Goal: Task Accomplishment & Management: Manage account settings

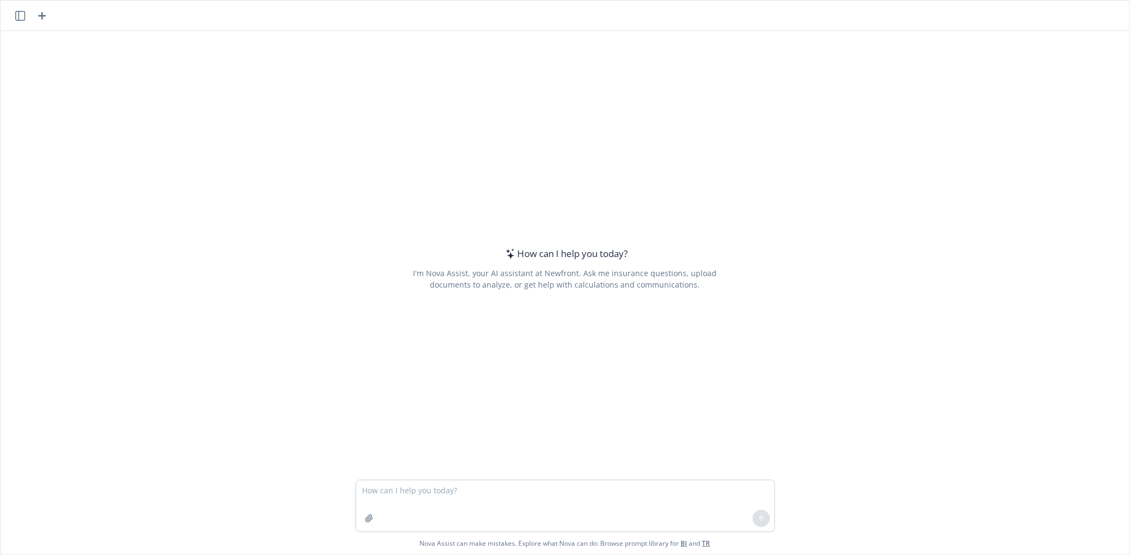
click at [25, 16] on button "button" at bounding box center [20, 15] width 13 height 13
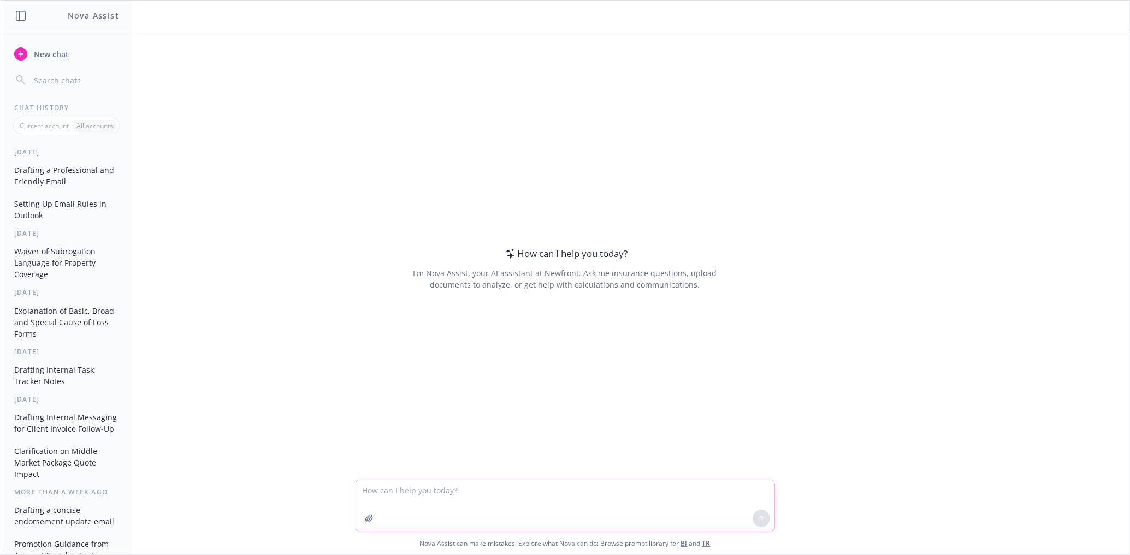
click at [376, 487] on textarea at bounding box center [565, 506] width 418 height 51
click at [574, 488] on textarea "Hey [PERSON_NAME]! I created a calendar in excel that has all my clients and th…" at bounding box center [565, 506] width 418 height 51
click at [756, 490] on textarea "Hey [PERSON_NAME]! I created a calendar in excel that has all my clients column…" at bounding box center [565, 506] width 418 height 51
click at [605, 489] on textarea "Hey [PERSON_NAME]! I created a calendar in excel that has all my clients column…" at bounding box center [565, 506] width 418 height 51
click at [611, 506] on textarea "Hey [PERSON_NAME]! I created a calendar in excel that has all my clients (colum…" at bounding box center [565, 506] width 418 height 51
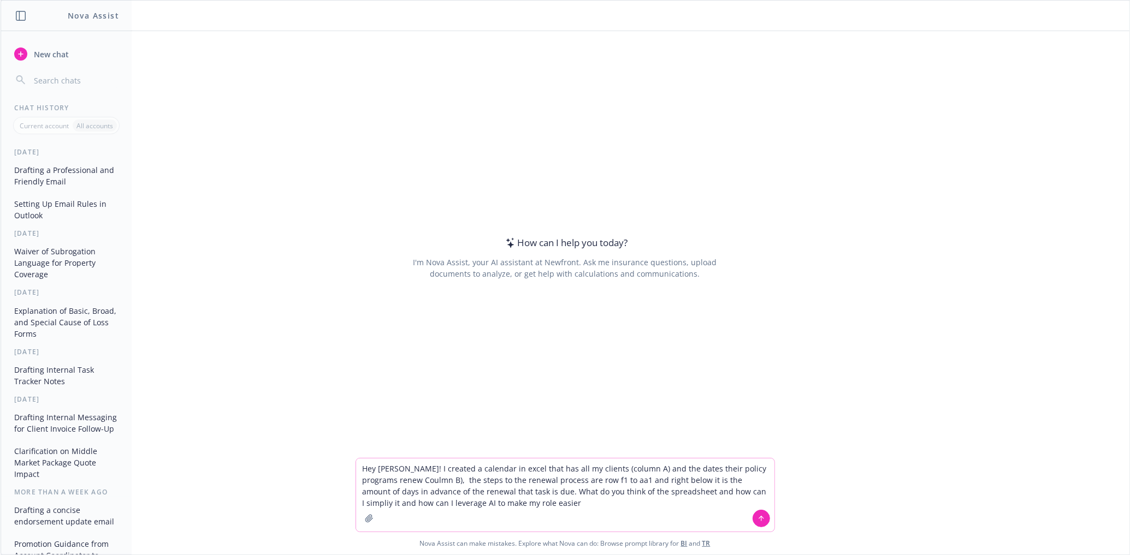
type textarea "Hey [PERSON_NAME]! I created a calendar in excel that has all my clients (colum…"
click at [360, 519] on button "button" at bounding box center [368, 518] width 17 height 17
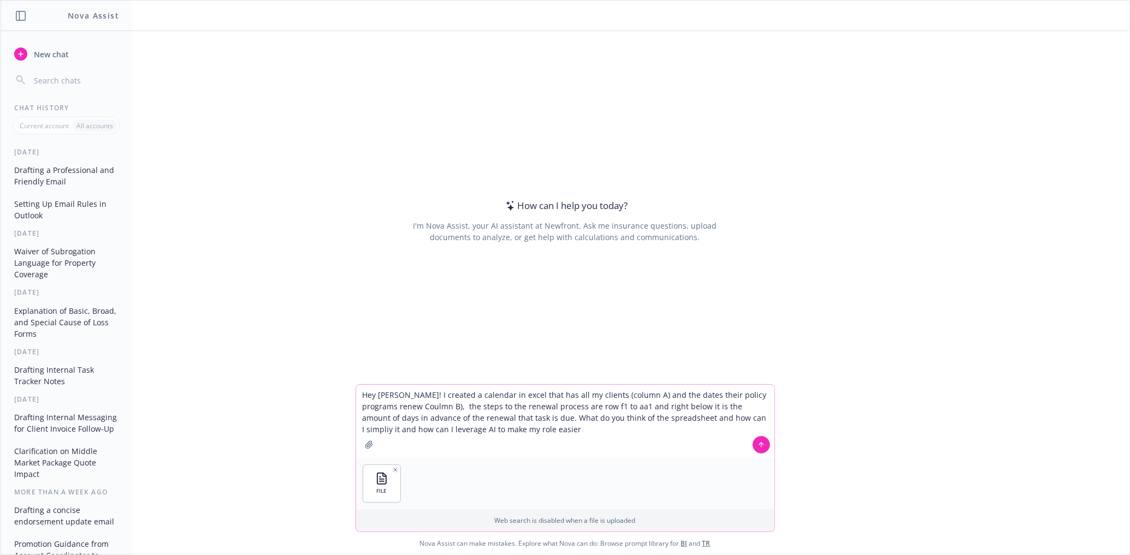
click at [757, 443] on icon at bounding box center [761, 445] width 8 height 8
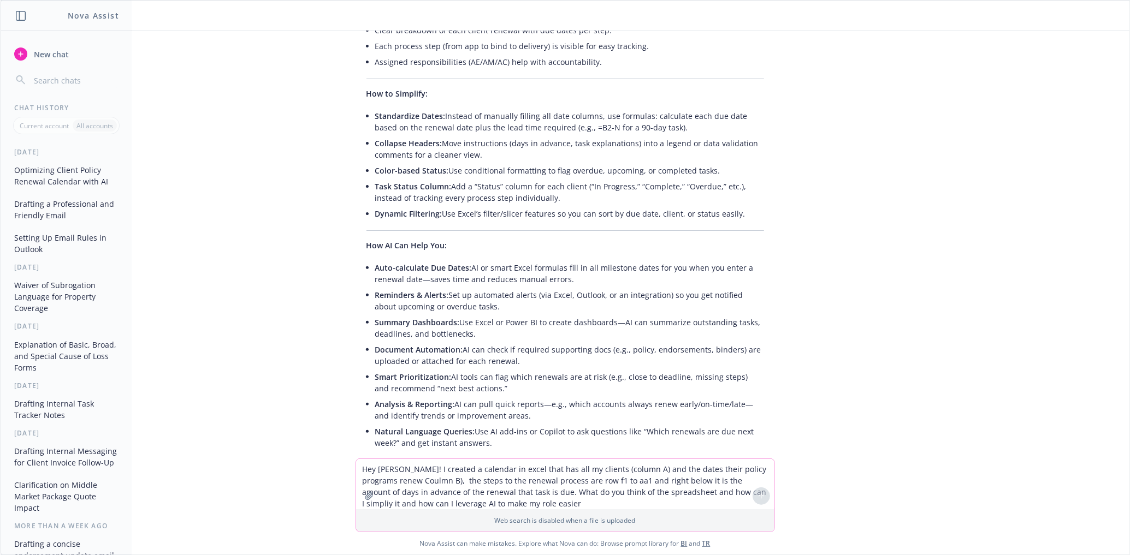
scroll to position [311, 0]
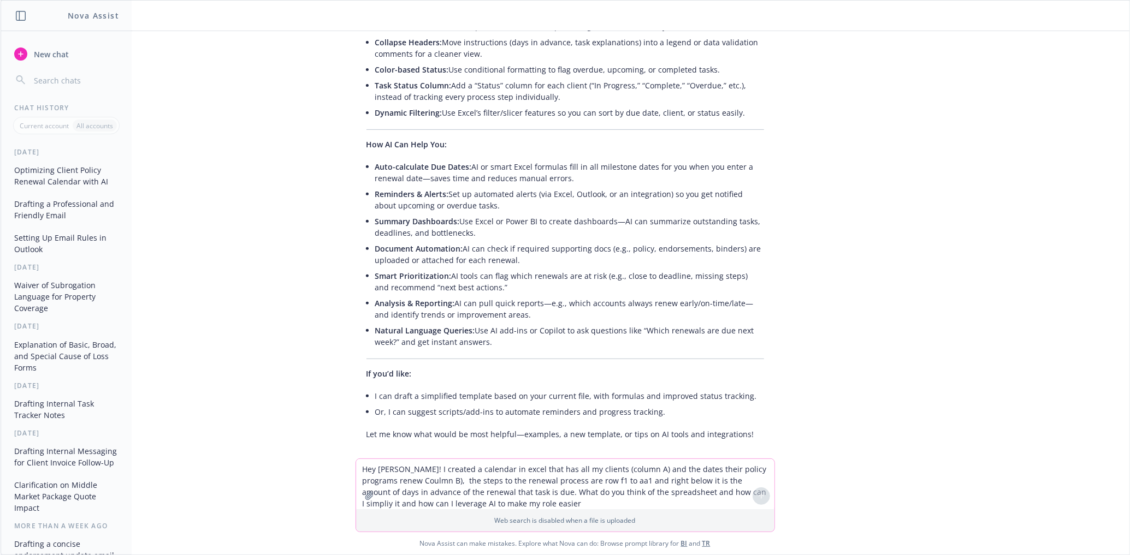
click at [426, 471] on textarea "Hey Nova! I created a calendar in excel that has all my clients (column A) and …" at bounding box center [565, 484] width 418 height 50
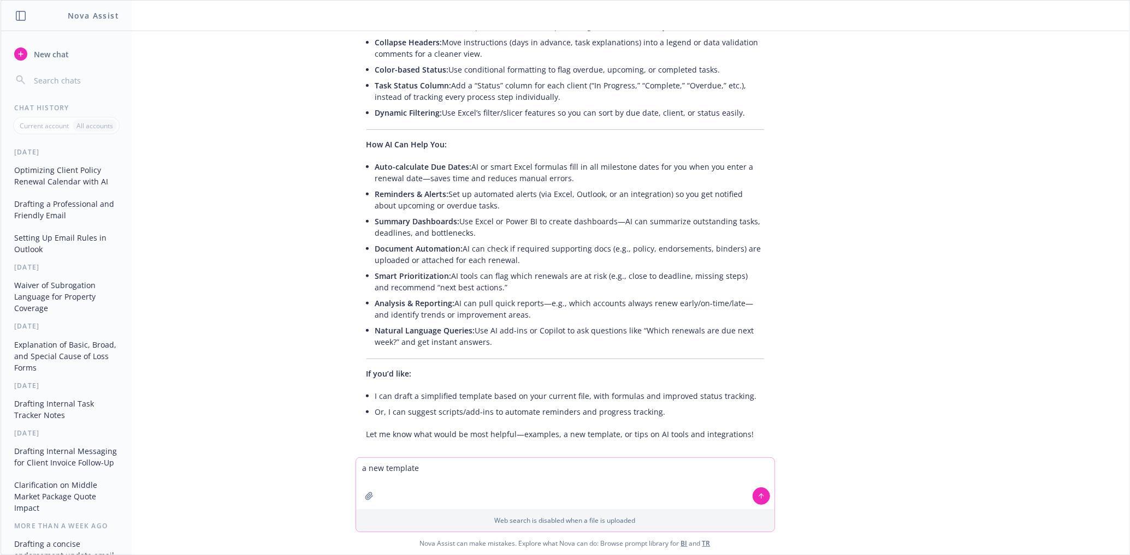
type textarea "a new template"
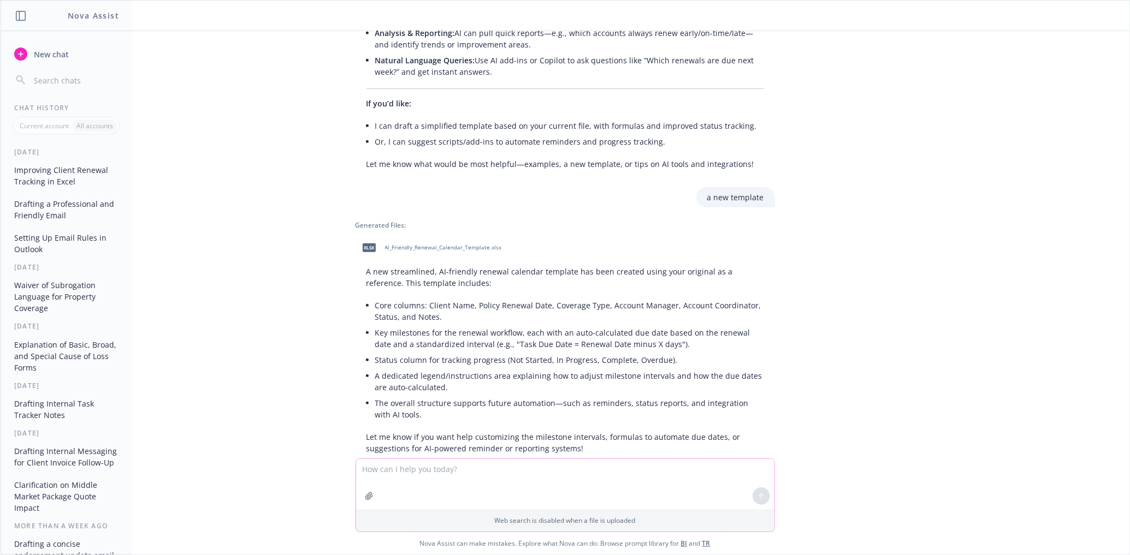
scroll to position [595, 0]
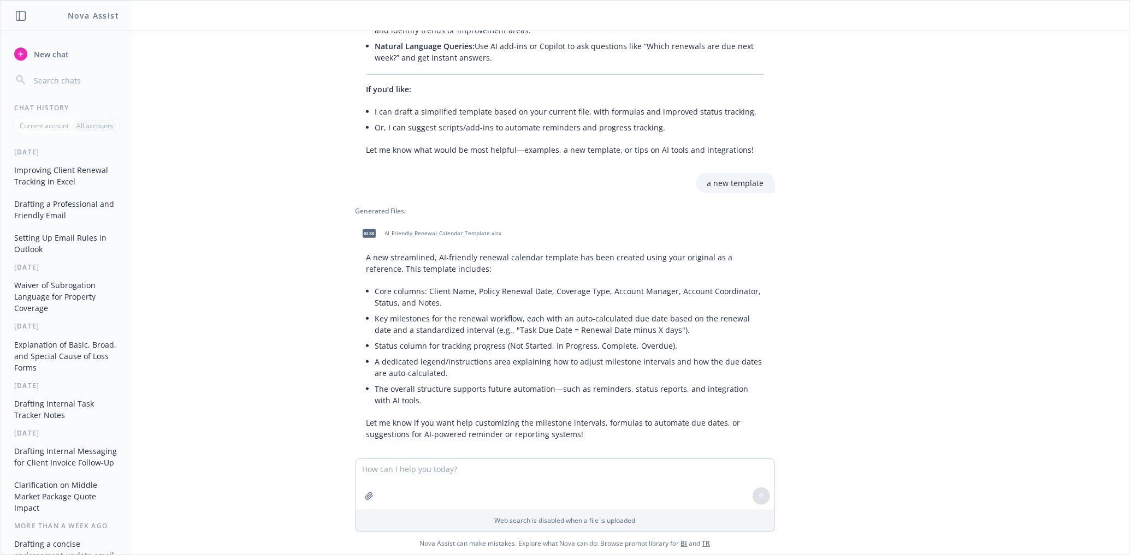
click at [385, 230] on span "AI_Friendly_Renewal_Calendar_Template.xlsx" at bounding box center [443, 233] width 117 height 7
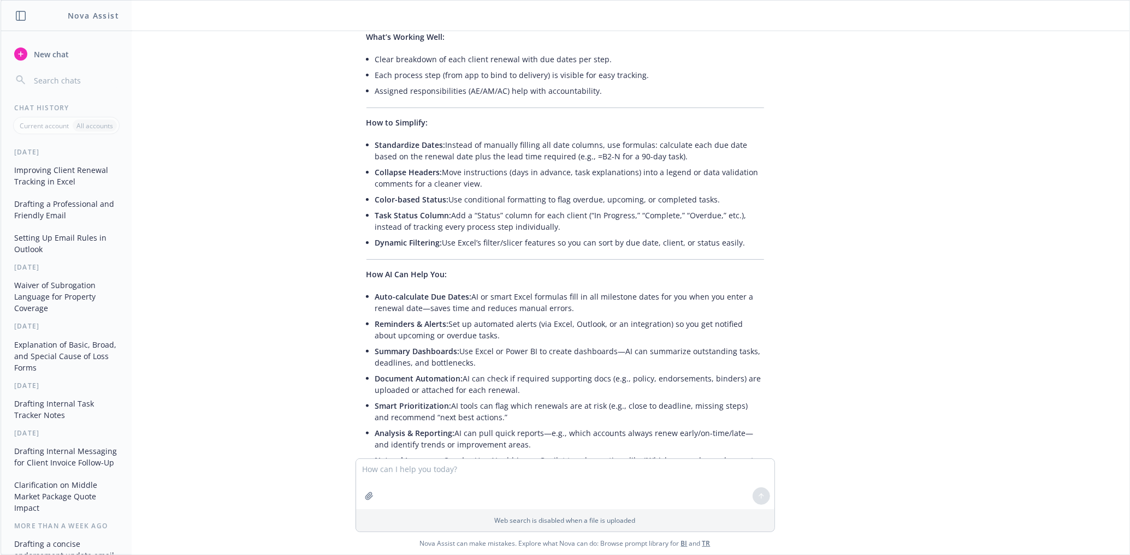
scroll to position [0, 0]
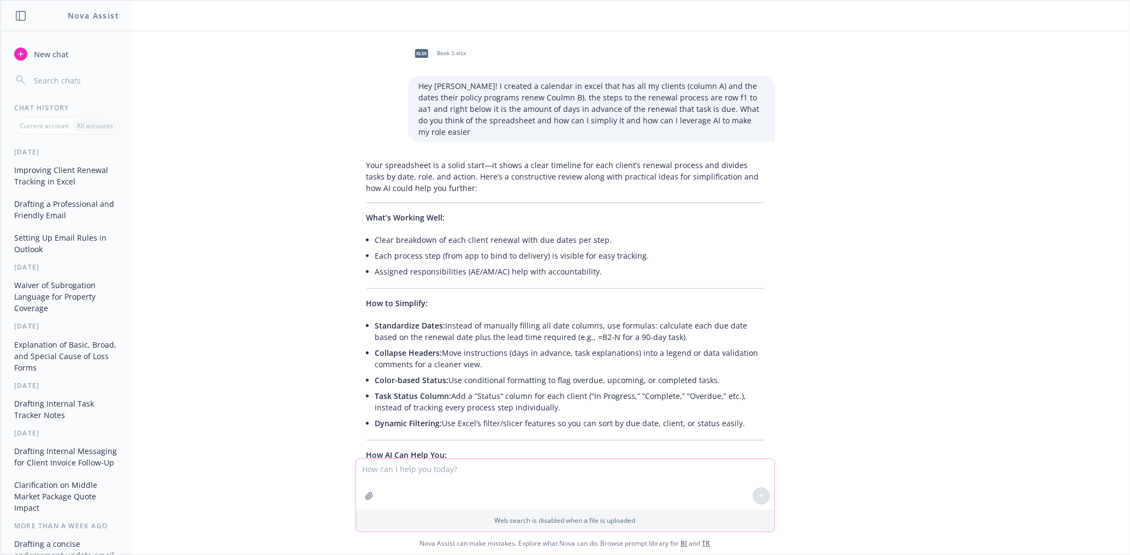
click at [436, 477] on textarea at bounding box center [565, 484] width 418 height 50
type textarea "any gaps or areas I can improve on with in the excel sheet"
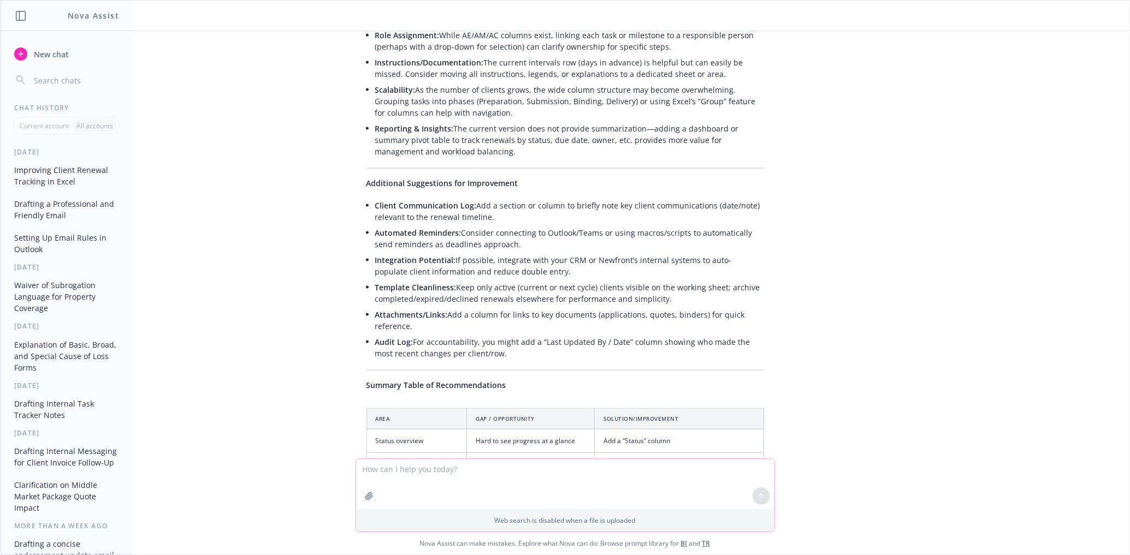
scroll to position [1144, 0]
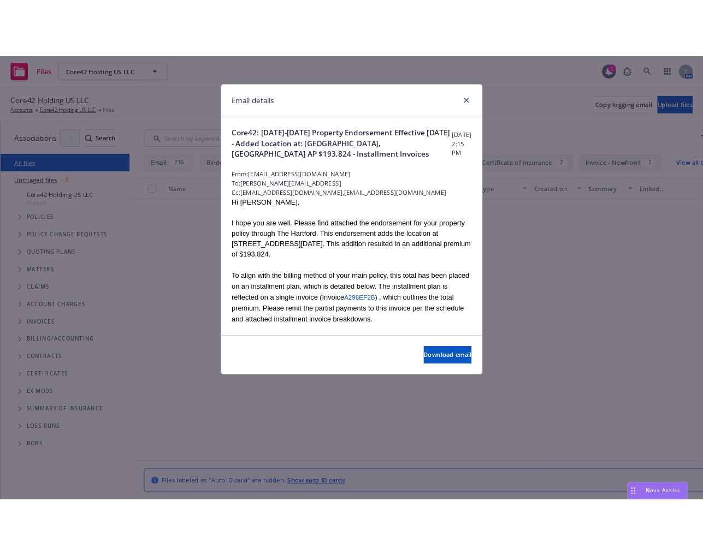
scroll to position [202, 0]
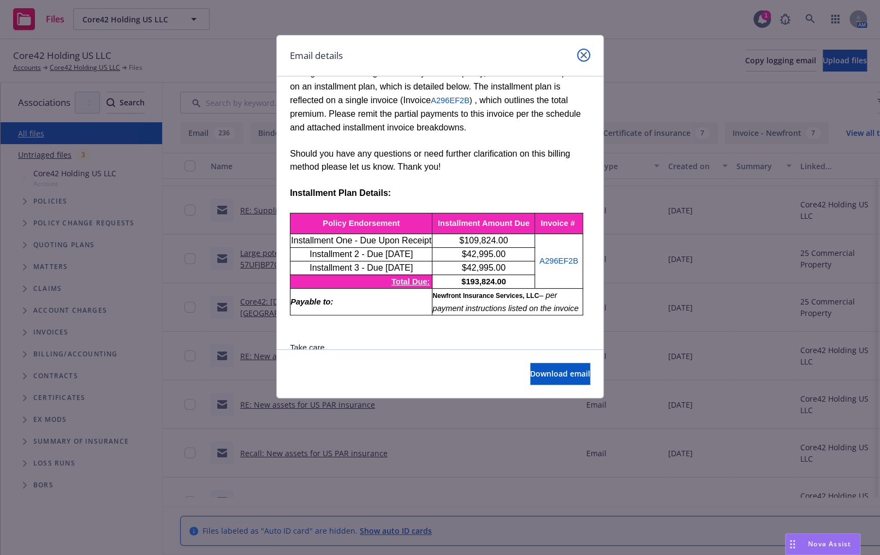
click at [584, 53] on icon "close" at bounding box center [583, 55] width 7 height 7
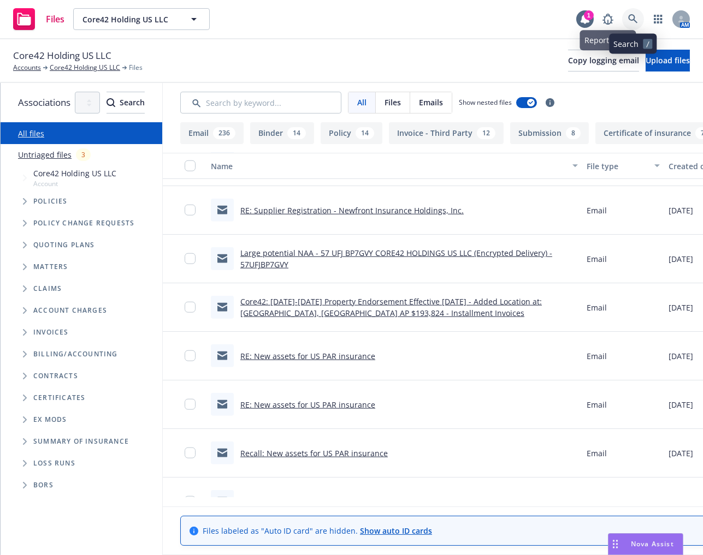
click at [625, 15] on link at bounding box center [633, 19] width 22 height 22
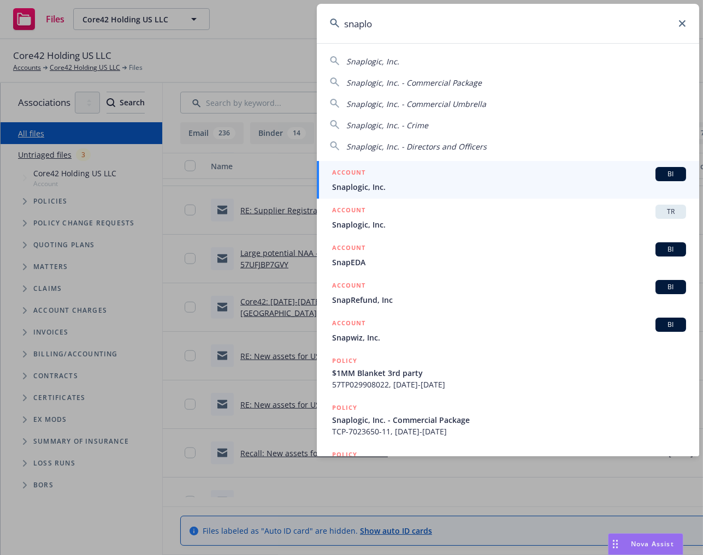
type input "snaplo"
click at [400, 177] on div "ACCOUNT BI" at bounding box center [509, 174] width 354 height 14
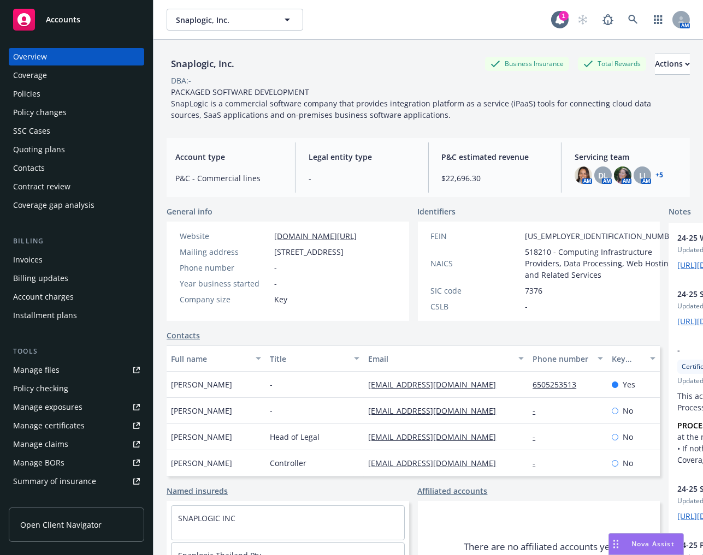
click at [82, 149] on div "Quoting plans" at bounding box center [76, 149] width 127 height 17
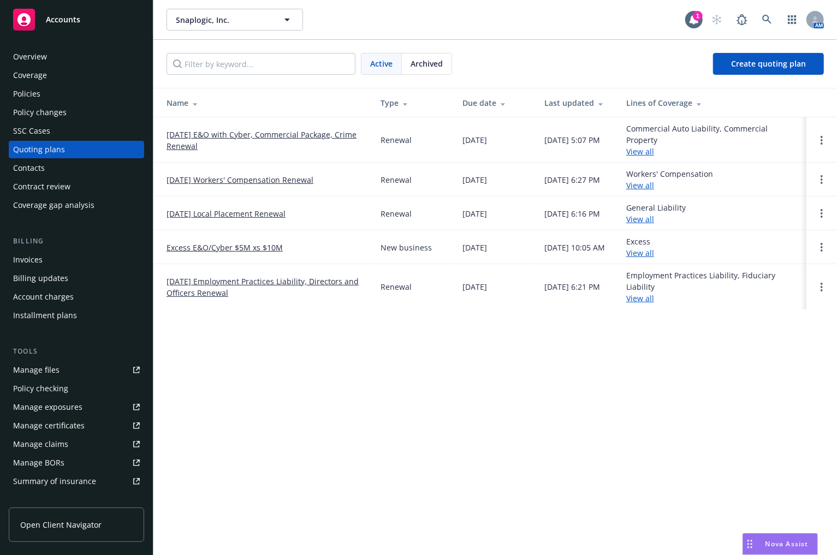
click at [275, 137] on link "09/01/25 E&O with Cyber, Commercial Package, Crime Renewal" at bounding box center [265, 140] width 197 height 23
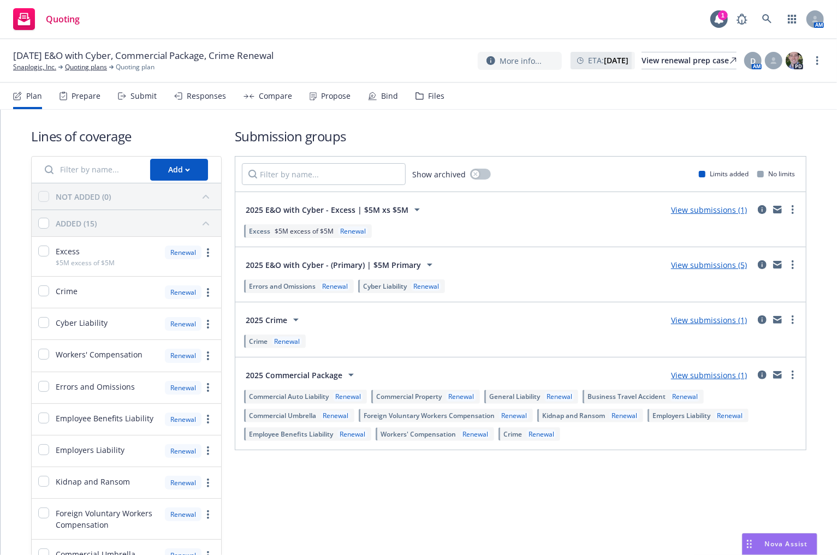
drag, startPoint x: 251, startPoint y: 122, endPoint x: 246, endPoint y: 120, distance: 5.9
click at [251, 122] on div "Lines of coverage Add NOT ADDED (0) ADDED (15) Excess $5M excess of $5M Renewal…" at bounding box center [418, 429] width 775 height 639
click at [28, 70] on link "Snaplogic, Inc." at bounding box center [34, 67] width 43 height 10
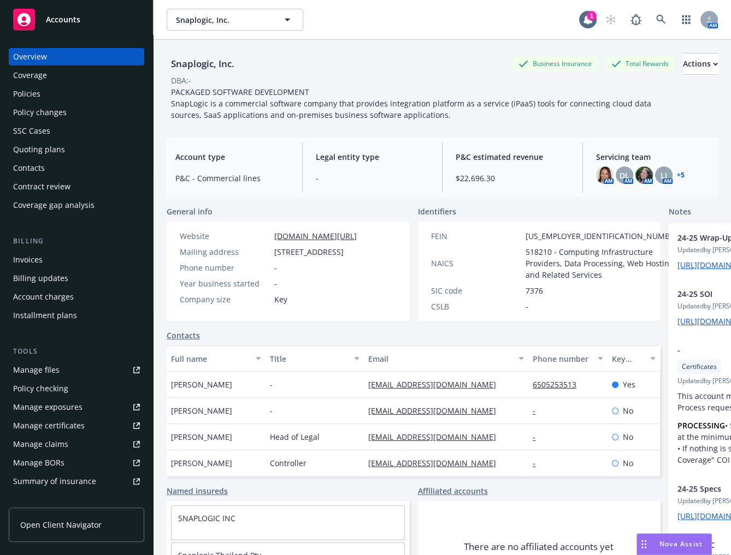
click at [91, 412] on link "Manage exposures" at bounding box center [76, 407] width 135 height 17
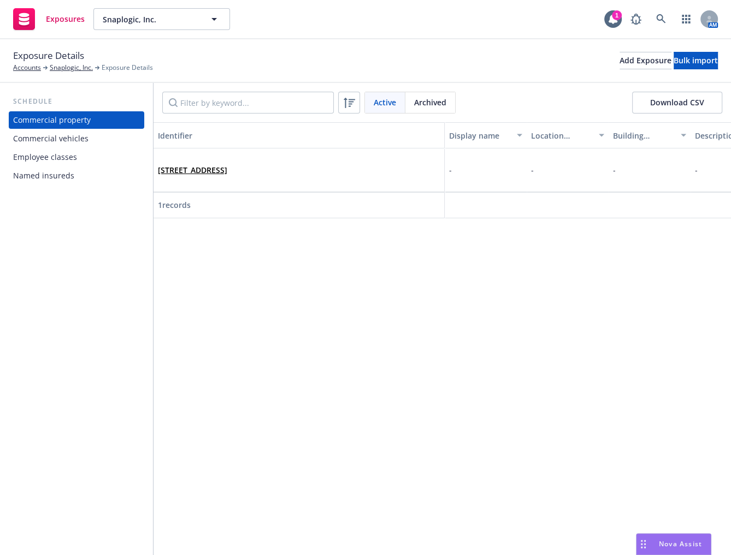
click at [71, 173] on div "Named insureds" at bounding box center [43, 175] width 61 height 17
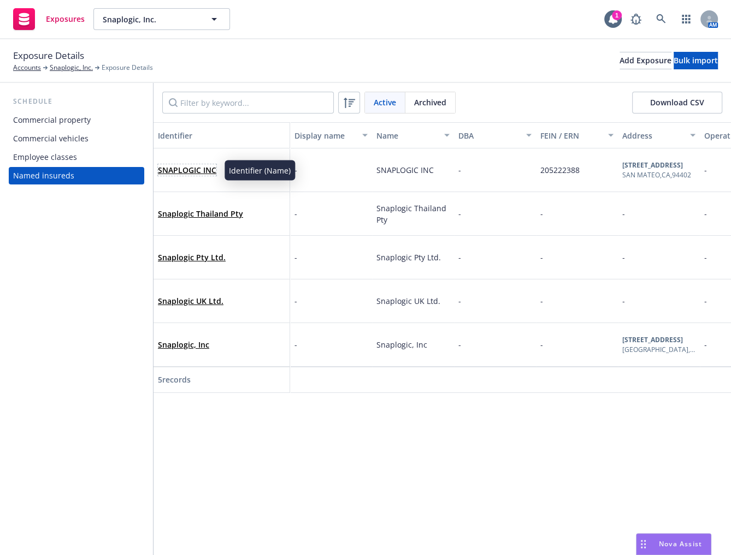
click at [177, 173] on link "SNAPLOGIC INC" at bounding box center [187, 170] width 58 height 10
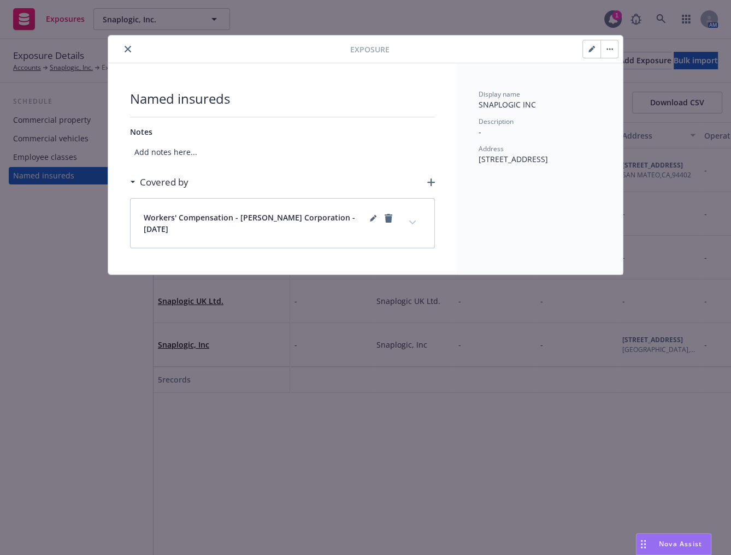
click at [594, 49] on icon "button" at bounding box center [591, 49] width 7 height 7
select select "C_CORPORATION"
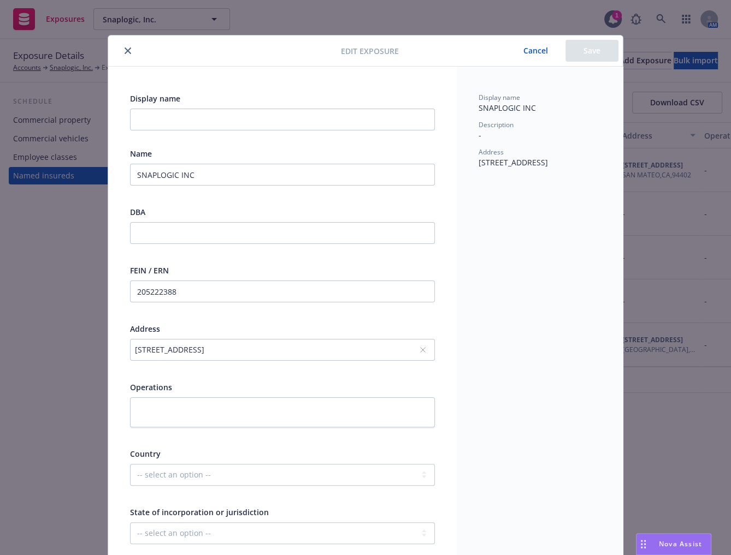
click at [121, 52] on button "close" at bounding box center [127, 50] width 13 height 13
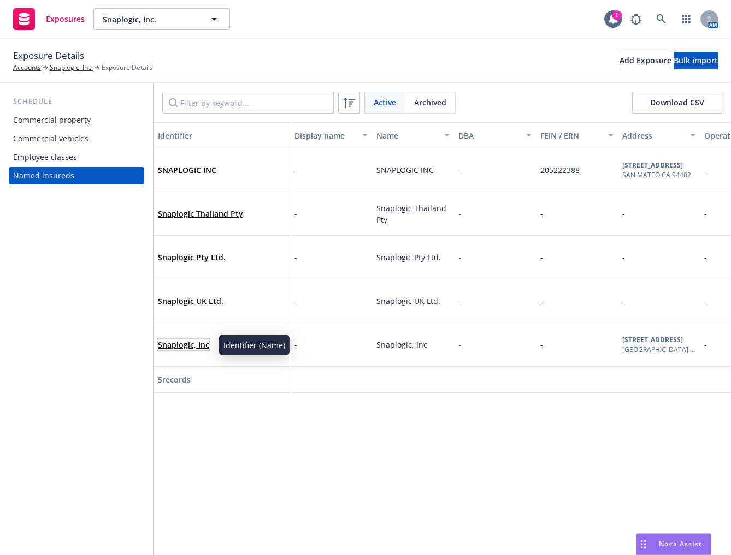
click at [192, 348] on link "Snaplogic, Inc" at bounding box center [183, 345] width 51 height 10
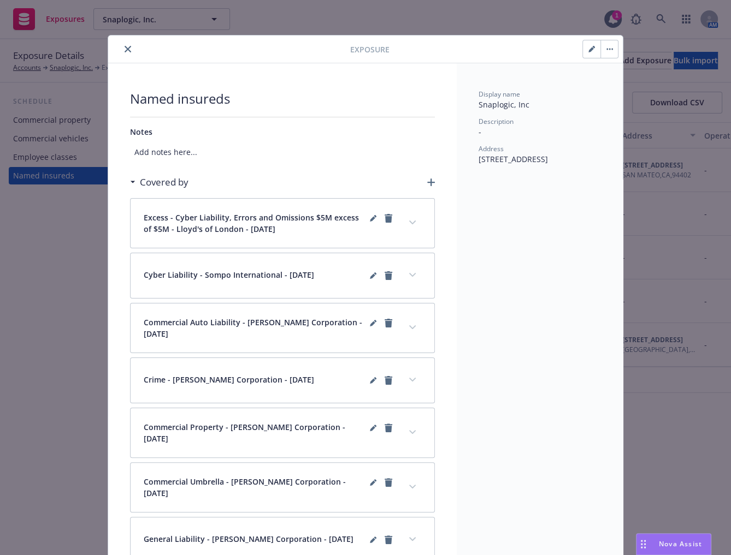
click at [127, 49] on button "close" at bounding box center [127, 49] width 13 height 13
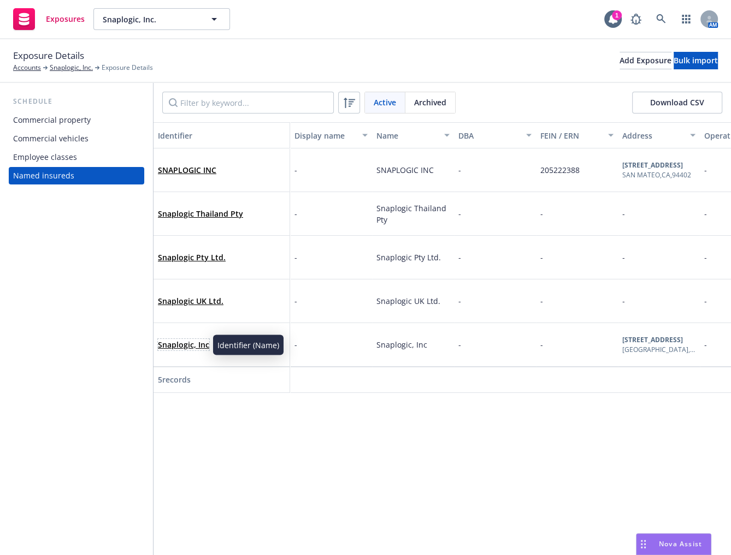
click at [195, 345] on link "Snaplogic, Inc" at bounding box center [183, 345] width 51 height 10
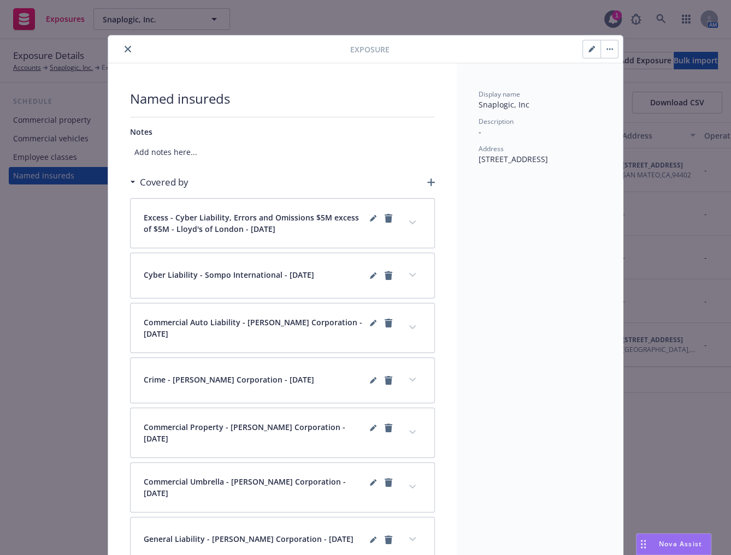
scroll to position [32, 0]
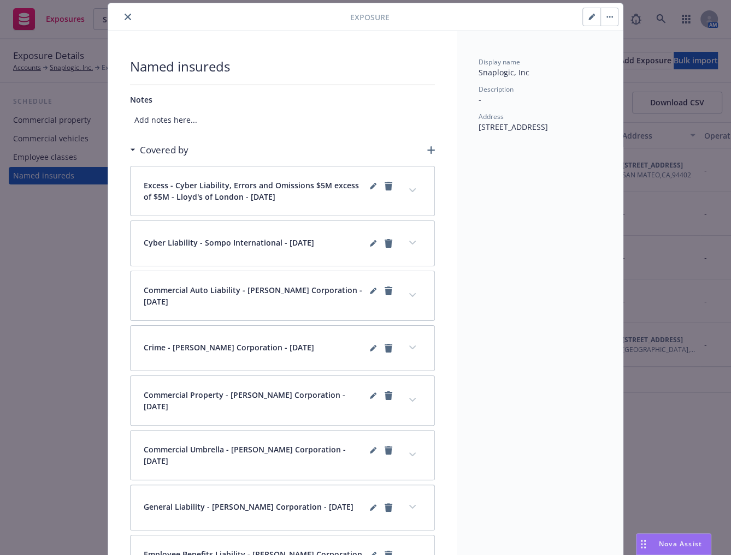
click at [590, 16] on button "button" at bounding box center [591, 16] width 17 height 17
select select "C_CORPORATION"
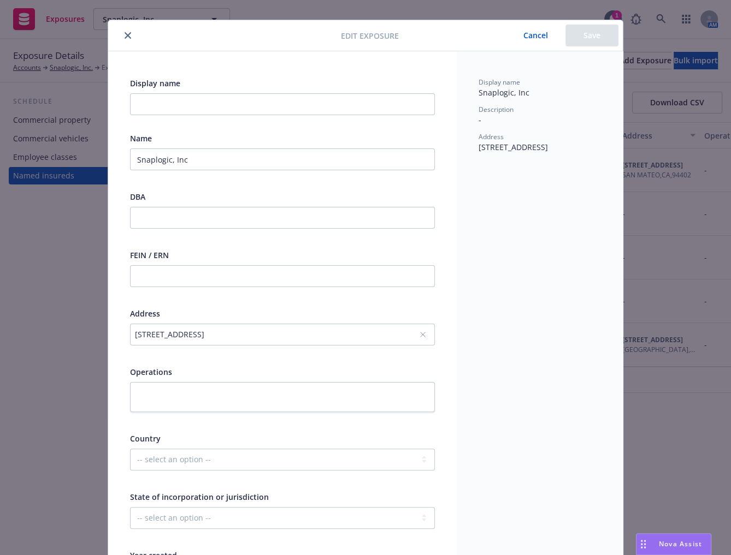
scroll to position [0, 0]
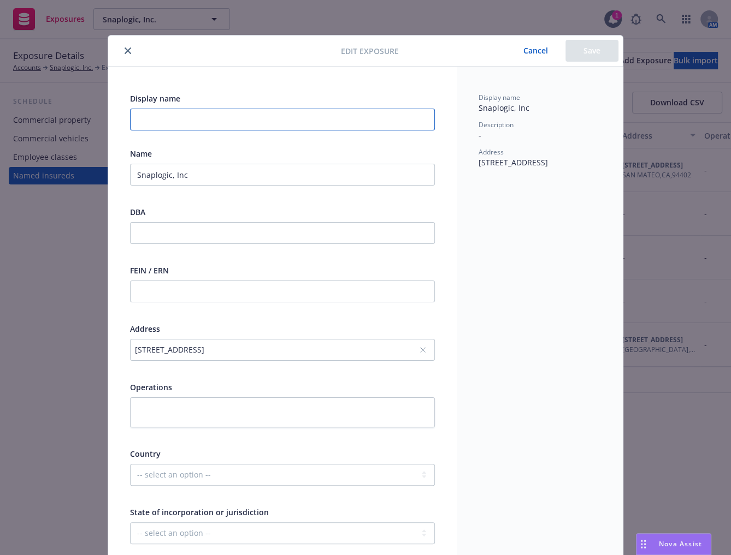
click at [206, 121] on input "Display name" at bounding box center [282, 120] width 305 height 22
type input "1"
click at [534, 50] on button "Cancel" at bounding box center [536, 51] width 60 height 22
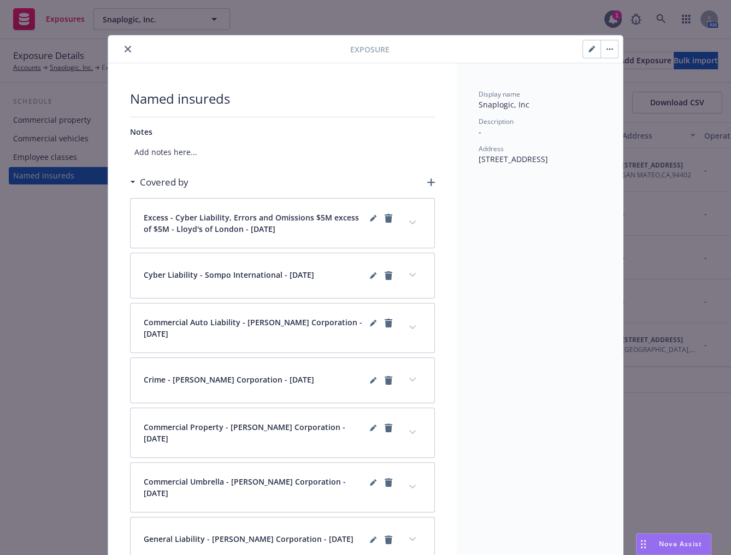
click at [133, 46] on div at bounding box center [231, 49] width 238 height 13
click at [125, 46] on icon "close" at bounding box center [128, 49] width 7 height 7
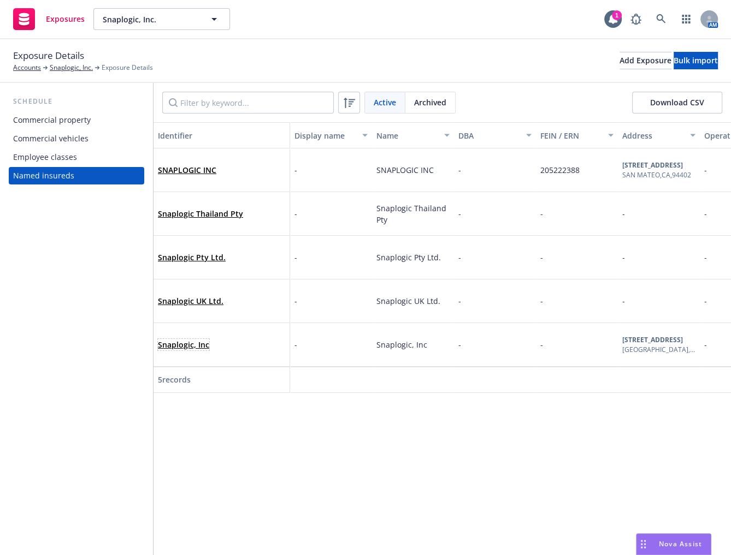
click at [186, 341] on link "Snaplogic, Inc" at bounding box center [183, 345] width 51 height 10
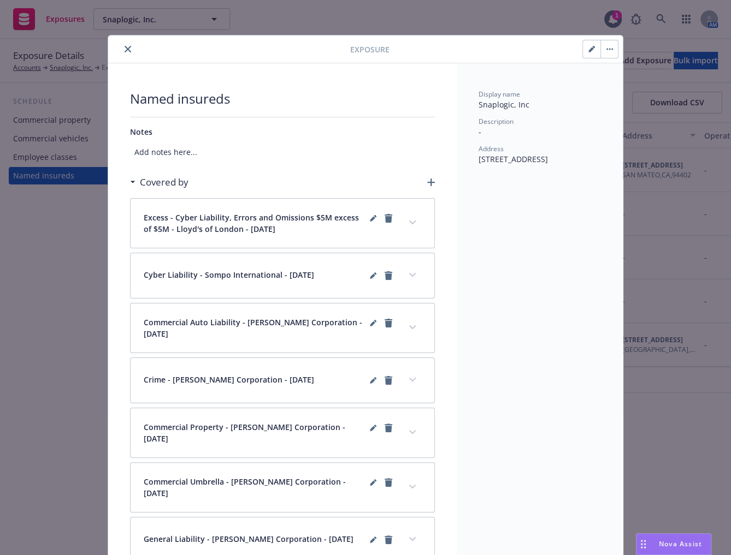
scroll to position [32, 0]
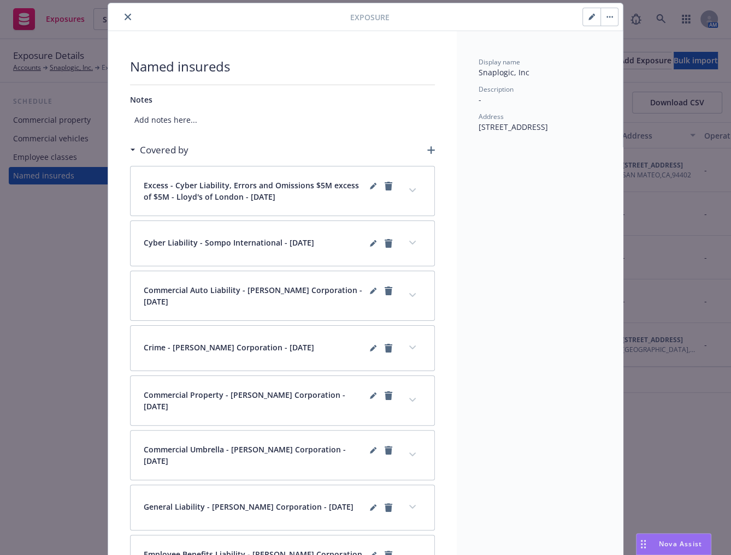
click at [588, 17] on icon "button" at bounding box center [591, 17] width 7 height 7
select select "C_CORPORATION"
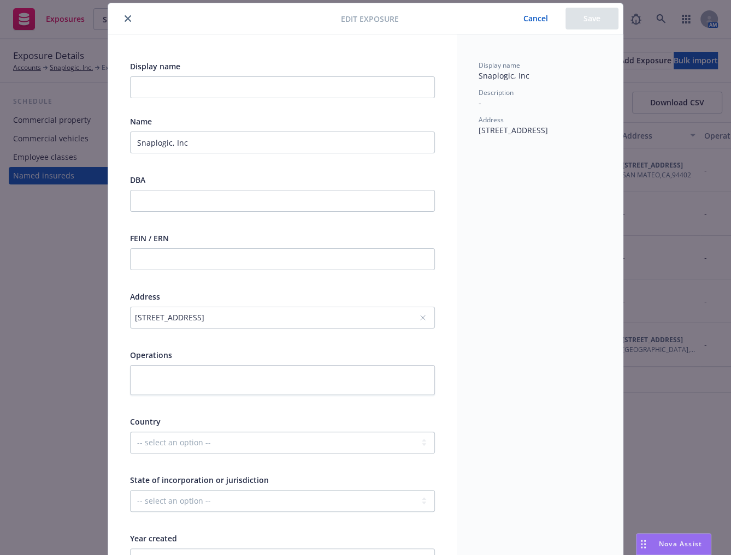
click at [125, 16] on icon "close" at bounding box center [128, 18] width 7 height 7
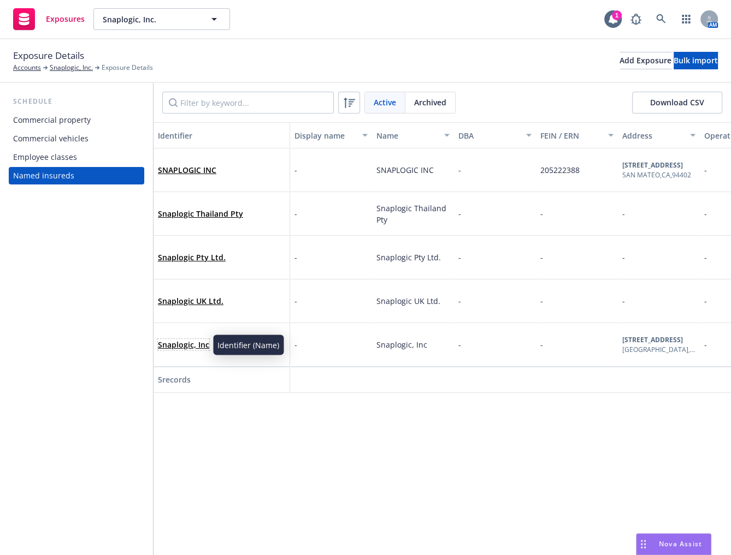
click at [188, 348] on link "Snaplogic, Inc" at bounding box center [183, 345] width 51 height 10
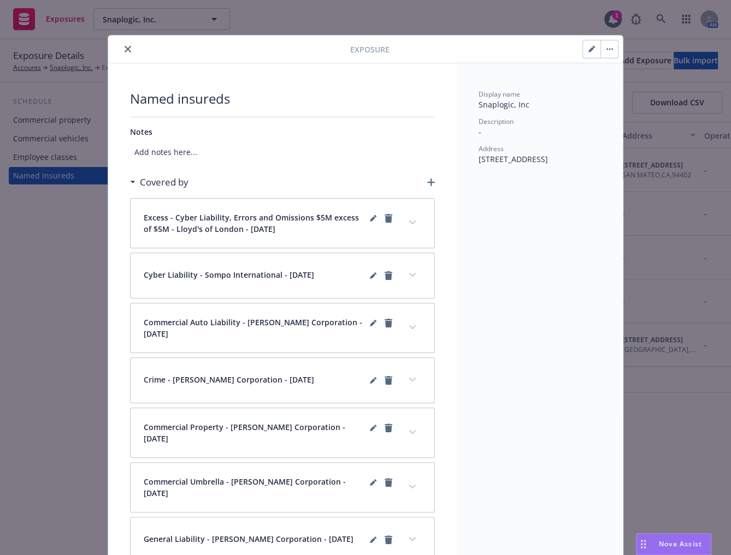
scroll to position [32, 0]
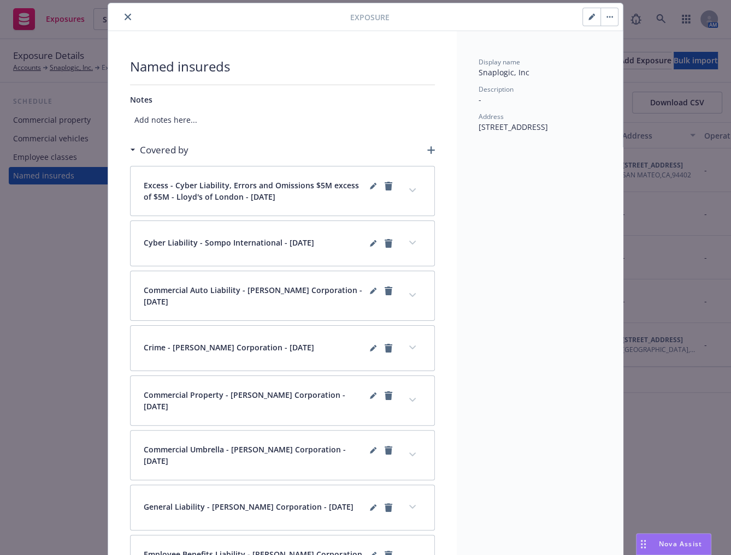
click at [122, 12] on button "close" at bounding box center [127, 16] width 13 height 13
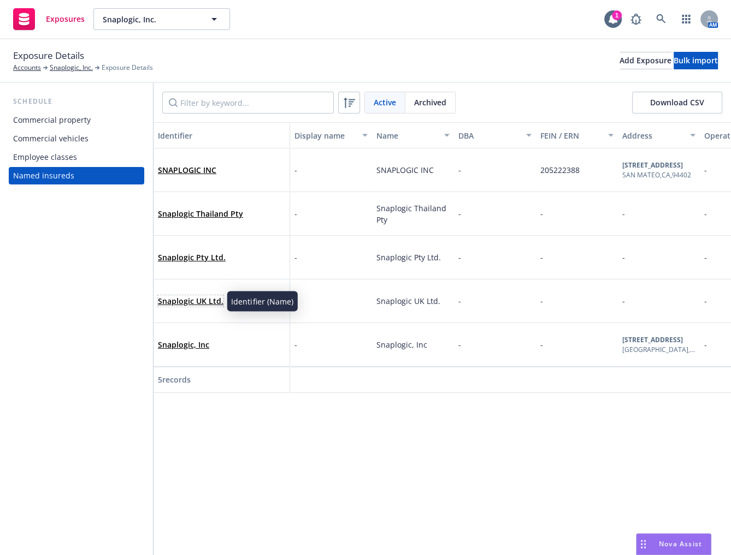
click at [195, 300] on link "Snaplogic UK Ltd." at bounding box center [191, 301] width 66 height 10
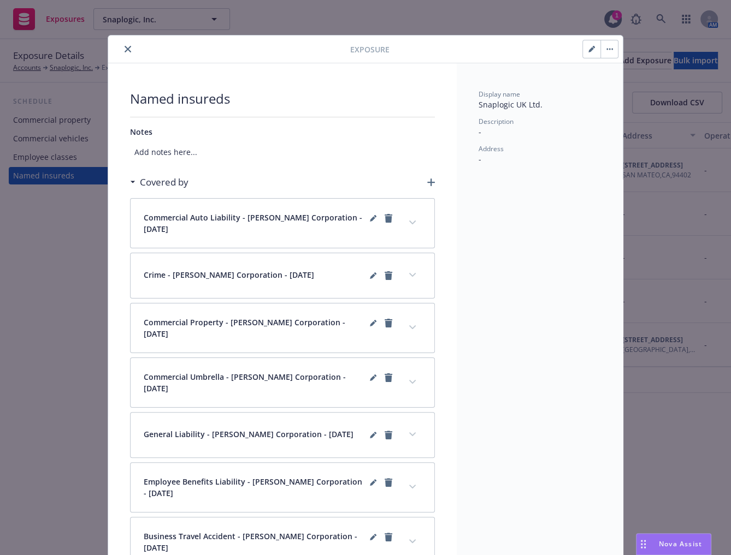
click at [125, 46] on icon "close" at bounding box center [128, 49] width 7 height 7
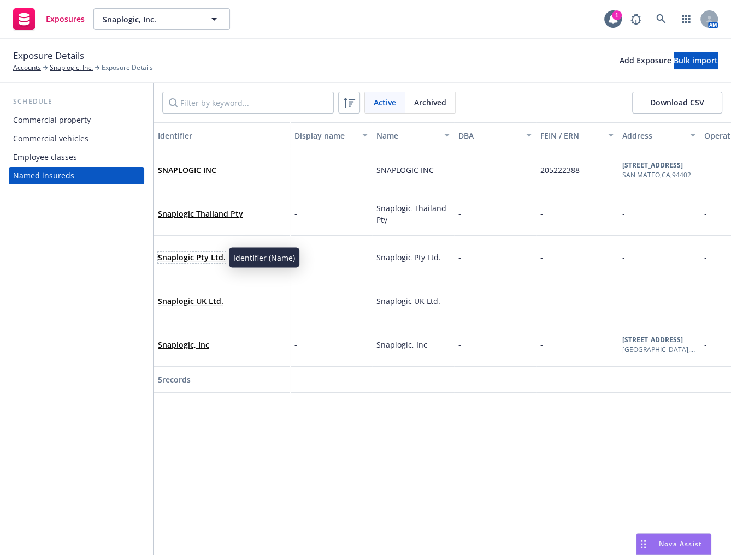
click at [194, 259] on link "Snaplogic Pty Ltd." at bounding box center [192, 257] width 68 height 10
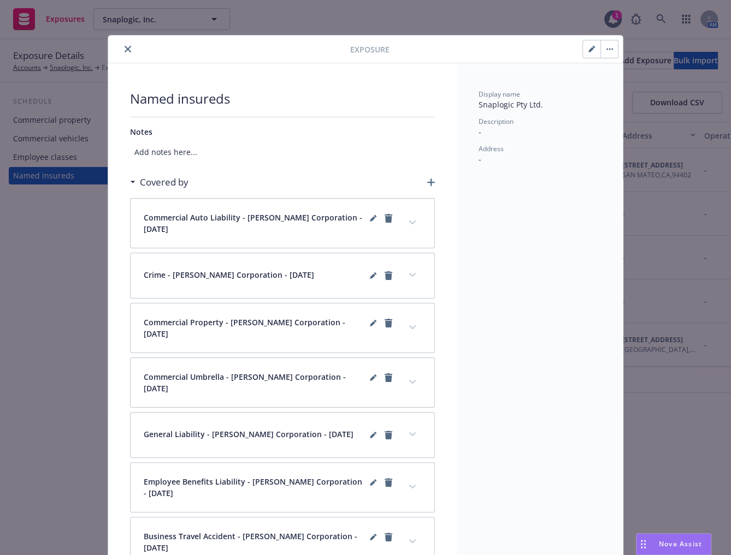
click at [125, 46] on icon "close" at bounding box center [128, 49] width 7 height 7
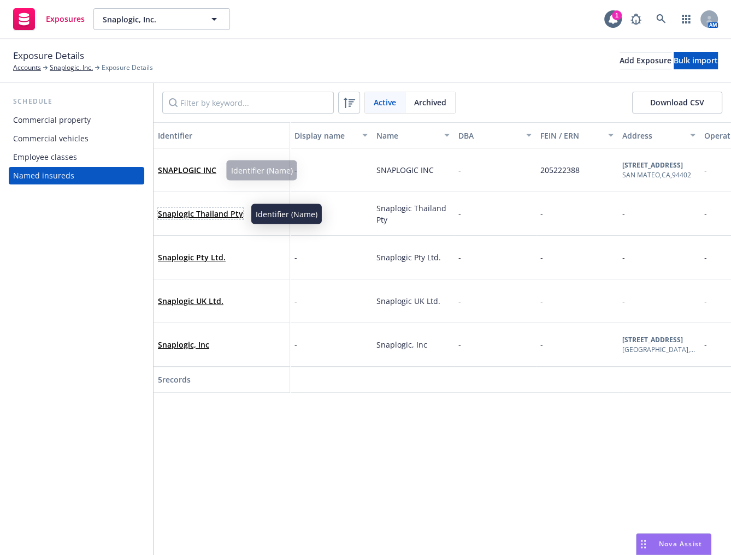
click at [191, 212] on link "Snaplogic Thailand Pty" at bounding box center [200, 214] width 85 height 10
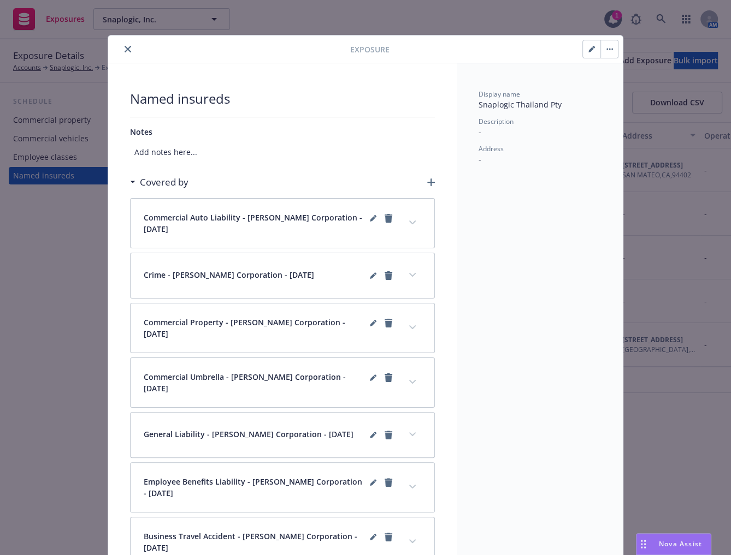
click at [125, 48] on icon "close" at bounding box center [128, 49] width 7 height 7
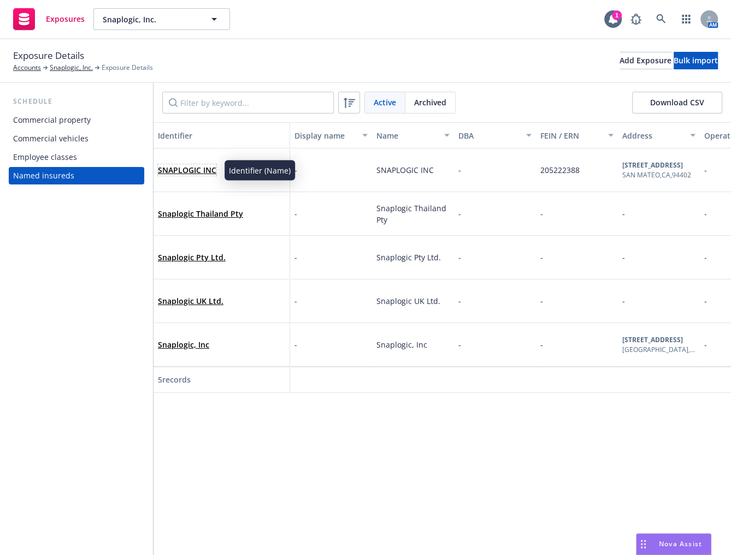
click at [192, 168] on link "SNAPLOGIC INC" at bounding box center [187, 170] width 58 height 10
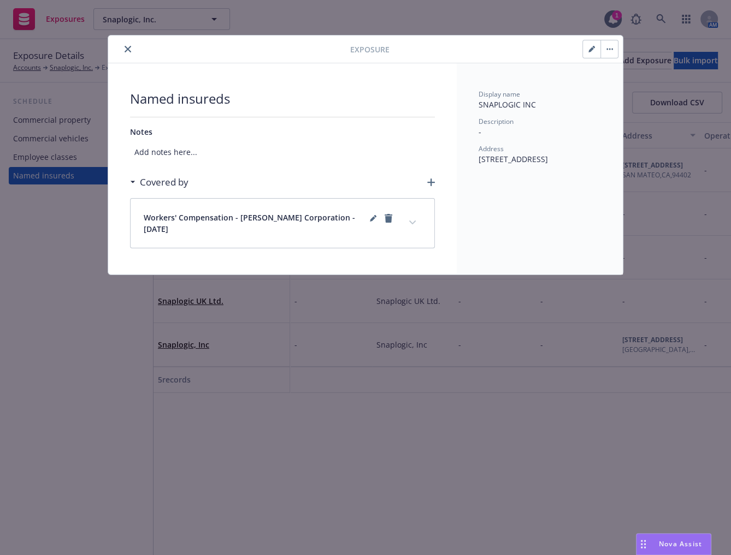
click at [126, 46] on icon "close" at bounding box center [128, 49] width 7 height 7
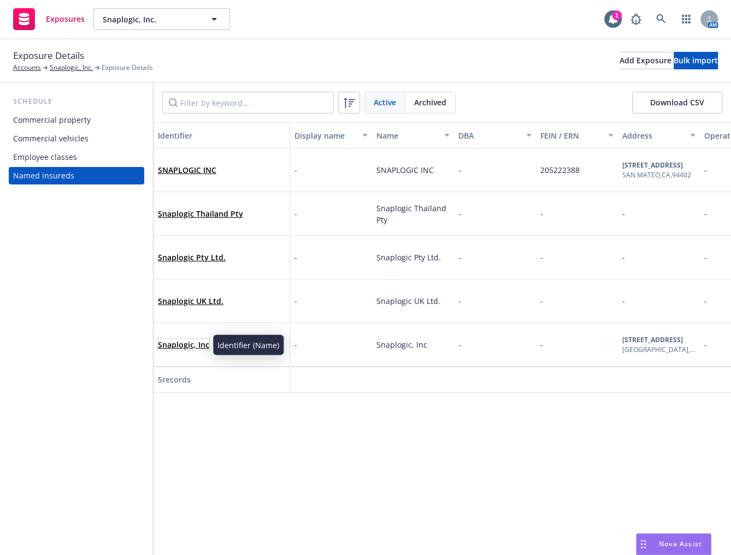
click at [176, 344] on link "Snaplogic, Inc" at bounding box center [183, 345] width 51 height 10
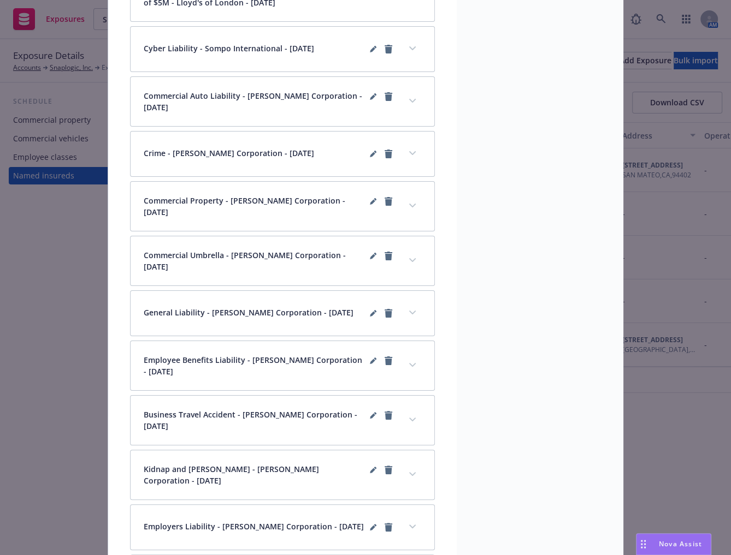
scroll to position [125, 0]
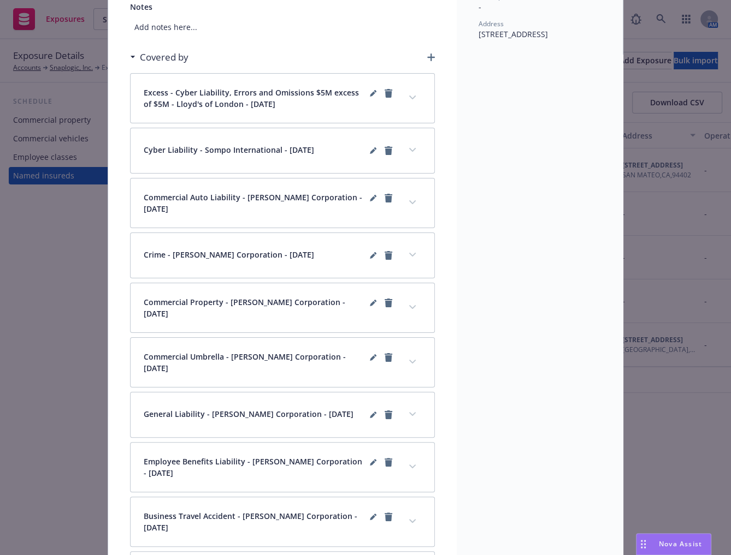
click at [427, 54] on icon "button" at bounding box center [431, 58] width 8 height 8
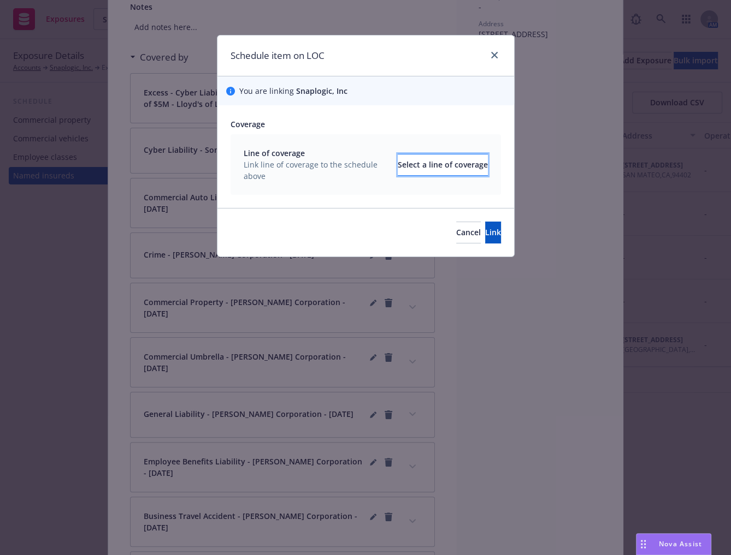
click at [407, 172] on div "Select a line of coverage" at bounding box center [443, 165] width 90 height 21
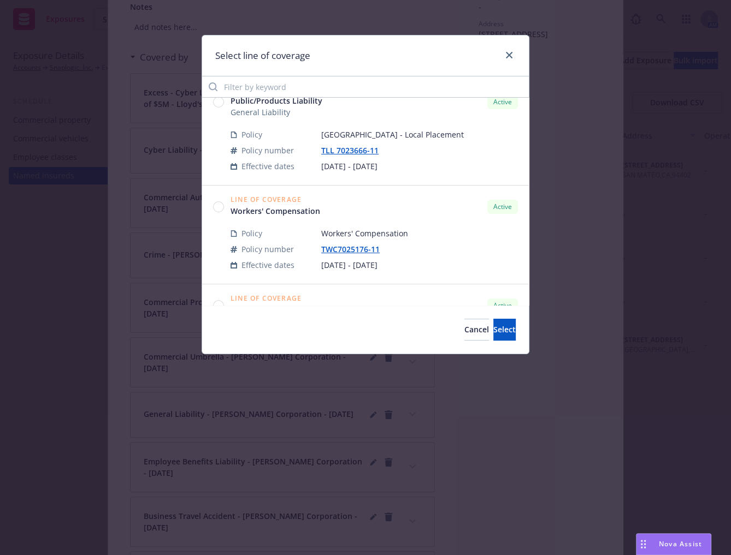
scroll to position [0, 0]
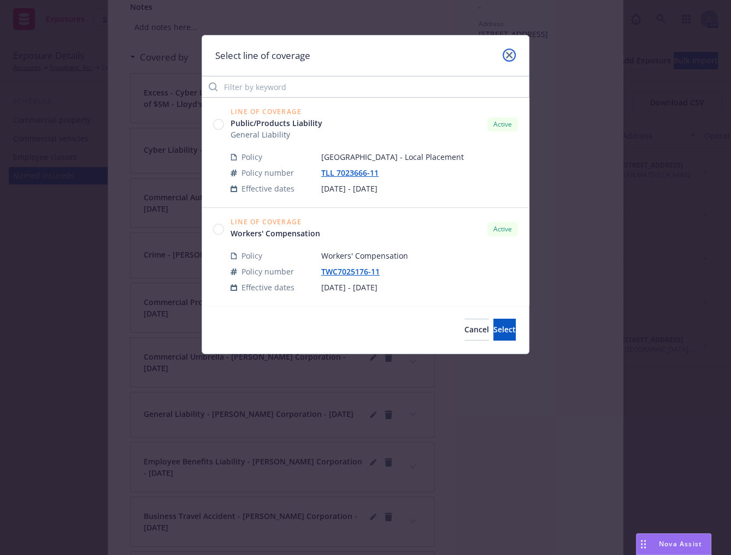
click at [511, 54] on icon "close" at bounding box center [509, 55] width 7 height 7
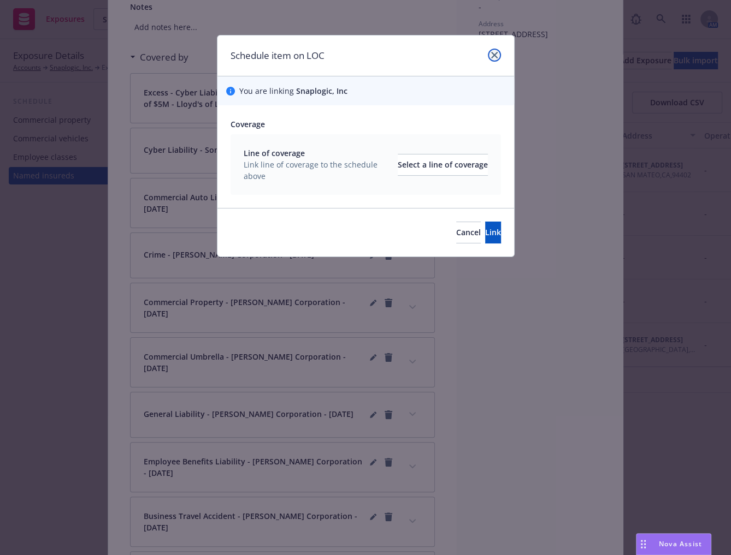
click at [495, 55] on icon "close" at bounding box center [494, 55] width 7 height 7
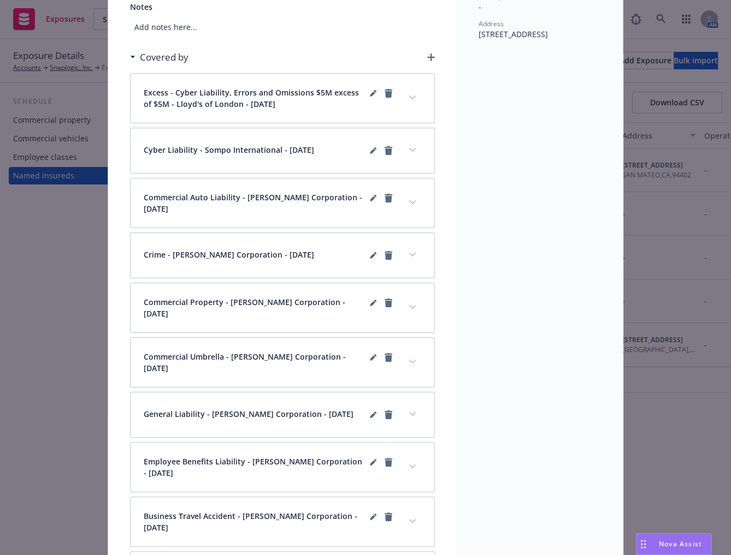
click at [79, 284] on div "Exposure Named insureds Notes Add notes here... Covered by Excess - Cyber Liabi…" at bounding box center [365, 277] width 731 height 555
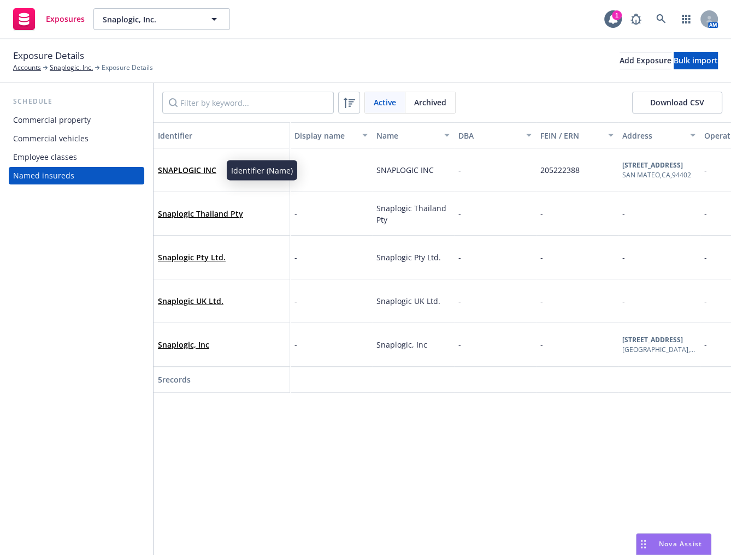
click at [194, 176] on div "SNAPLOGIC INC" at bounding box center [221, 170] width 127 height 30
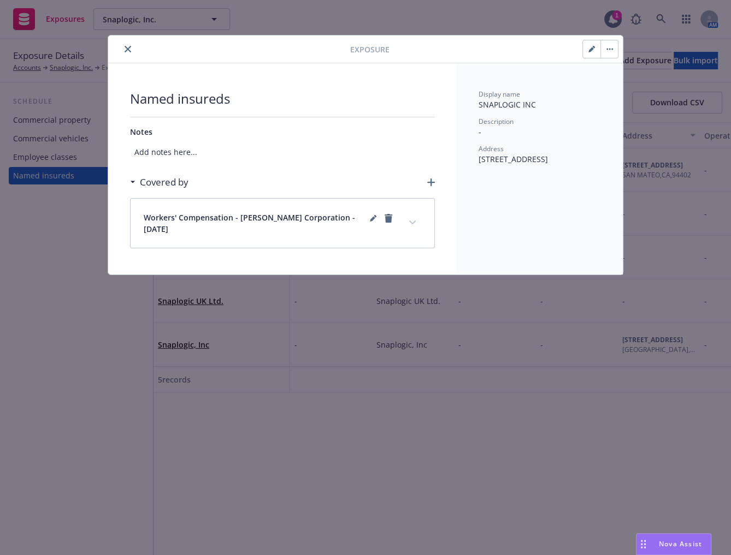
click at [414, 224] on icon "expand content" at bounding box center [412, 223] width 7 height 4
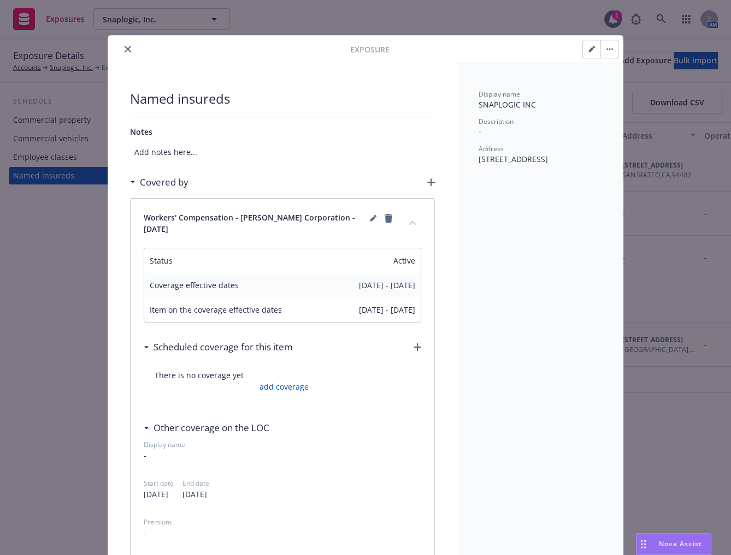
click at [126, 49] on icon "close" at bounding box center [128, 49] width 7 height 7
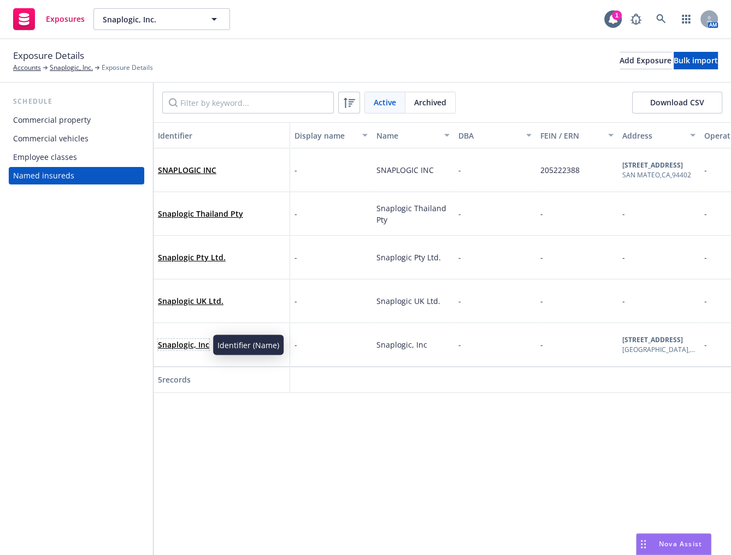
click at [202, 342] on link "Snaplogic, Inc" at bounding box center [183, 345] width 51 height 10
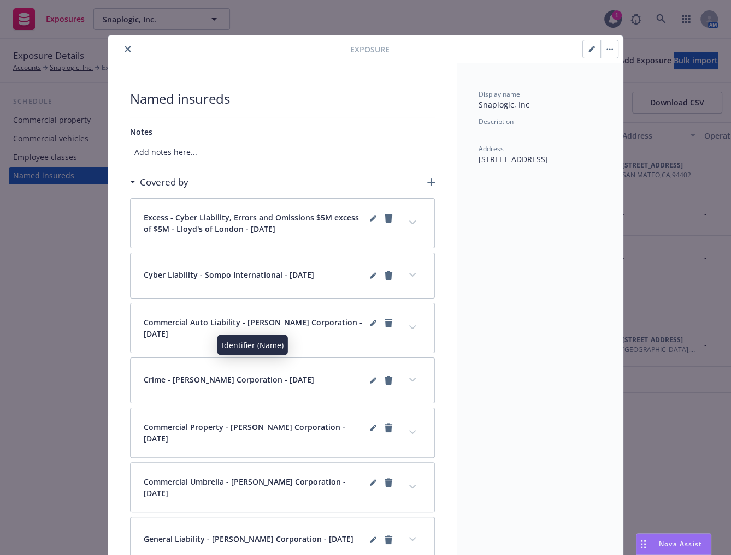
scroll to position [32, 0]
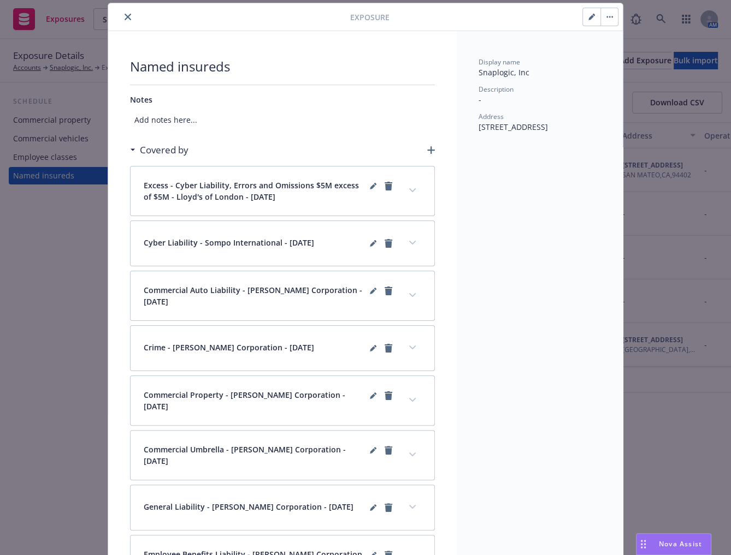
click at [428, 143] on div "Covered by" at bounding box center [282, 150] width 305 height 23
click at [427, 147] on icon "button" at bounding box center [431, 150] width 8 height 8
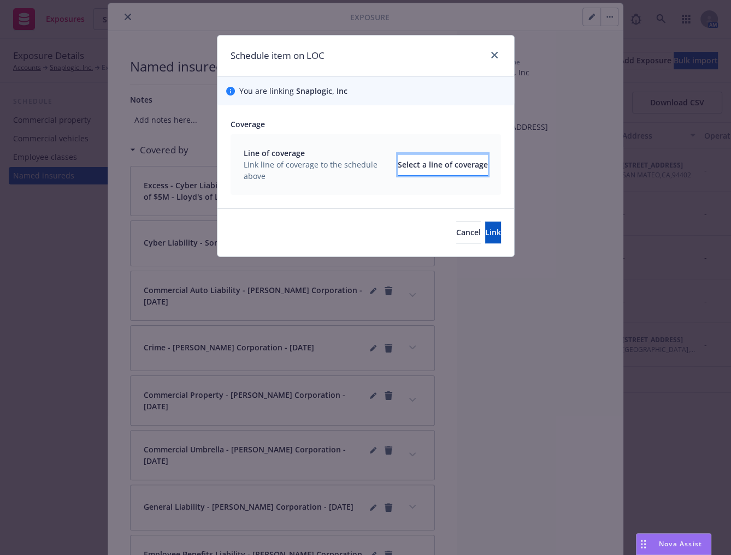
click at [398, 164] on div "Select a line of coverage" at bounding box center [443, 165] width 90 height 21
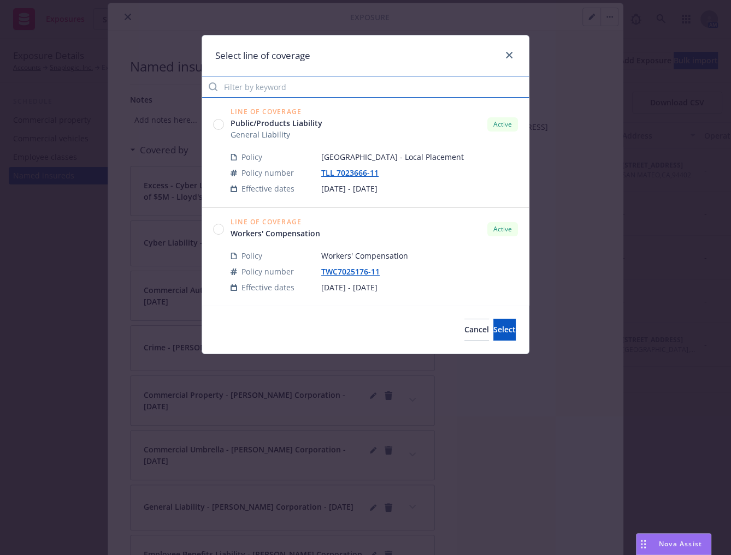
click at [246, 88] on input "Filter by keyword" at bounding box center [365, 87] width 327 height 22
click at [221, 232] on circle at bounding box center [219, 229] width 10 height 10
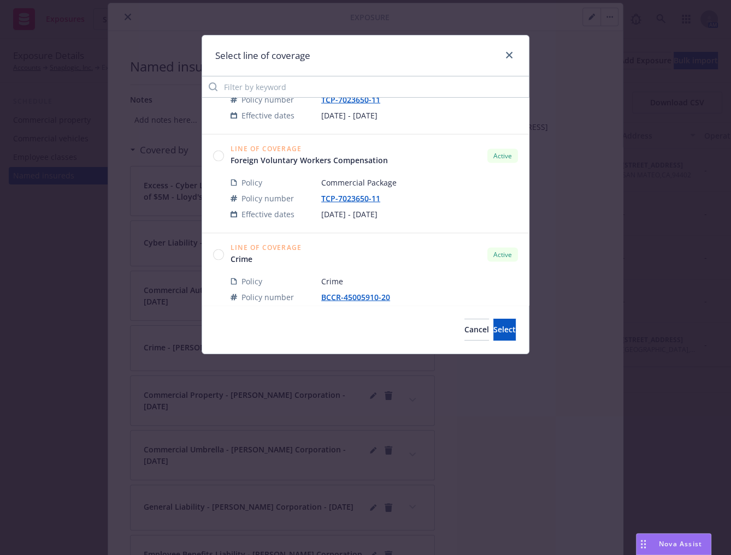
scroll to position [1799, 0]
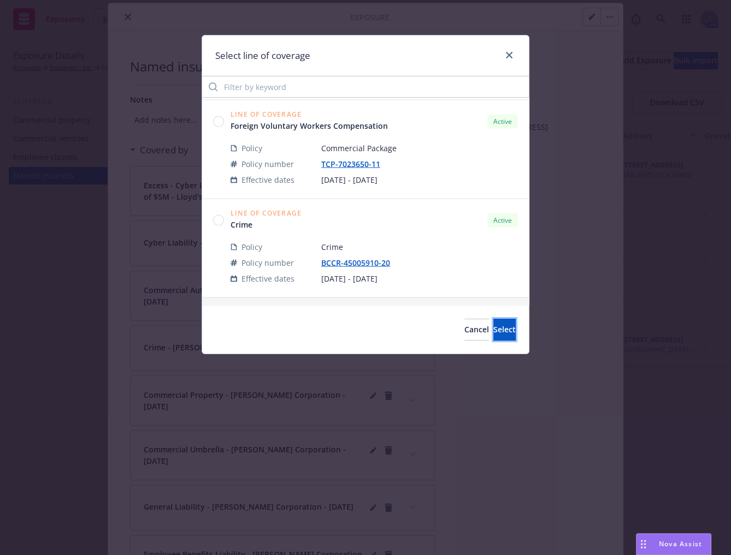
click at [493, 329] on button "Select" at bounding box center [504, 330] width 22 height 22
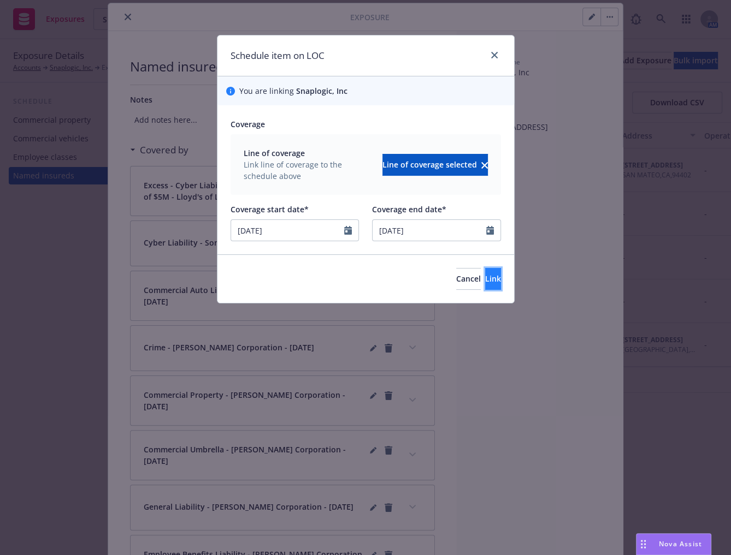
click at [485, 288] on button "Link" at bounding box center [493, 279] width 16 height 22
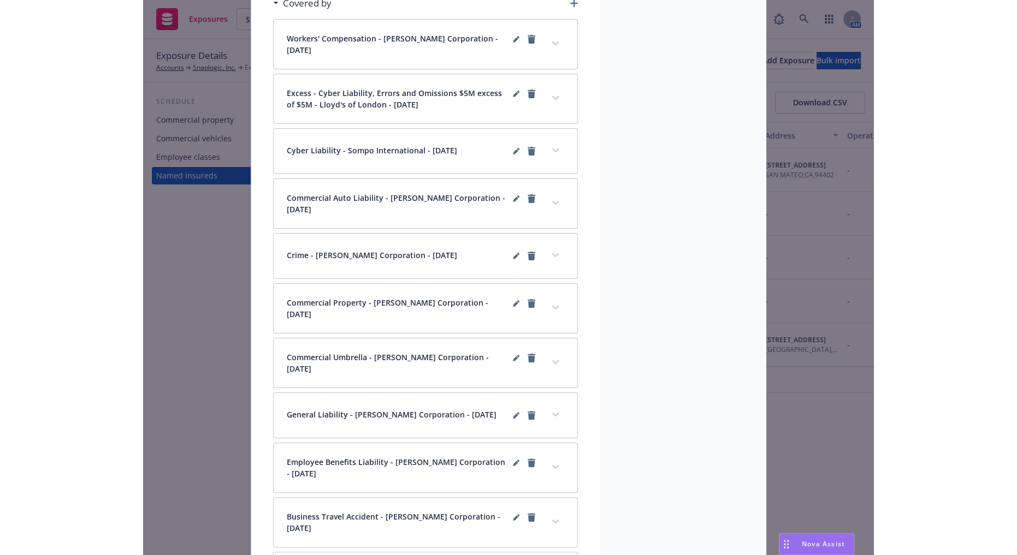
scroll to position [0, 0]
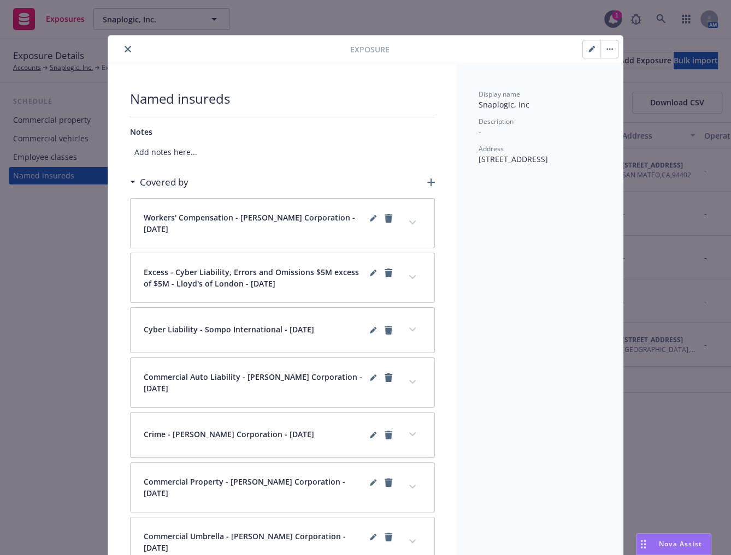
click at [121, 44] on button "close" at bounding box center [127, 49] width 13 height 13
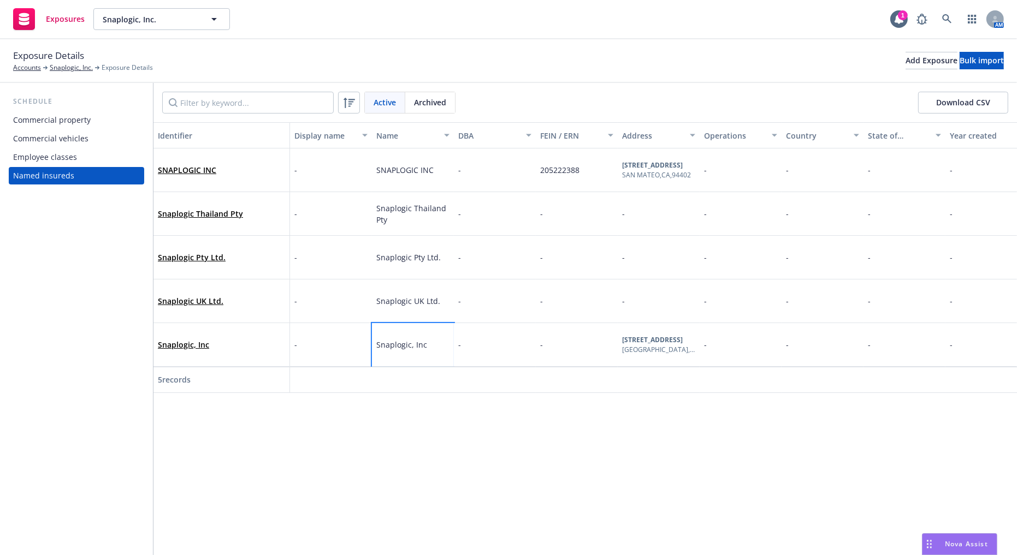
click at [424, 352] on div "Snaplogic, Inc" at bounding box center [413, 345] width 82 height 44
click at [187, 343] on link "Snaplogic, Inc" at bounding box center [183, 345] width 51 height 10
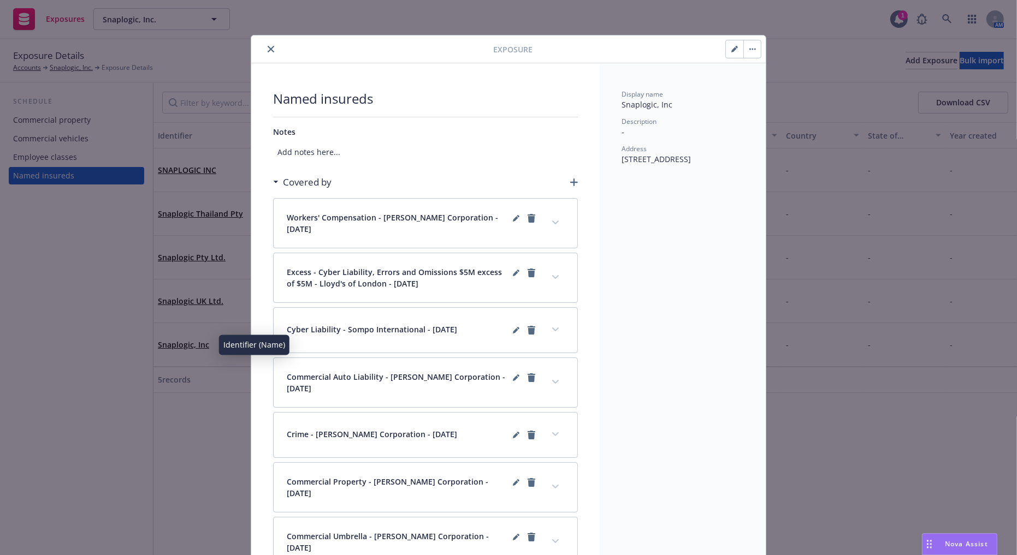
scroll to position [32, 0]
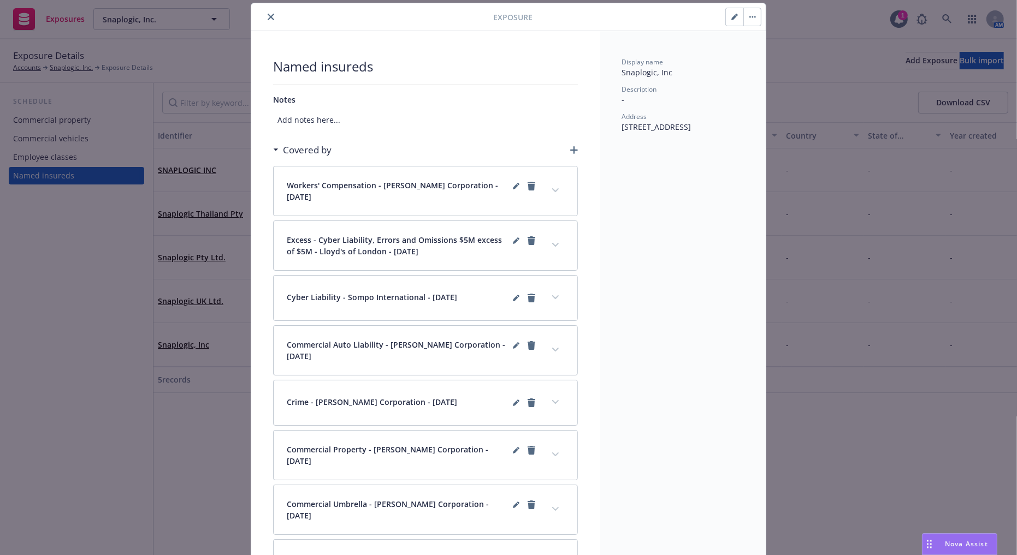
click at [726, 18] on button "button" at bounding box center [734, 16] width 17 height 17
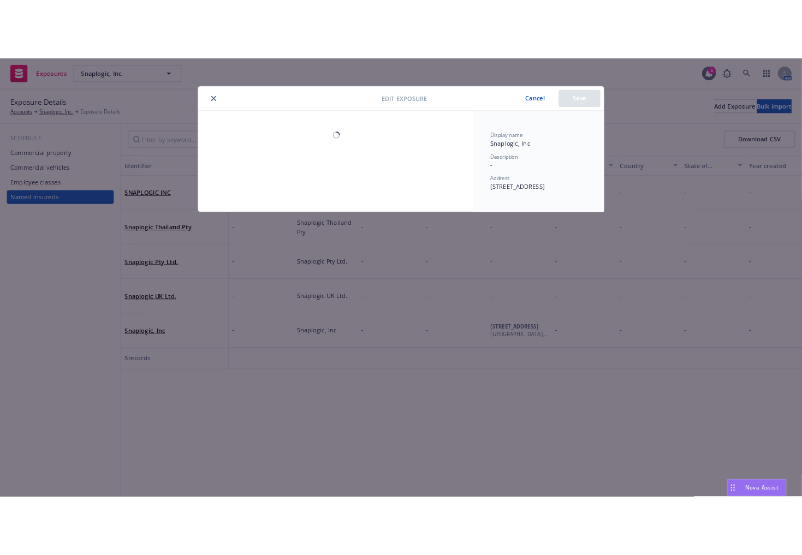
scroll to position [0, 0]
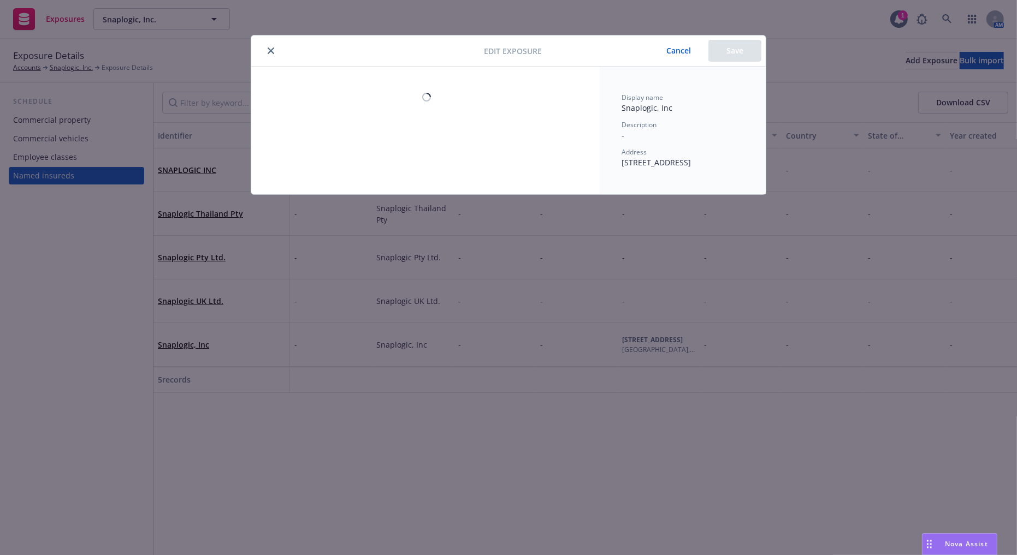
select select "C_CORPORATION"
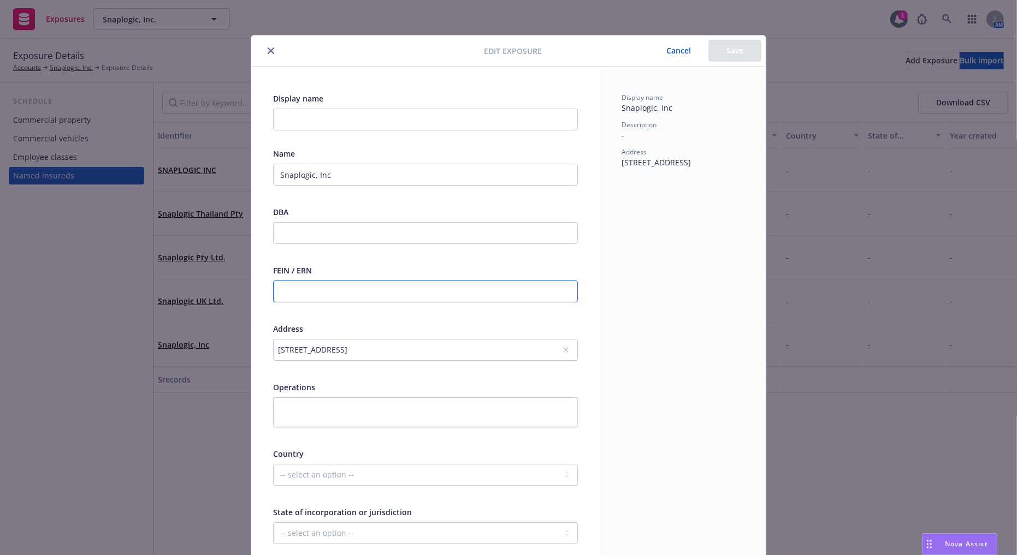
click at [310, 283] on input "text" at bounding box center [425, 292] width 305 height 22
paste input "[US_EMPLOYER_IDENTIFICATION_NUMBER]"
type input "[US_EMPLOYER_IDENTIFICATION_NUMBER]"
click at [723, 56] on button "Save" at bounding box center [734, 51] width 53 height 22
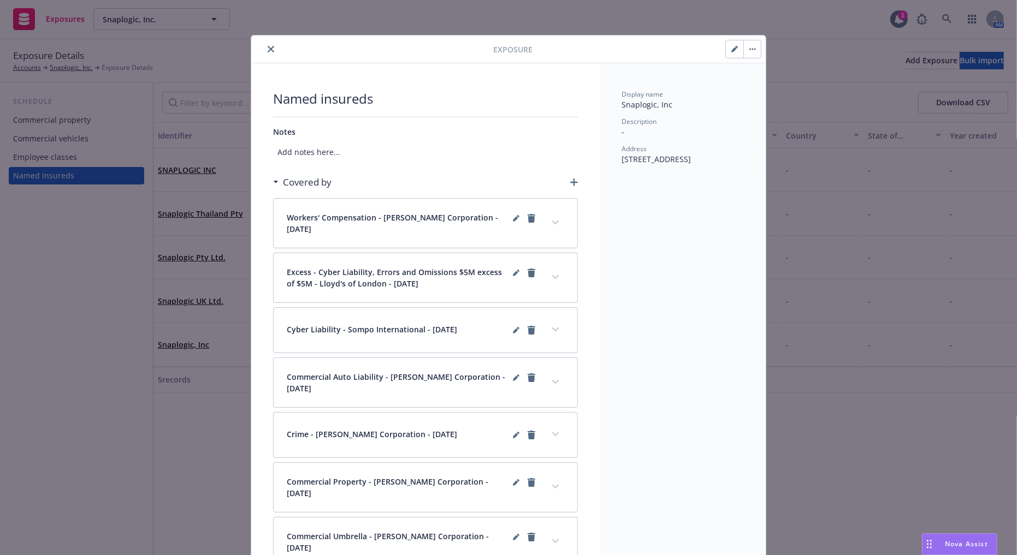
click at [268, 50] on icon "close" at bounding box center [271, 49] width 7 height 7
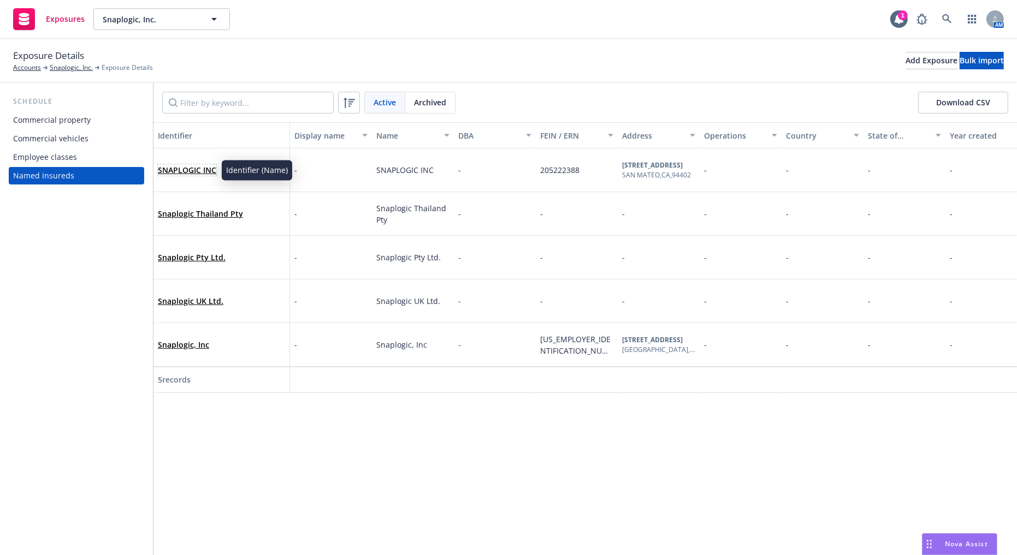
click at [204, 171] on link "SNAPLOGIC INC" at bounding box center [187, 170] width 58 height 10
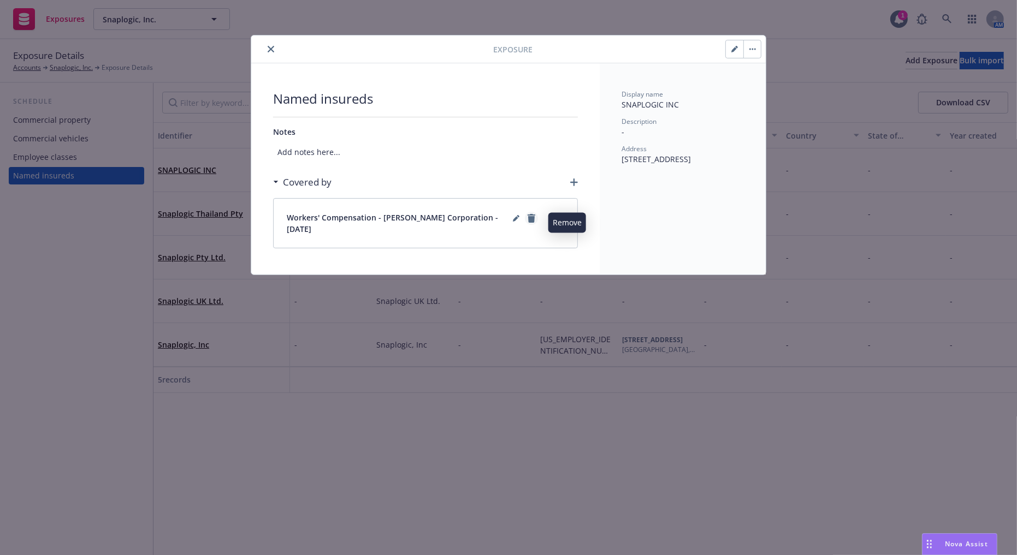
click at [532, 217] on icon "remove" at bounding box center [532, 218] width 8 height 9
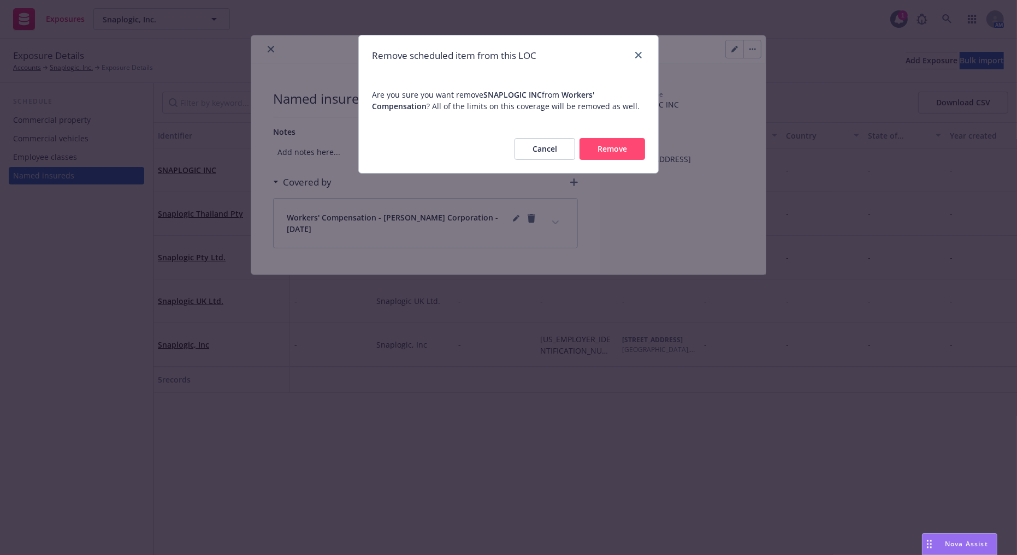
click at [606, 151] on button "Remove" at bounding box center [612, 149] width 66 height 22
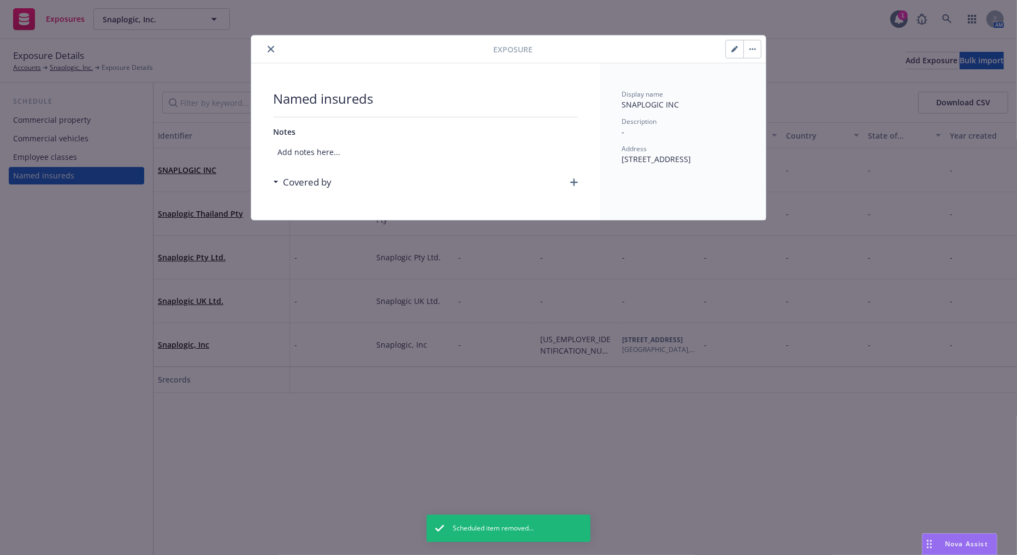
click at [730, 51] on button "button" at bounding box center [751, 48] width 17 height 17
click at [730, 83] on link "Archive" at bounding box center [775, 79] width 62 height 22
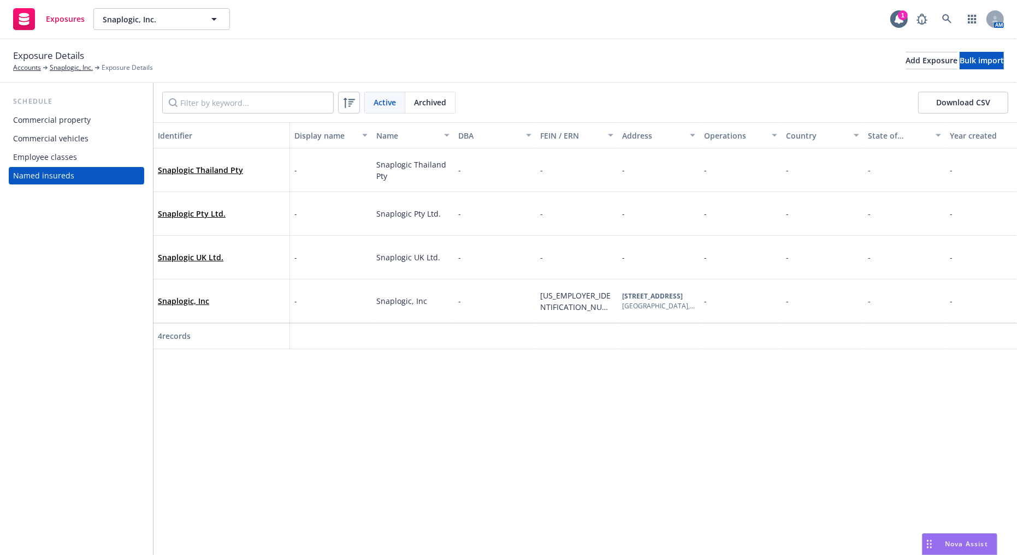
drag, startPoint x: 345, startPoint y: 439, endPoint x: 358, endPoint y: 454, distance: 20.1
click at [345, 438] on div "Identifier Display name Name DBA FEIN / ERN Address Operations Country State of…" at bounding box center [584, 338] width 863 height 433
click at [730, 56] on div "Add Exposure" at bounding box center [931, 60] width 52 height 16
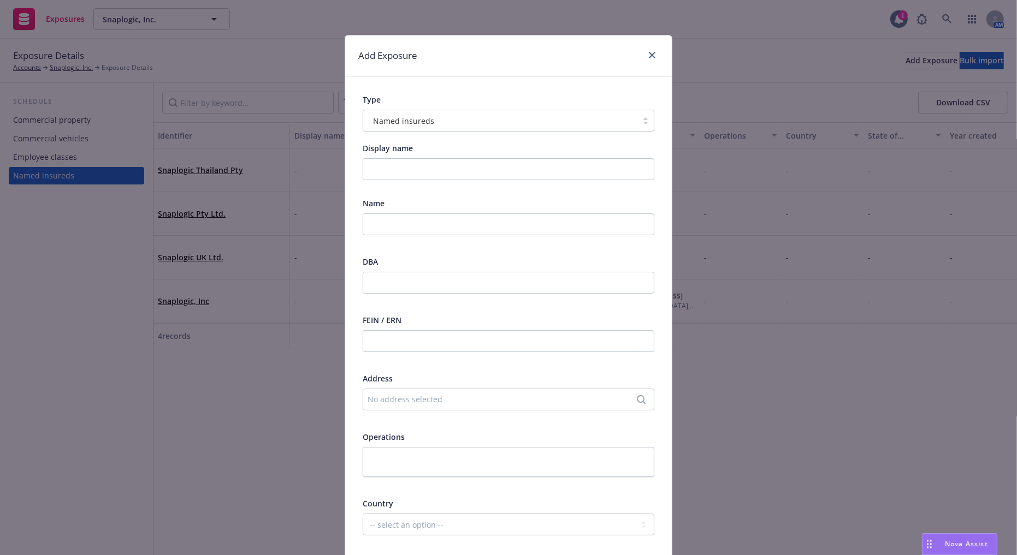
drag, startPoint x: 313, startPoint y: 78, endPoint x: 257, endPoint y: 74, distance: 56.9
click at [313, 78] on div "Add Exposure Type Named insureds Display name Name DBA FEIN / ERN Address No ad…" at bounding box center [508, 277] width 1017 height 555
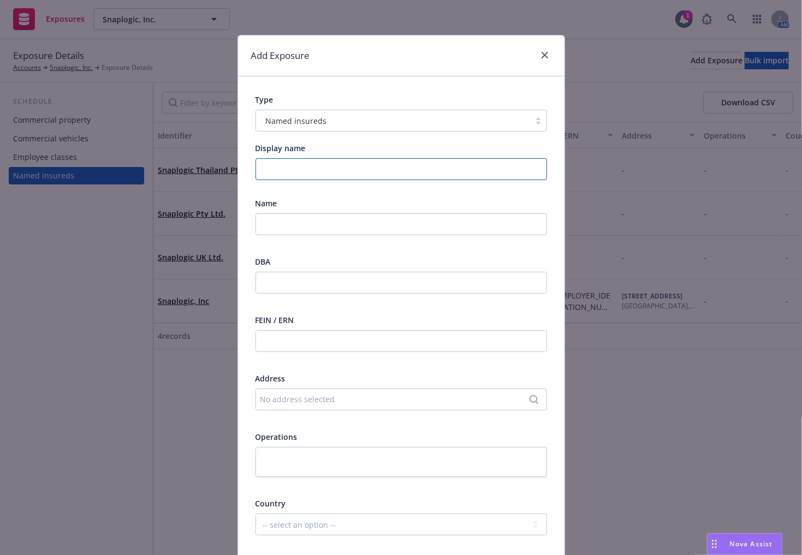
click at [383, 160] on input "Display name" at bounding box center [402, 169] width 292 height 22
click at [330, 216] on input "text" at bounding box center [402, 225] width 292 height 22
paste input "SnapLogic TopCo LLC"
type input "SnapLogic TopCo LLC"
click at [294, 336] on input "text" at bounding box center [402, 341] width 292 height 22
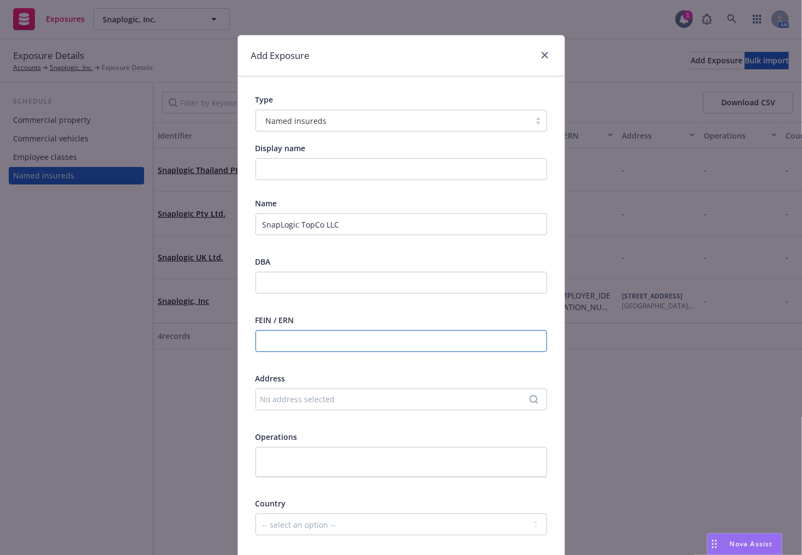
paste input "[US_EMPLOYER_IDENTIFICATION_NUMBER]"
type input "[US_EMPLOYER_IDENTIFICATION_NUMBER]"
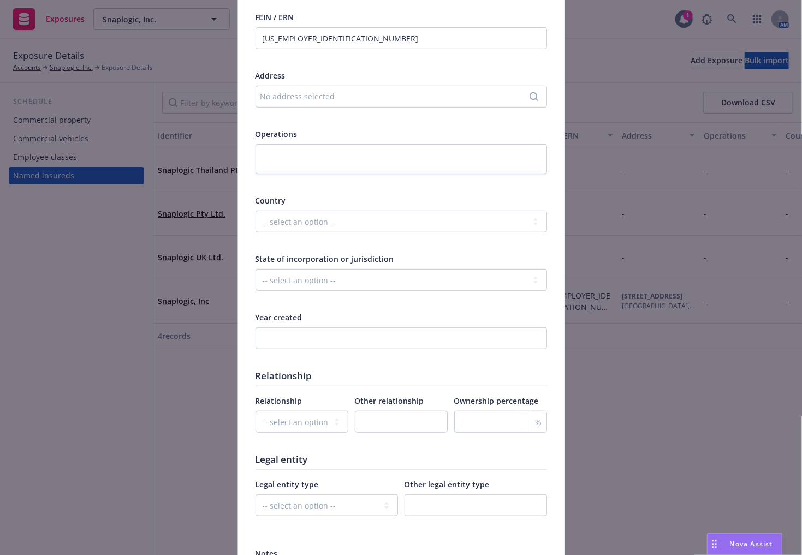
scroll to position [404, 0]
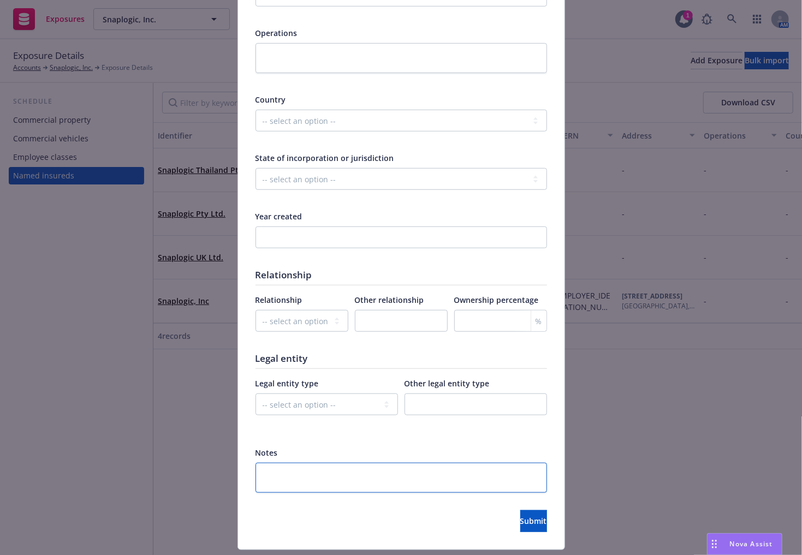
click at [323, 463] on textarea at bounding box center [402, 478] width 292 height 30
paste textarea "New Parent as of [DATE]"
type textarea "x"
type textarea "New Parent as of [DATE]"
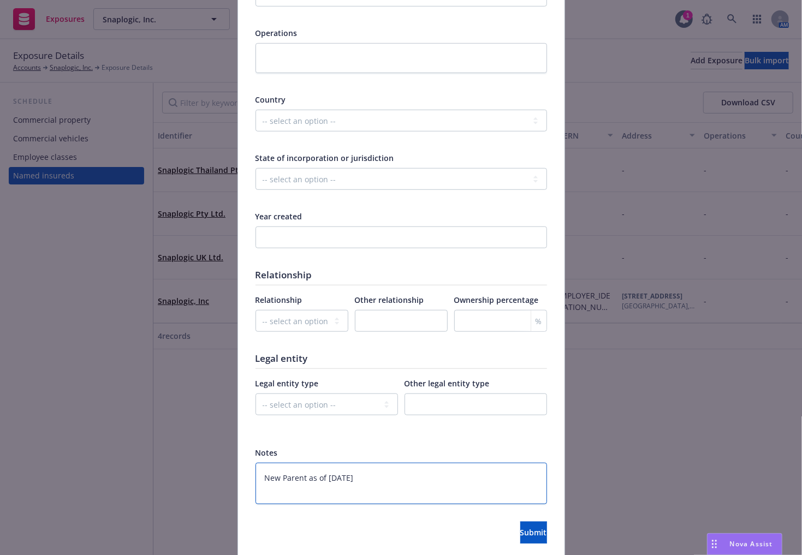
type textarea "x"
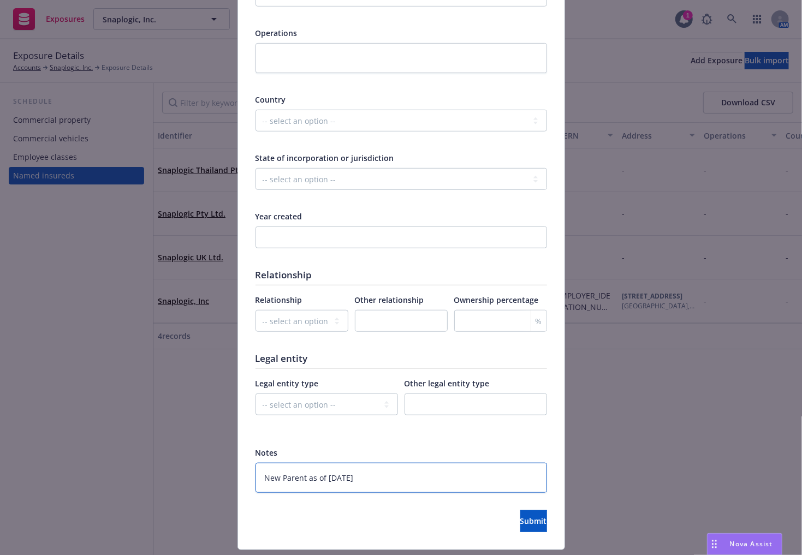
type textarea "New Parent as of [DATE]"
click at [309, 230] on input "number" at bounding box center [402, 238] width 292 height 22
type textarea "x"
type input "2"
type textarea "x"
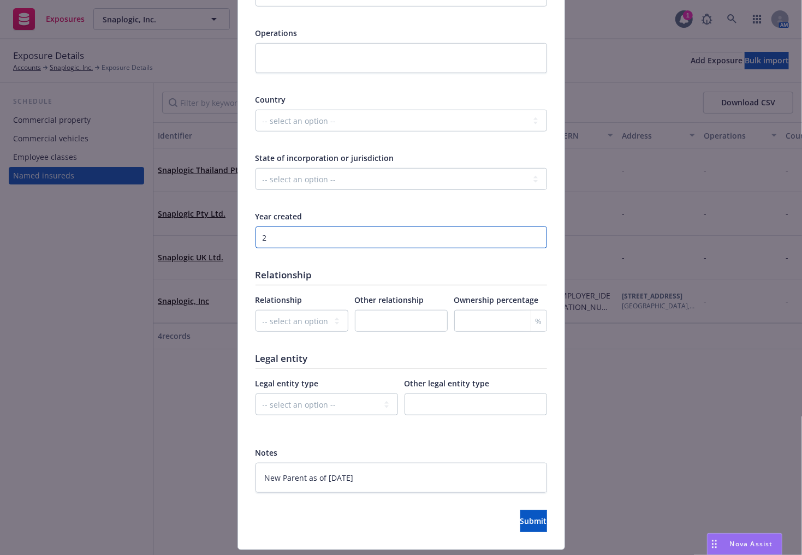
type input "20"
type textarea "x"
type input "202"
type textarea "x"
type input "2025"
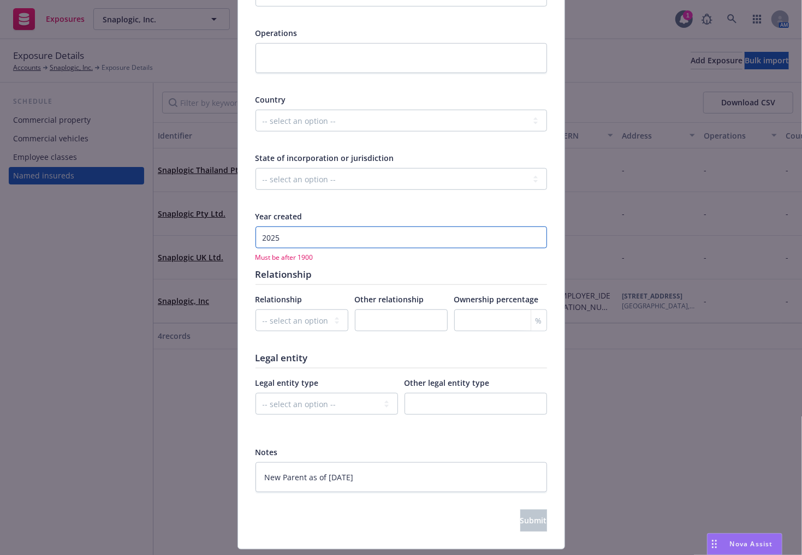
type textarea "x"
type input "2025"
click at [316, 316] on select "-- select an option -- Parent company Wholly-owned subsidiary Subsidiary not wh…" at bounding box center [302, 321] width 93 height 22
select select "PARENT_COMPANY"
click at [256, 310] on select "-- select an option -- Parent company Wholly-owned subsidiary Subsidiary not wh…" at bounding box center [302, 321] width 93 height 22
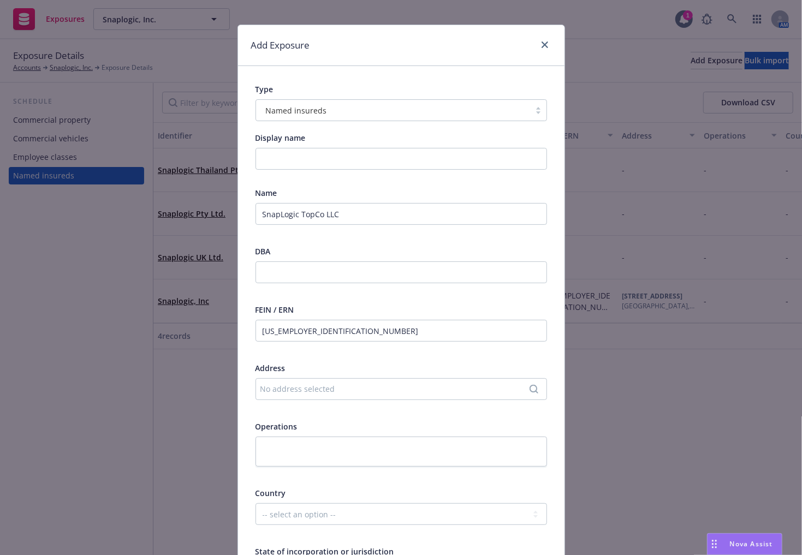
scroll to position [0, 0]
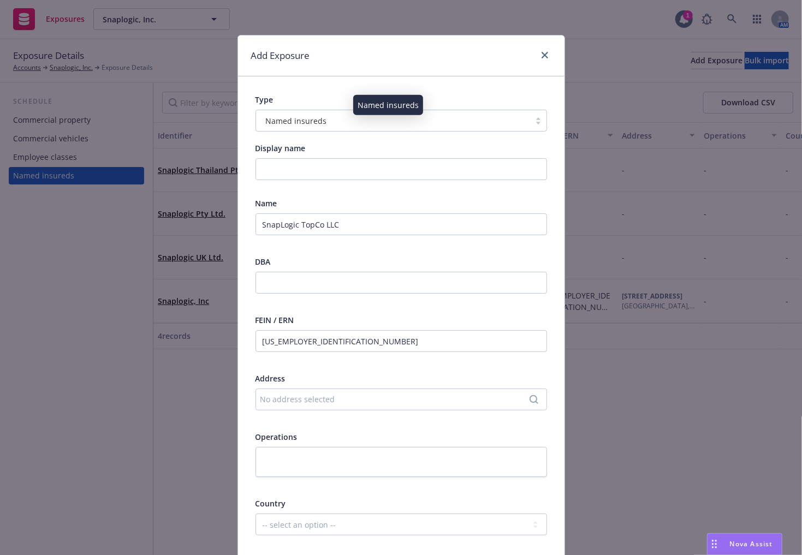
click at [343, 122] on div "Named insureds" at bounding box center [393, 120] width 263 height 11
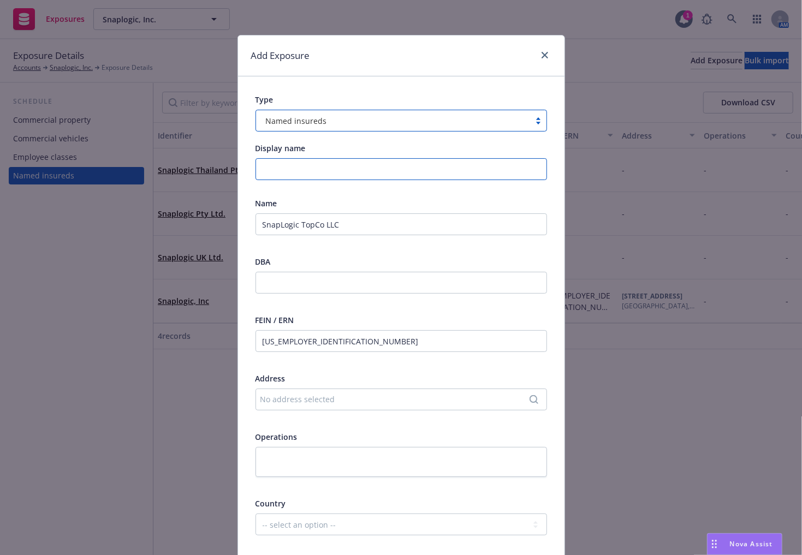
click at [312, 165] on input "Display name" at bounding box center [402, 169] width 292 height 22
type textarea "x"
type input "1"
click at [311, 152] on div "Display name" at bounding box center [402, 148] width 292 height 11
click at [315, 170] on input "1" at bounding box center [402, 169] width 292 height 22
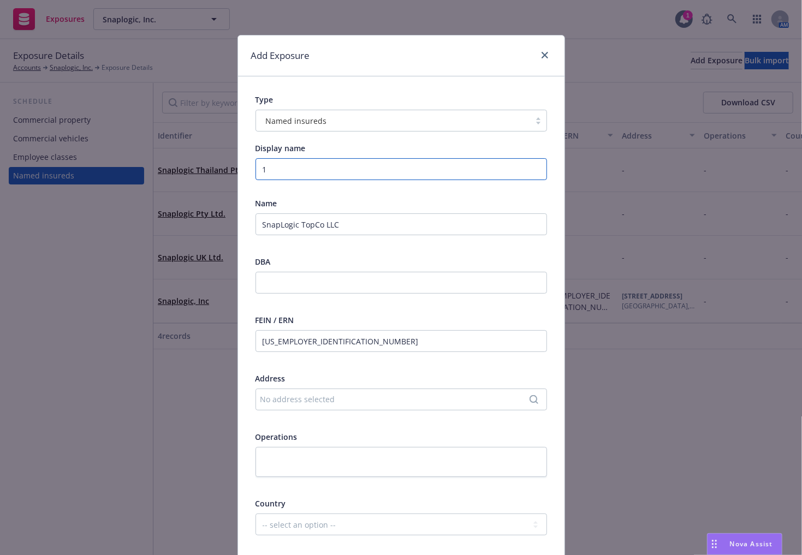
click at [315, 170] on input "1" at bounding box center [402, 169] width 292 height 22
type textarea "x"
click at [326, 88] on div "Type Named insureds Display name Name SnapLogic TopCo LLC DBA FEIN / ERN [US_EM…" at bounding box center [401, 515] width 327 height 878
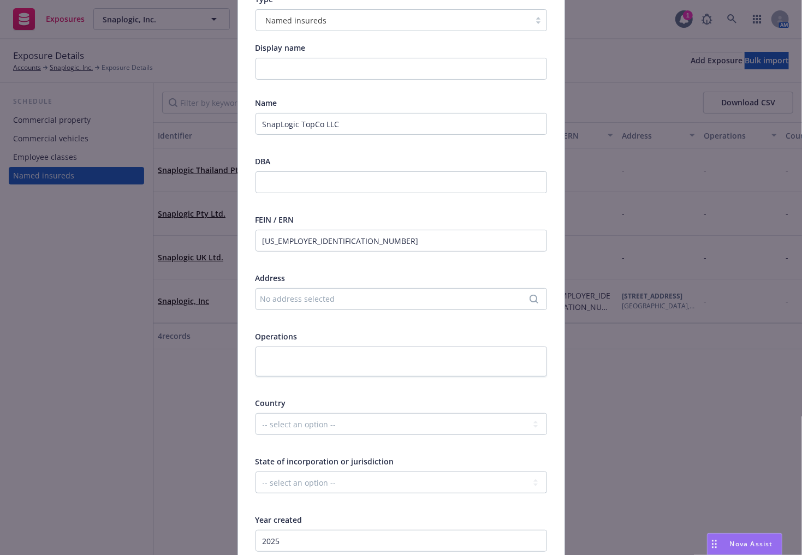
scroll to position [202, 0]
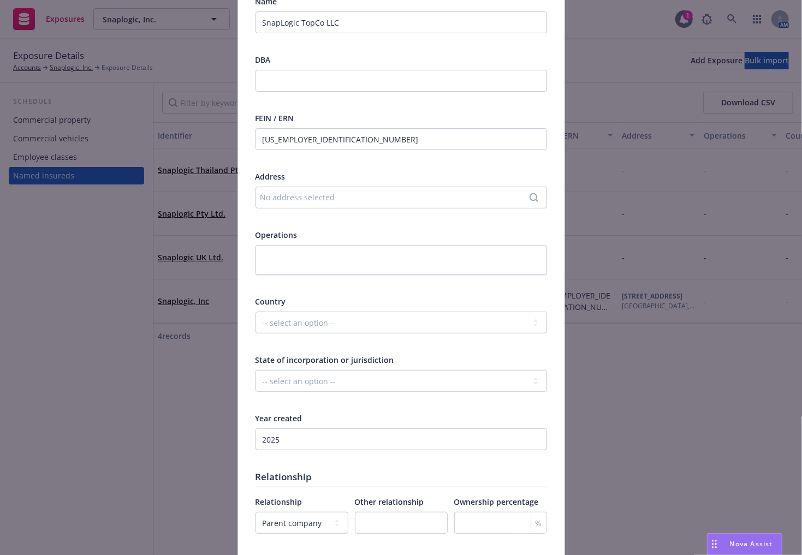
click at [345, 200] on div "No address selected" at bounding box center [395, 197] width 271 height 11
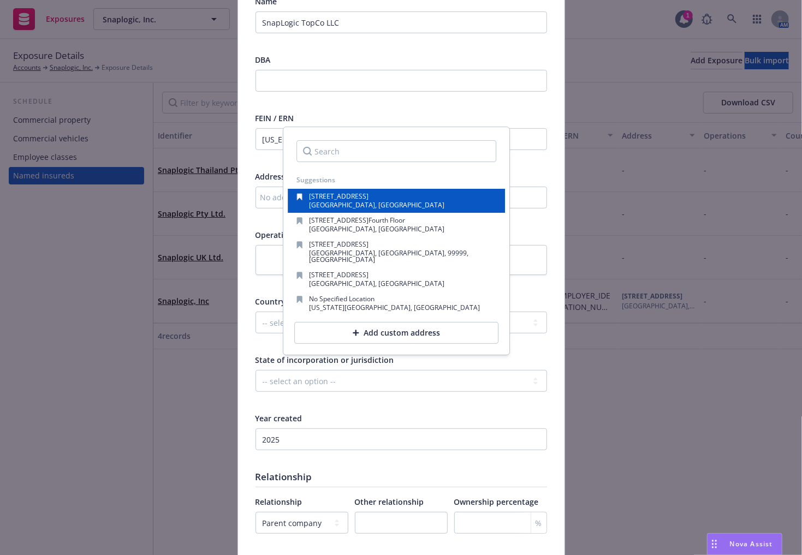
click at [369, 198] on span "[STREET_ADDRESS]" at bounding box center [340, 196] width 60 height 9
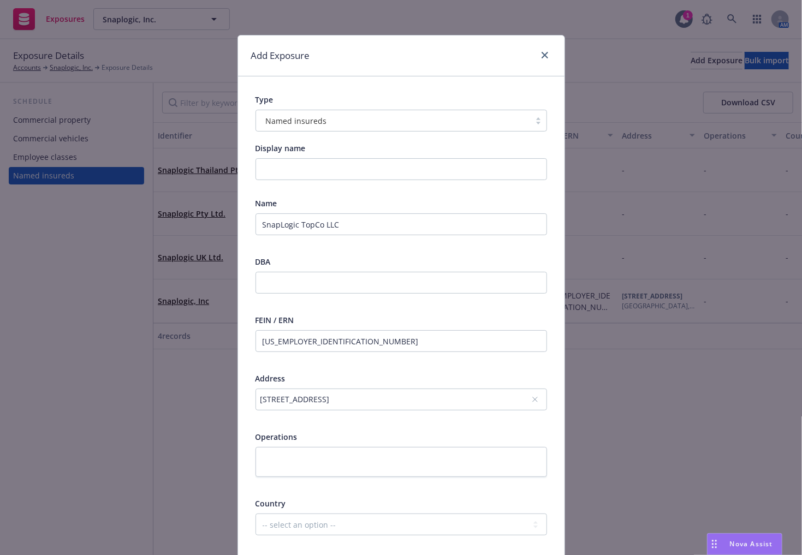
scroll to position [434, 0]
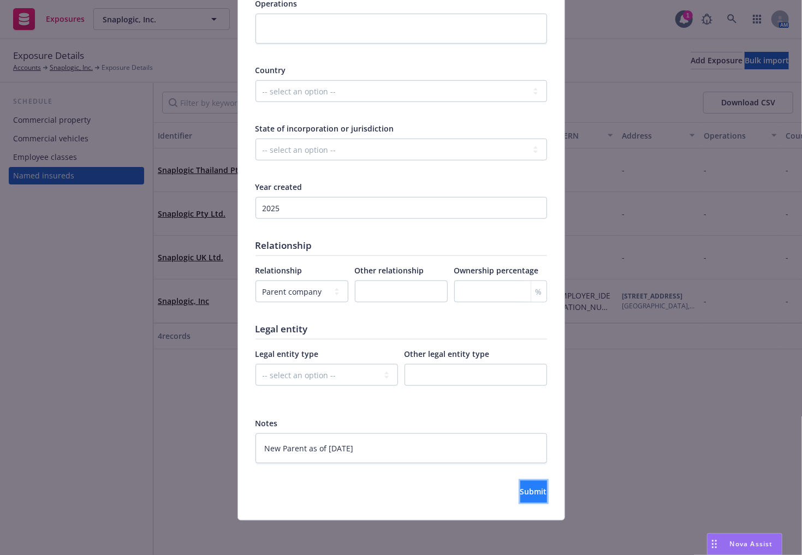
click at [520, 492] on span "Submit" at bounding box center [533, 492] width 27 height 10
type textarea "x"
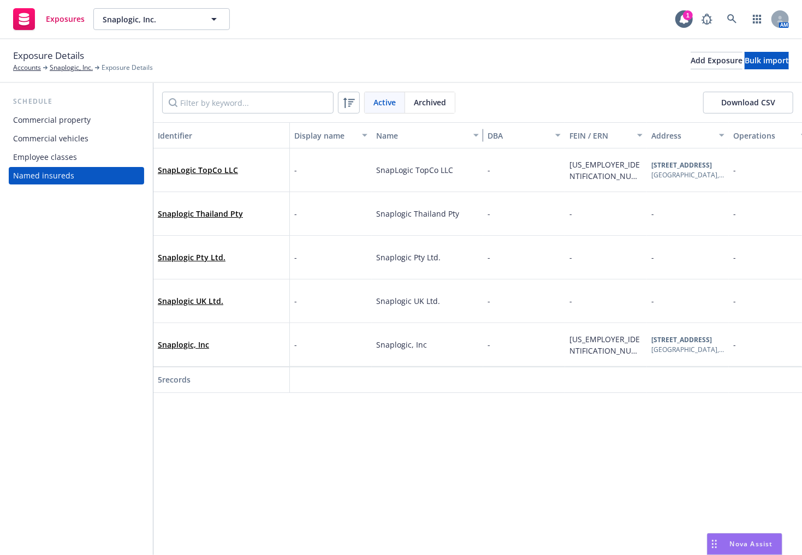
drag, startPoint x: 453, startPoint y: 138, endPoint x: 483, endPoint y: 137, distance: 29.5
click at [481, 137] on div "button" at bounding box center [477, 135] width 5 height 25
click at [693, 63] on button "Add Exposure" at bounding box center [717, 60] width 52 height 17
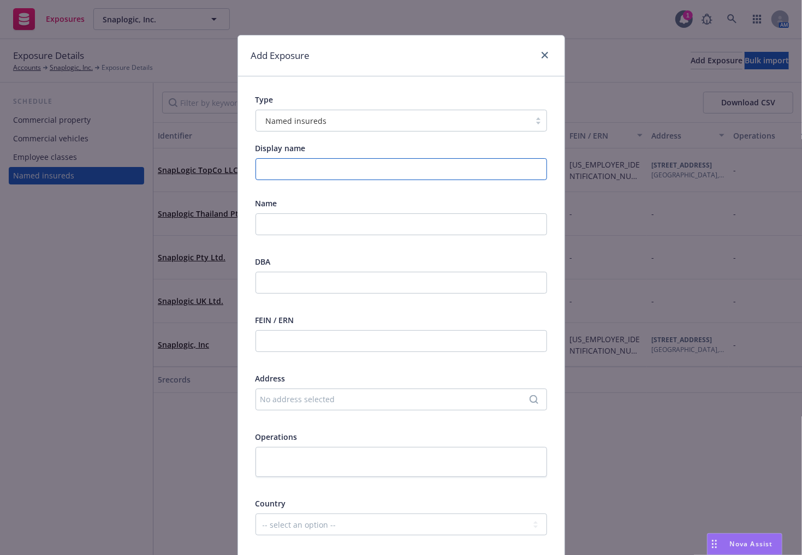
click at [302, 173] on input "Display name" at bounding box center [402, 169] width 292 height 22
click at [294, 223] on input "text" at bounding box center [402, 225] width 292 height 22
paste input "SnapLogic Intermediate LLC"
type input "SnapLogic Intermediate LLC"
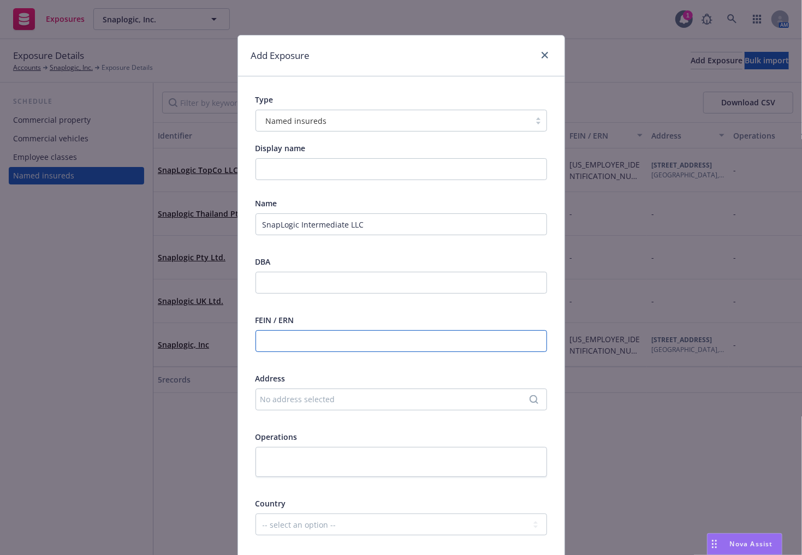
click at [291, 340] on input "text" at bounding box center [402, 341] width 292 height 22
paste input "[US_EMPLOYER_IDENTIFICATION_NUMBER]"
type input "[US_EMPLOYER_IDENTIFICATION_NUMBER]"
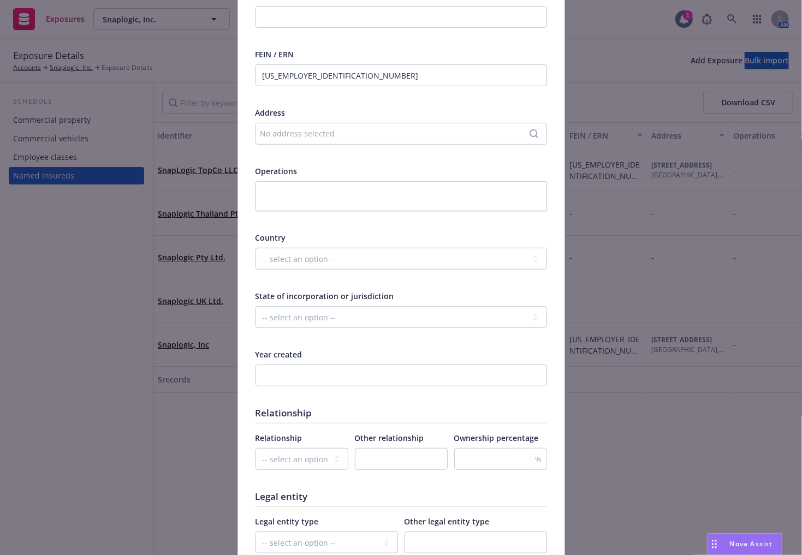
scroll to position [303, 0]
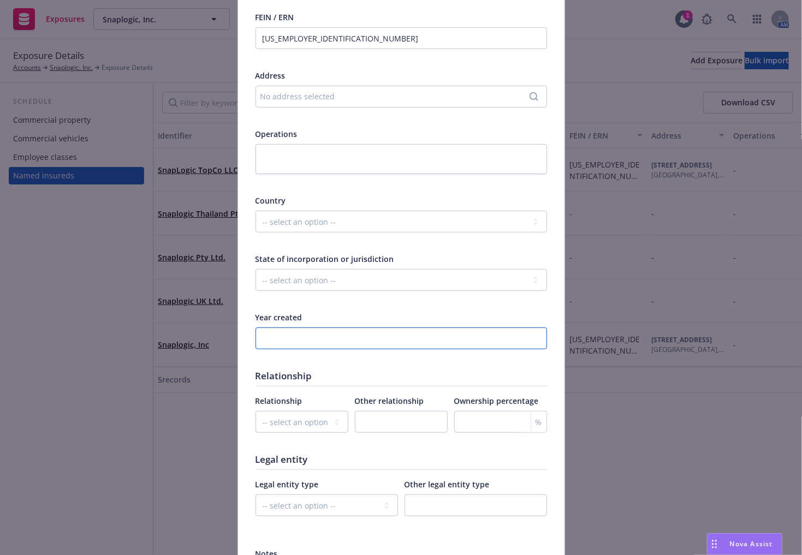
click at [307, 335] on input "number" at bounding box center [402, 339] width 292 height 22
type input "2025"
click at [301, 422] on select "-- select an option -- Parent company Wholly-owned subsidiary Subsidiary not wh…" at bounding box center [302, 422] width 93 height 22
select select "WHOLLY_OWNED_SUBSIDIARY"
click at [256, 411] on select "-- select an option -- Parent company Wholly-owned subsidiary Subsidiary not wh…" at bounding box center [302, 422] width 93 height 22
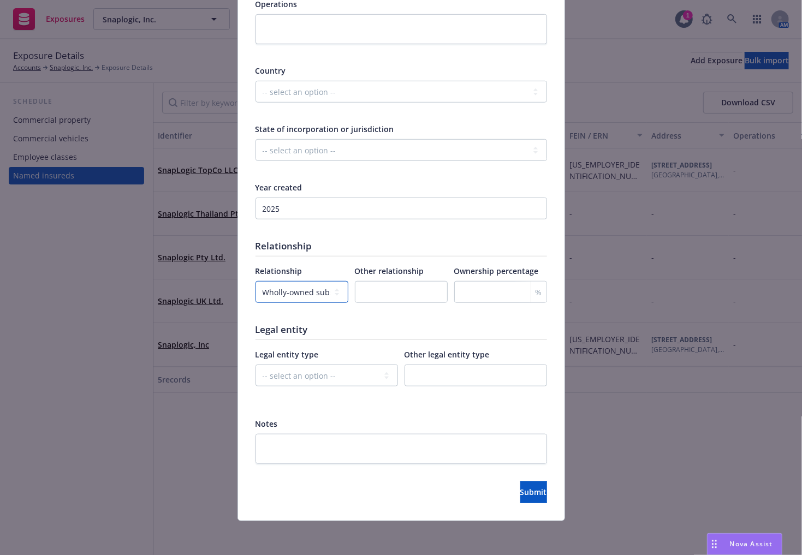
scroll to position [434, 0]
click at [346, 359] on div "Legal entity type" at bounding box center [327, 353] width 143 height 11
click at [349, 376] on select "-- select an option -- C-corporation S-corporation LLC Partnership Joint ventur…" at bounding box center [327, 375] width 143 height 22
click at [359, 349] on div "Legal entity type" at bounding box center [327, 353] width 143 height 11
click at [476, 297] on input "number" at bounding box center [500, 292] width 93 height 22
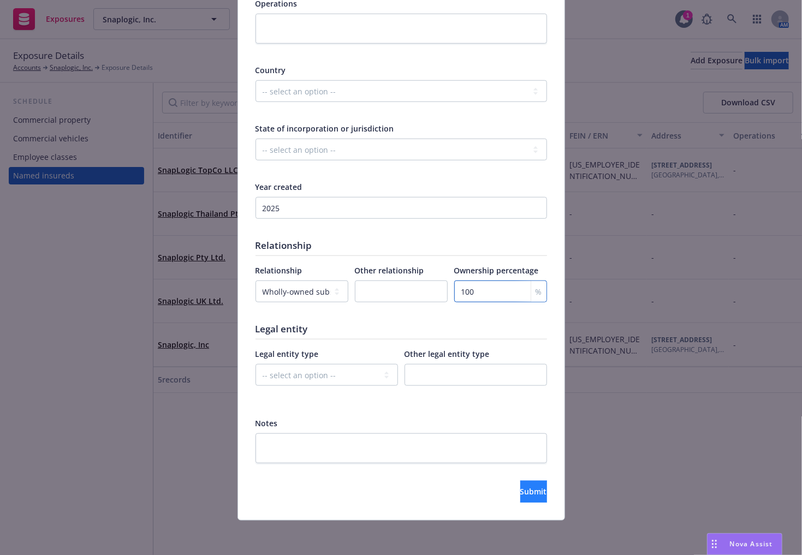
type input "100"
click at [520, 484] on button "Submit" at bounding box center [533, 492] width 27 height 22
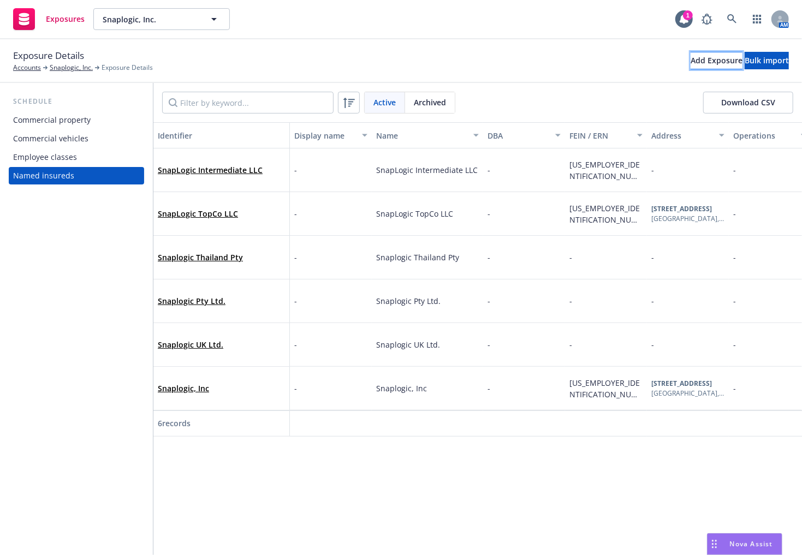
click at [691, 66] on button "Add Exposure" at bounding box center [717, 60] width 52 height 17
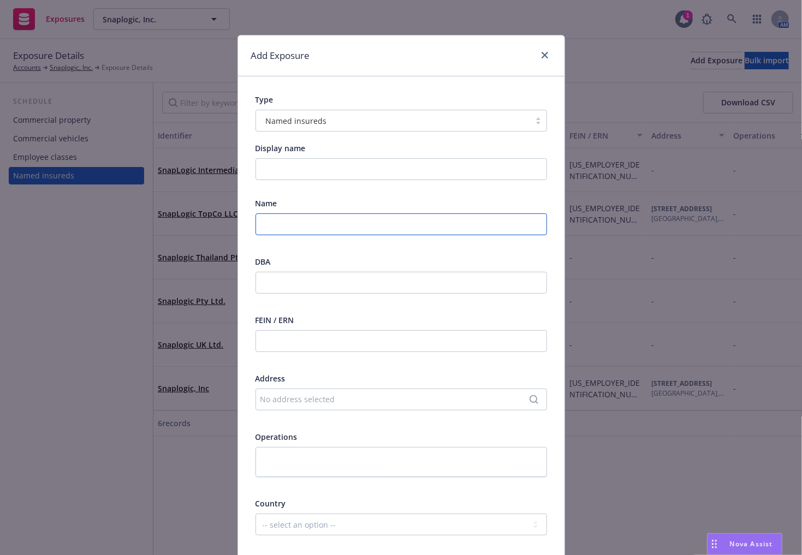
click at [293, 217] on input "text" at bounding box center [402, 225] width 292 height 22
paste input "SnapLogic Merger Sub Inc"
type input "SnapLogic Merger Sub Inc"
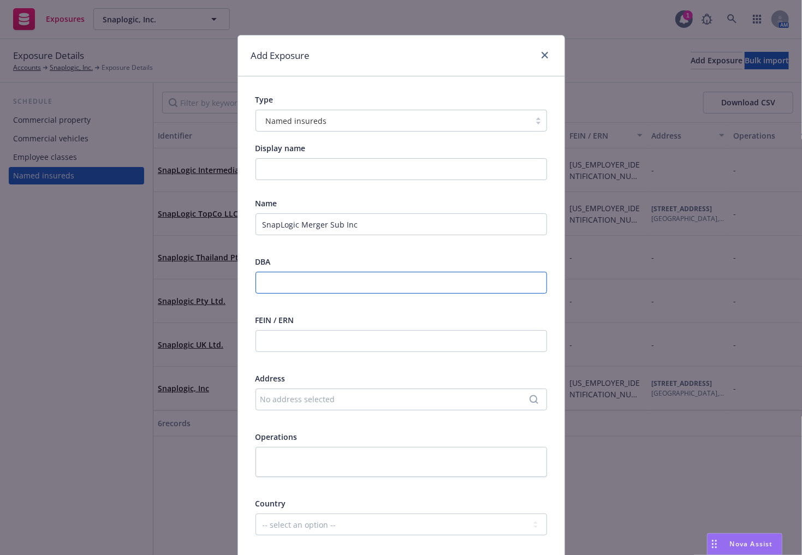
click at [352, 283] on input "text" at bounding box center [402, 283] width 292 height 22
click at [345, 325] on div "FEIN / ERN" at bounding box center [402, 320] width 292 height 11
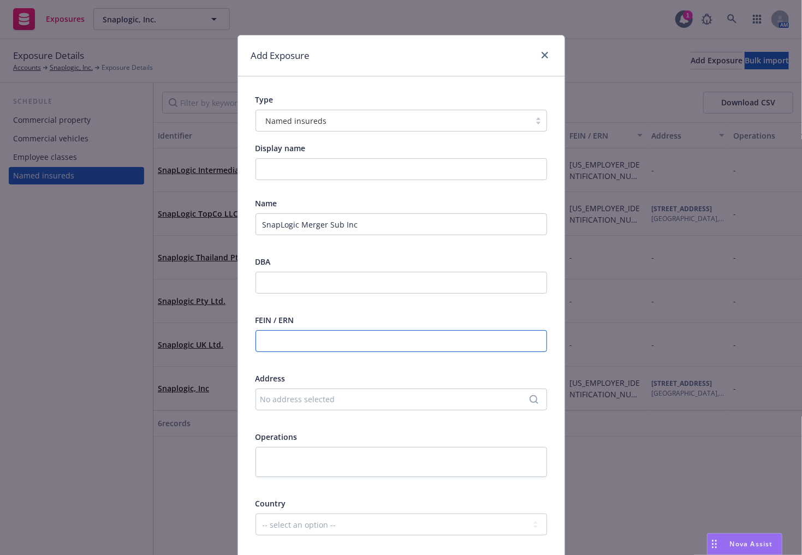
click at [345, 340] on input "text" at bounding box center [402, 341] width 292 height 22
paste input "[US_EMPLOYER_IDENTIFICATION_NUMBER]"
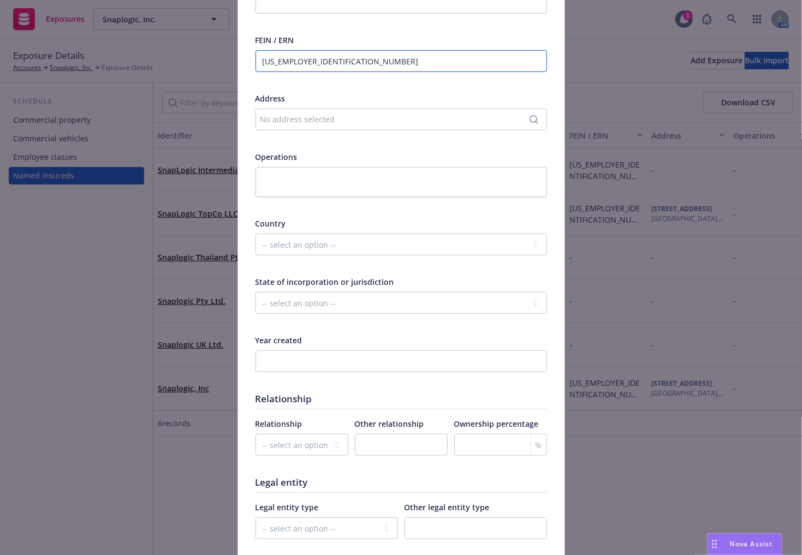
scroll to position [303, 0]
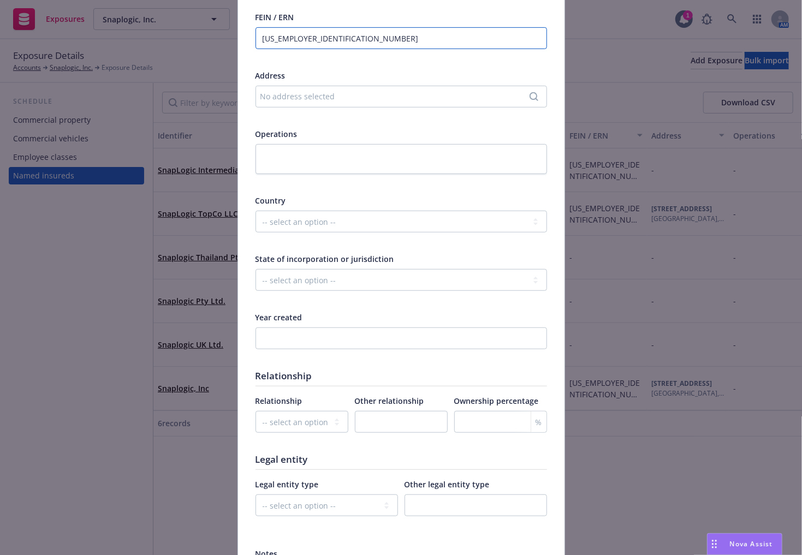
type input "[US_EMPLOYER_IDENTIFICATION_NUMBER]"
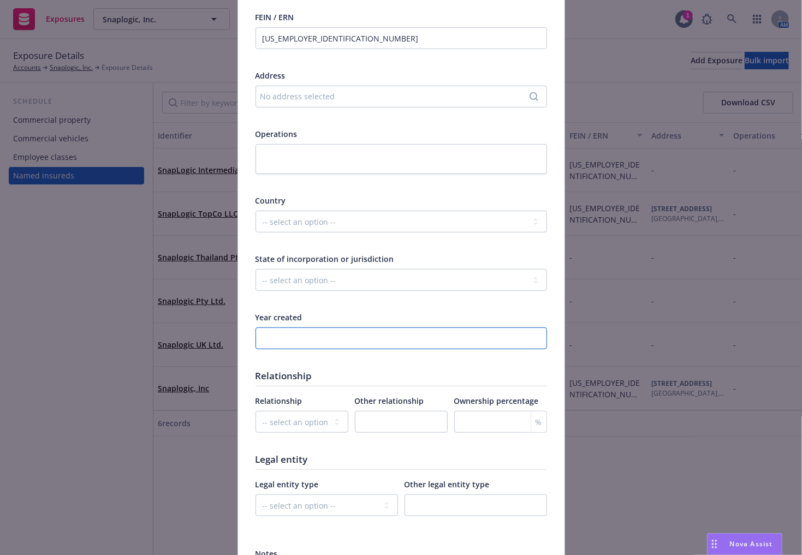
click at [300, 343] on input "number" at bounding box center [402, 339] width 292 height 22
type input "2025"
click at [303, 425] on select "-- select an option -- Parent company Wholly-owned subsidiary Subsidiary not wh…" at bounding box center [302, 422] width 93 height 22
select select "WHOLLY_OWNED_SUBSIDIARY"
click at [256, 411] on select "-- select an option -- Parent company Wholly-owned subsidiary Subsidiary not wh…" at bounding box center [302, 422] width 93 height 22
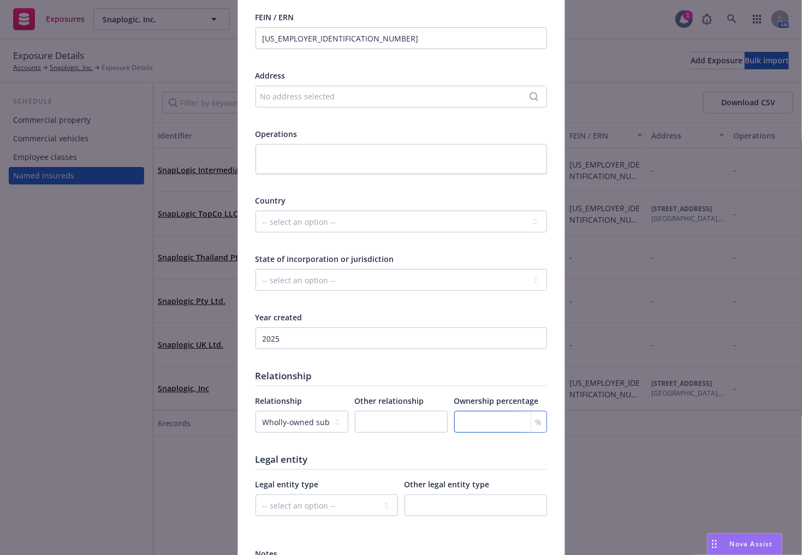
click at [488, 424] on input "number" at bounding box center [500, 422] width 93 height 22
type input "100"
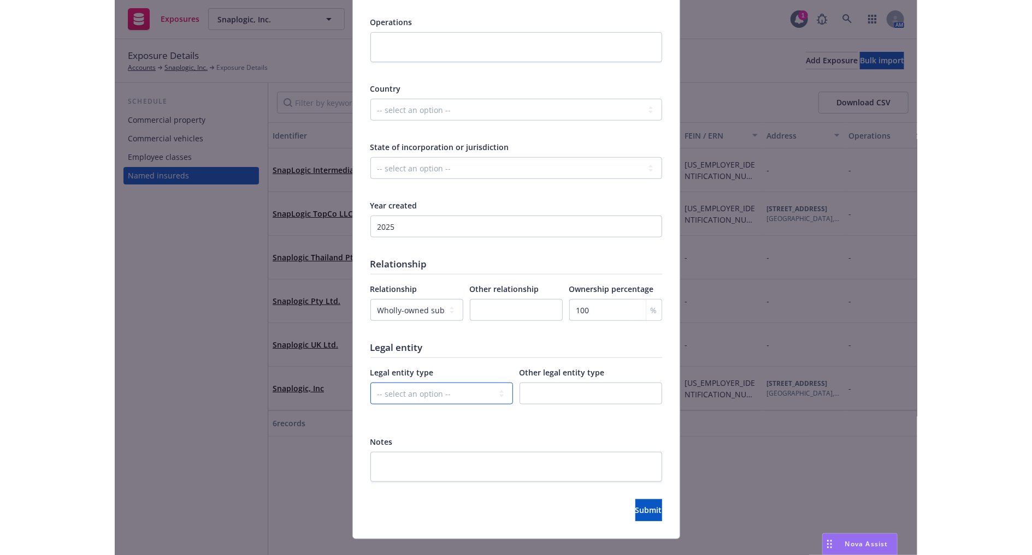
scroll to position [434, 0]
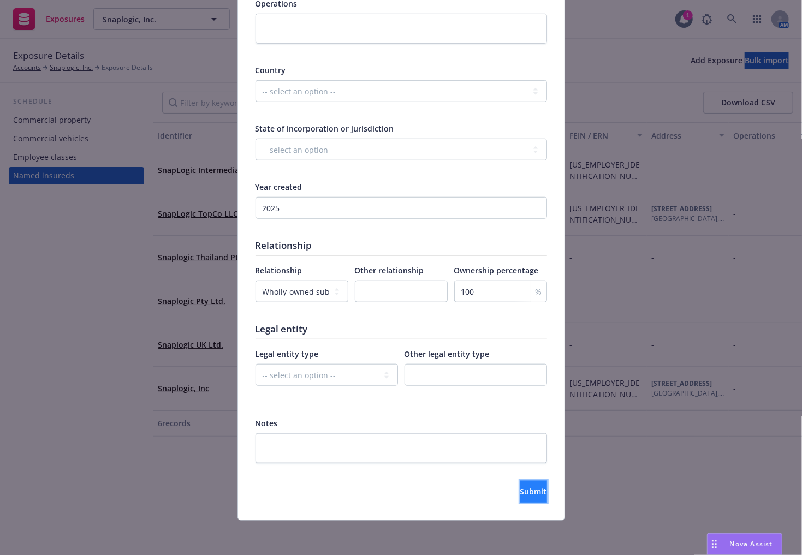
click at [520, 493] on span "Submit" at bounding box center [533, 492] width 27 height 10
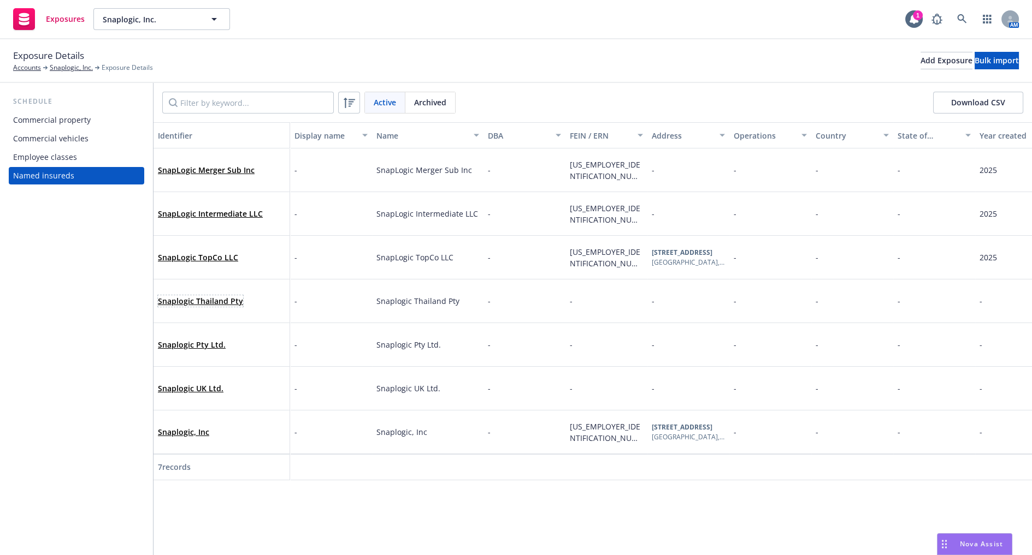
click at [210, 299] on link "Snaplogic Thailand Pty" at bounding box center [200, 301] width 85 height 10
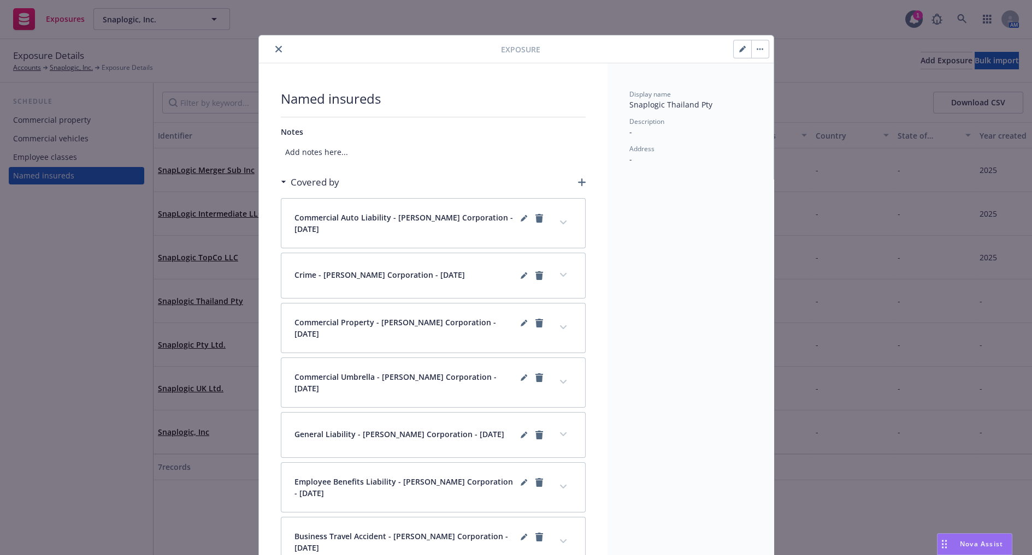
click at [730, 49] on button "button" at bounding box center [741, 48] width 17 height 17
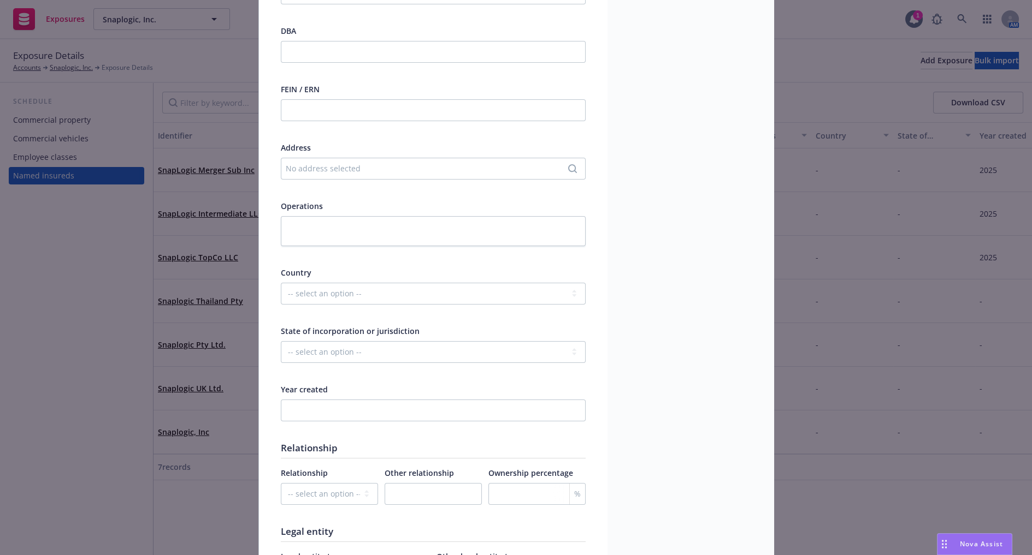
scroll to position [202, 0]
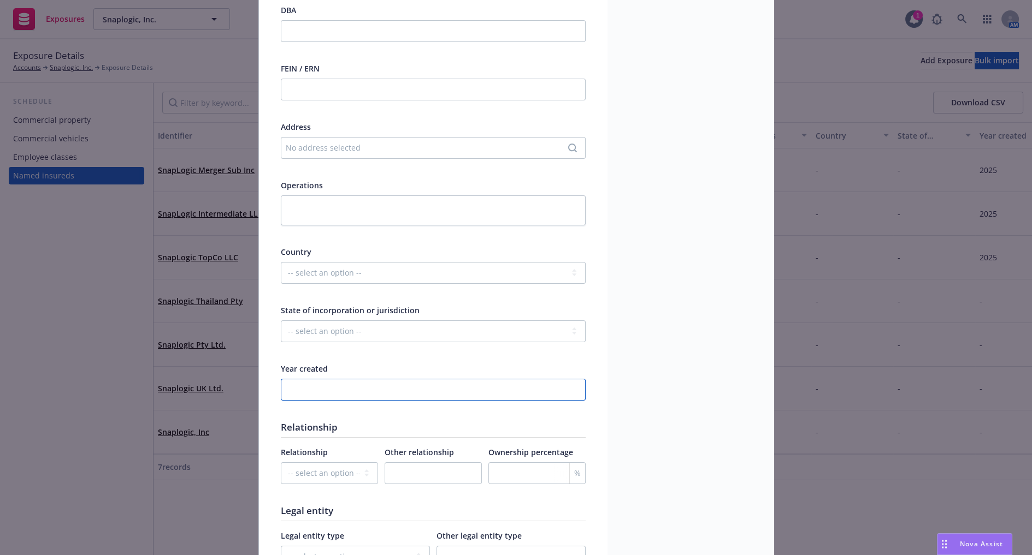
click at [380, 383] on input "number" at bounding box center [433, 390] width 305 height 22
type input "2023"
click at [710, 340] on div "Display name Snaplogic Thailand Pty Description - Address -" at bounding box center [690, 268] width 166 height 807
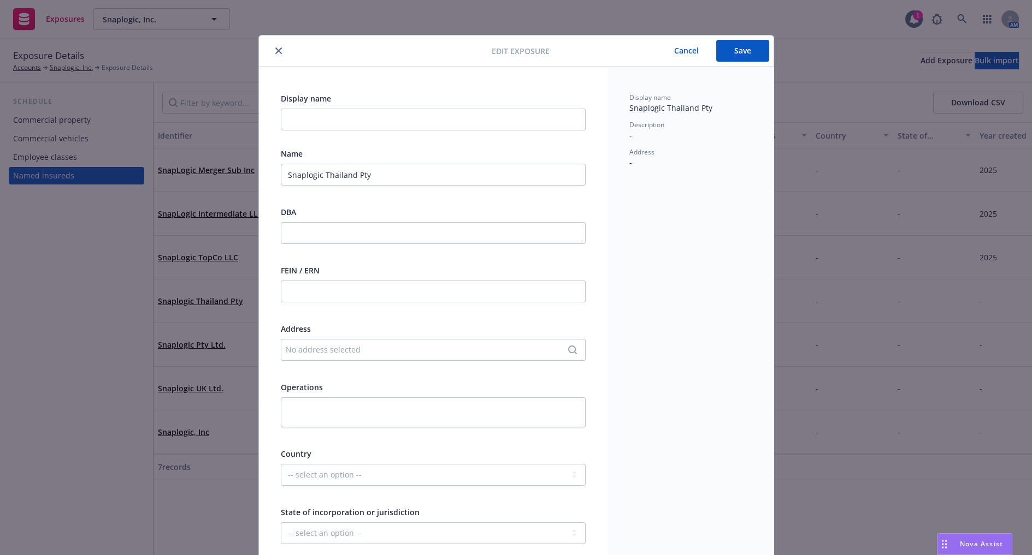
click at [730, 54] on button "Save" at bounding box center [742, 51] width 53 height 22
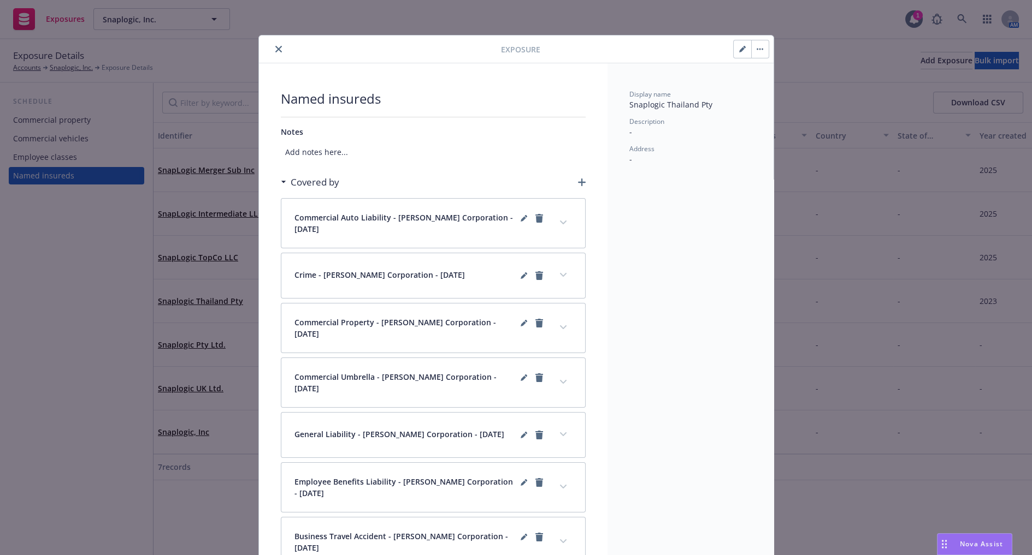
click at [276, 50] on icon "close" at bounding box center [278, 49] width 7 height 7
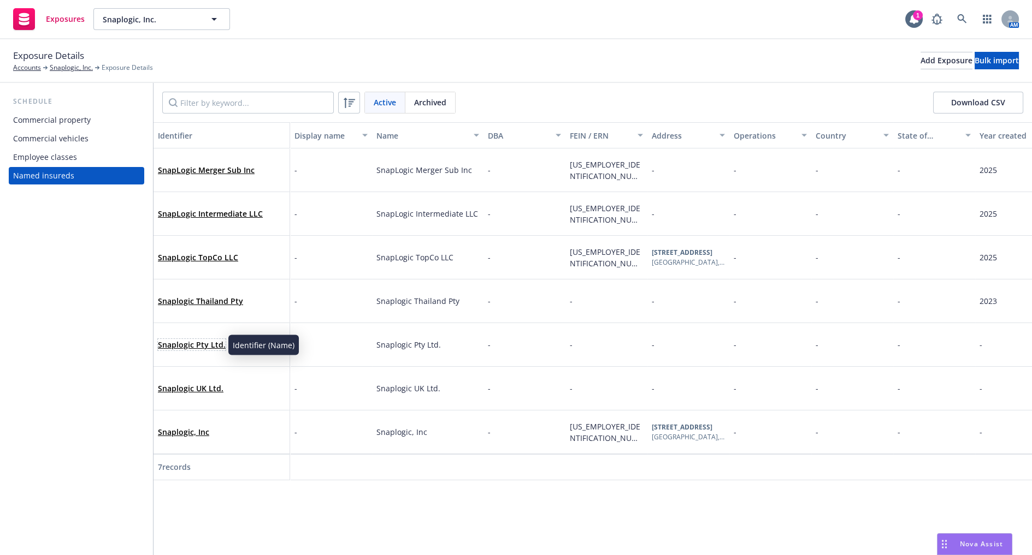
click at [206, 348] on link "Snaplogic Pty Ltd." at bounding box center [192, 345] width 68 height 10
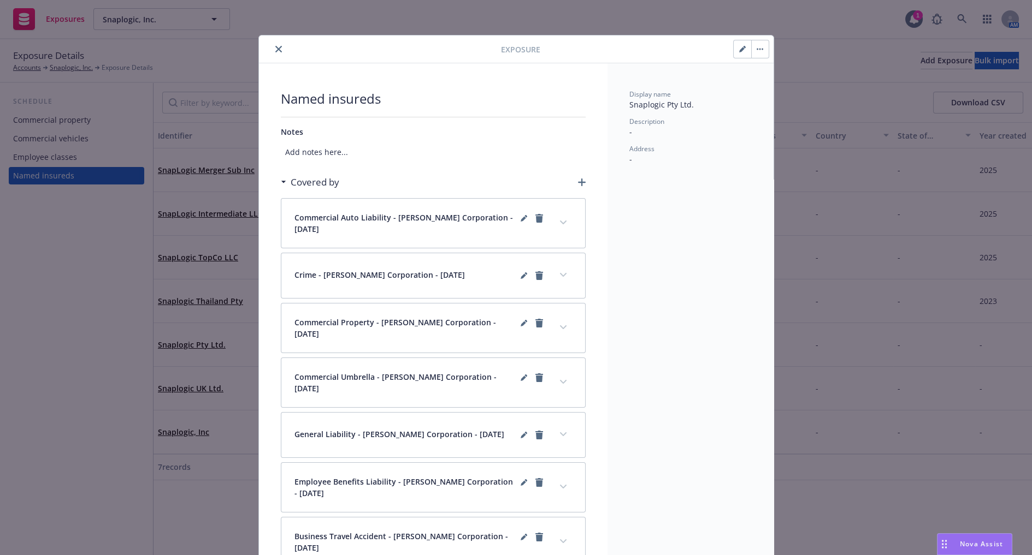
click at [730, 56] on button "button" at bounding box center [741, 48] width 17 height 17
select select "OTHER"
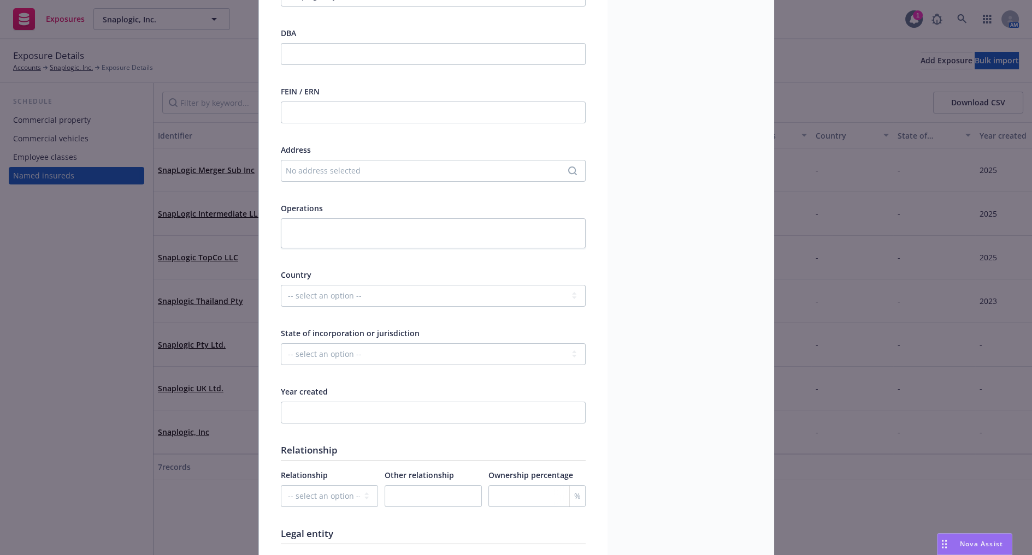
scroll to position [202, 0]
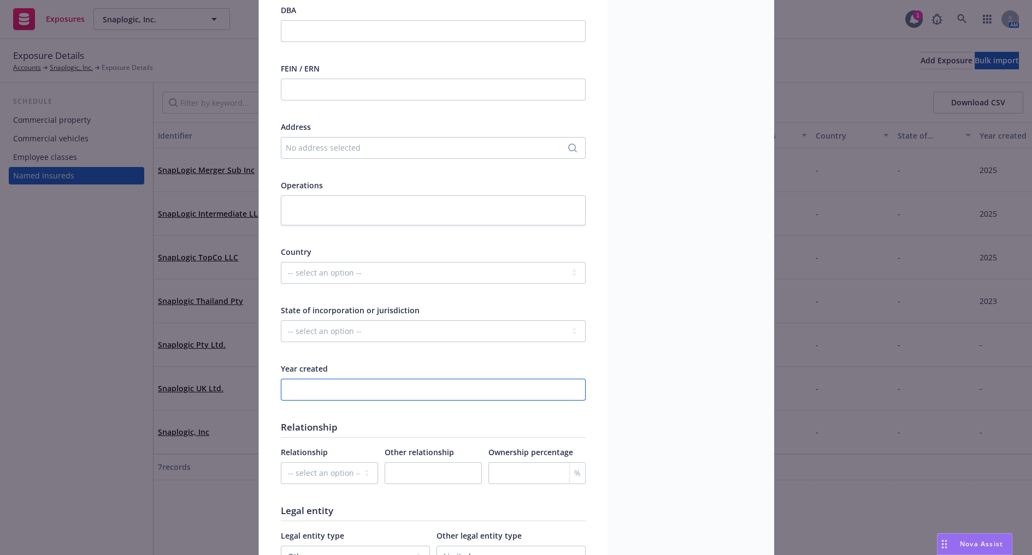
click at [340, 388] on input "number" at bounding box center [433, 390] width 305 height 22
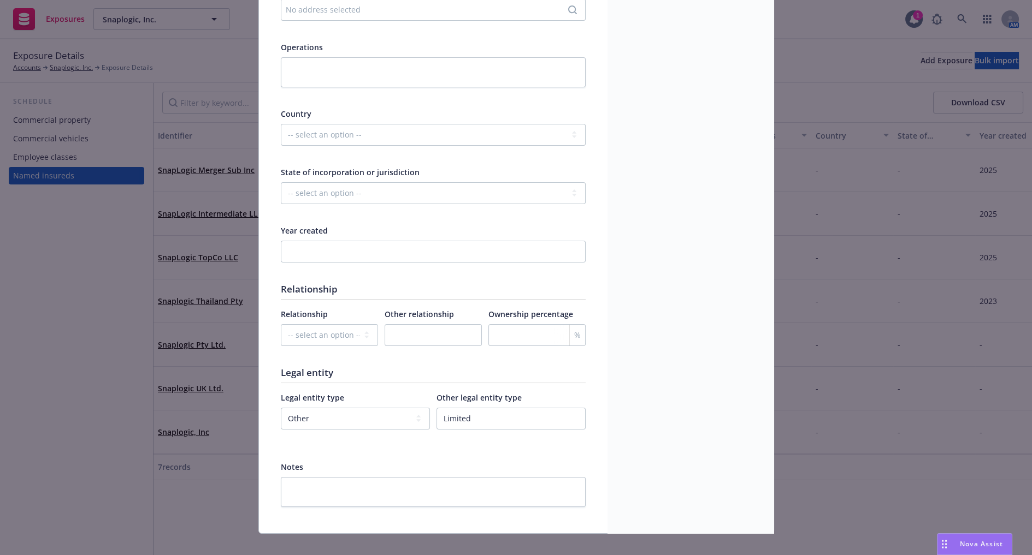
scroll to position [353, 0]
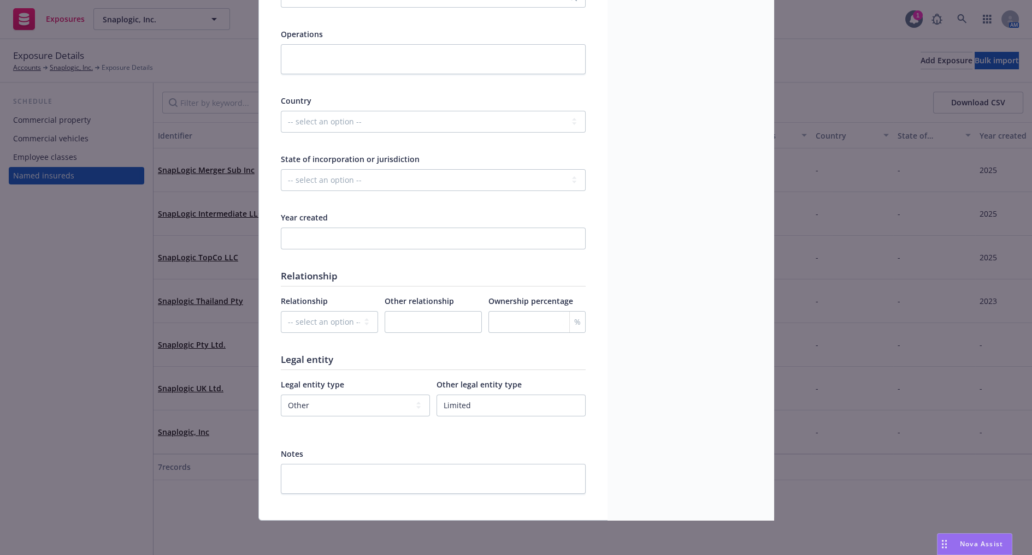
click at [326, 250] on div at bounding box center [433, 246] width 305 height 36
click at [326, 246] on input "number" at bounding box center [433, 239] width 305 height 22
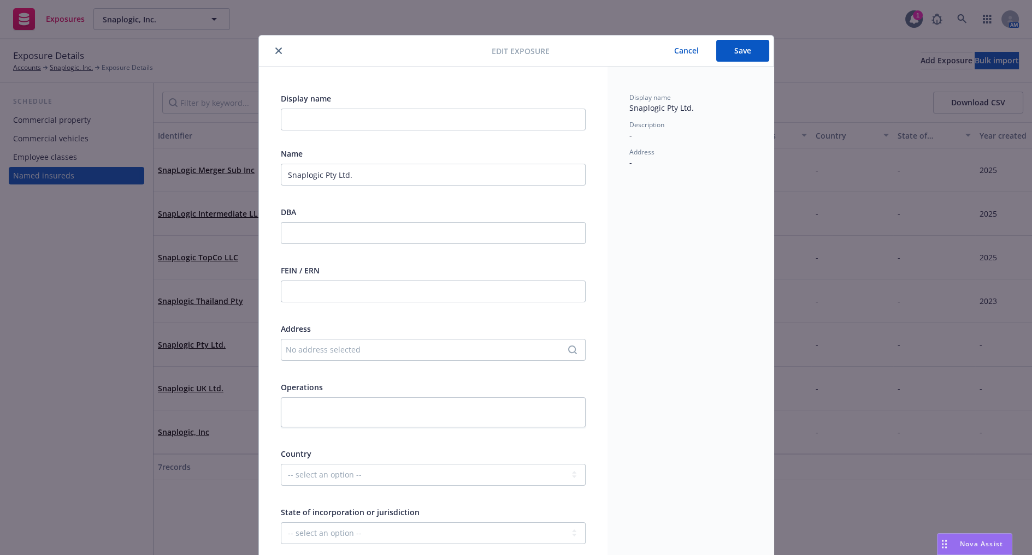
type input "2016"
click at [721, 48] on button "Save" at bounding box center [742, 51] width 53 height 22
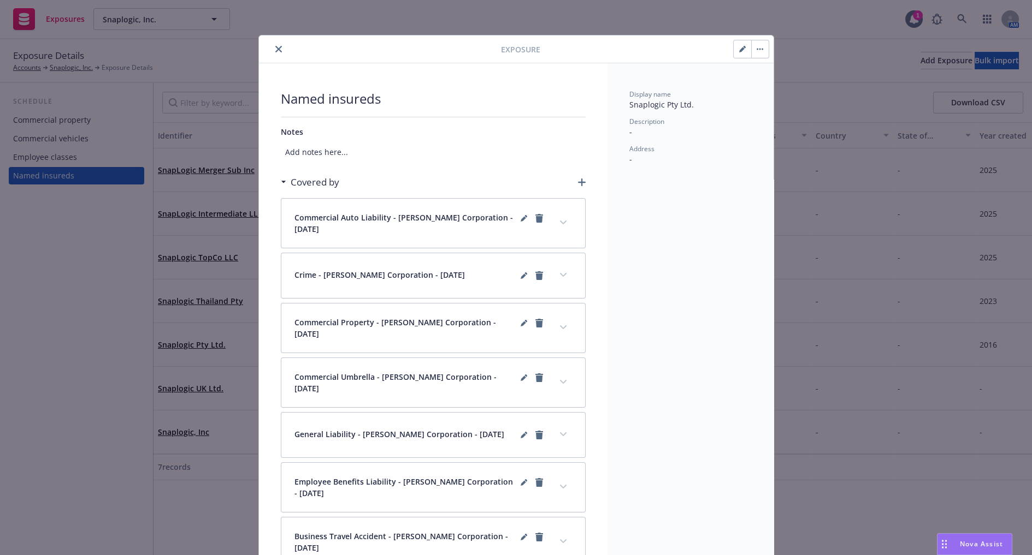
click at [276, 50] on icon "close" at bounding box center [278, 49] width 7 height 7
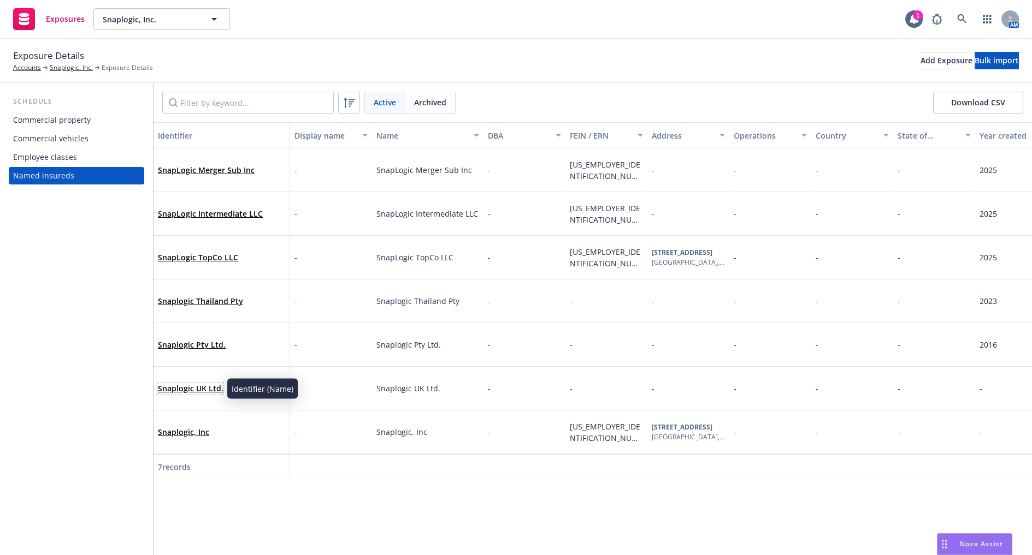
click at [203, 387] on link "Snaplogic UK Ltd." at bounding box center [191, 388] width 66 height 10
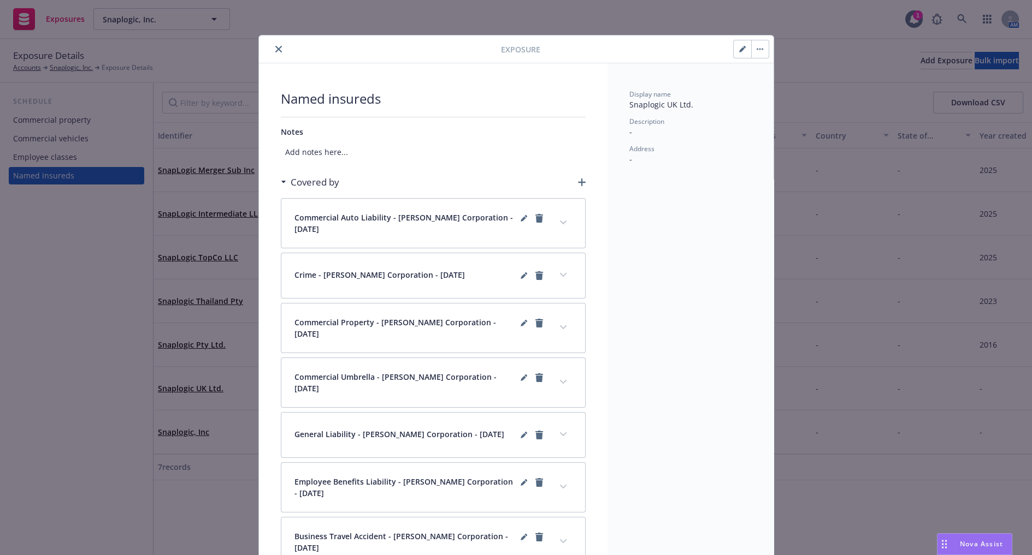
click at [730, 47] on button "button" at bounding box center [741, 48] width 17 height 17
select select "OTHER"
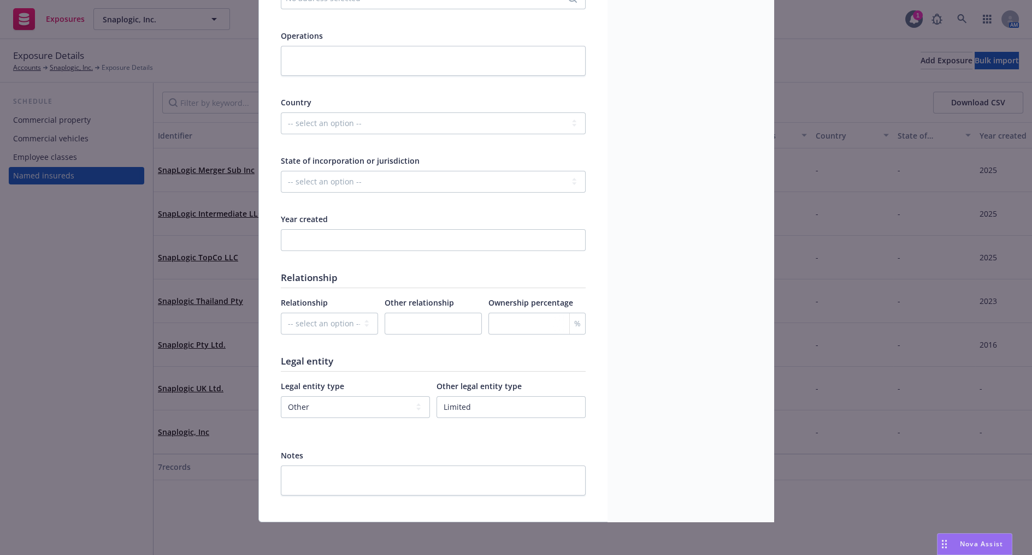
scroll to position [353, 0]
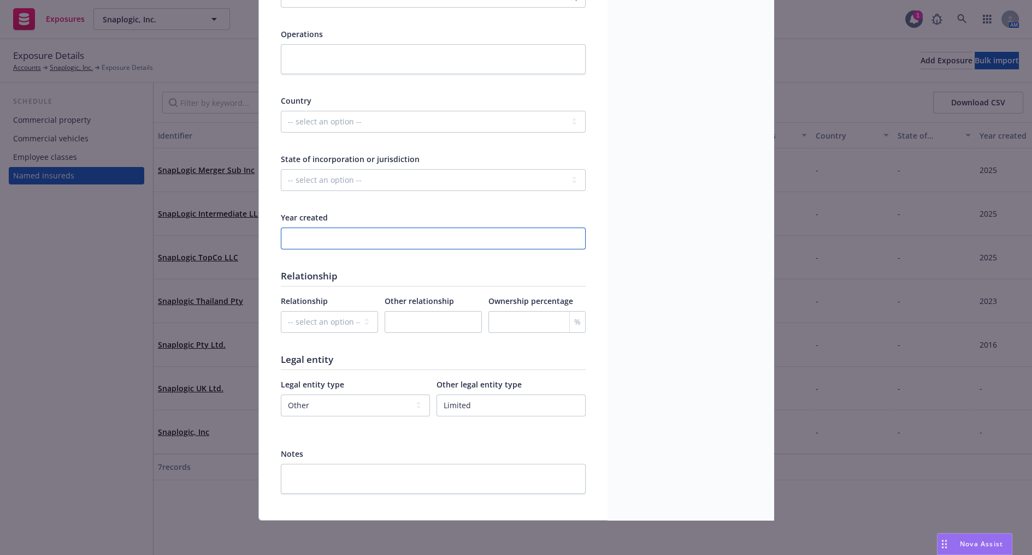
click at [304, 245] on input "number" at bounding box center [433, 239] width 305 height 22
type input "2016"
click at [609, 198] on div "Display name Snaplogic UK Ltd. Description - Address -" at bounding box center [690, 116] width 166 height 807
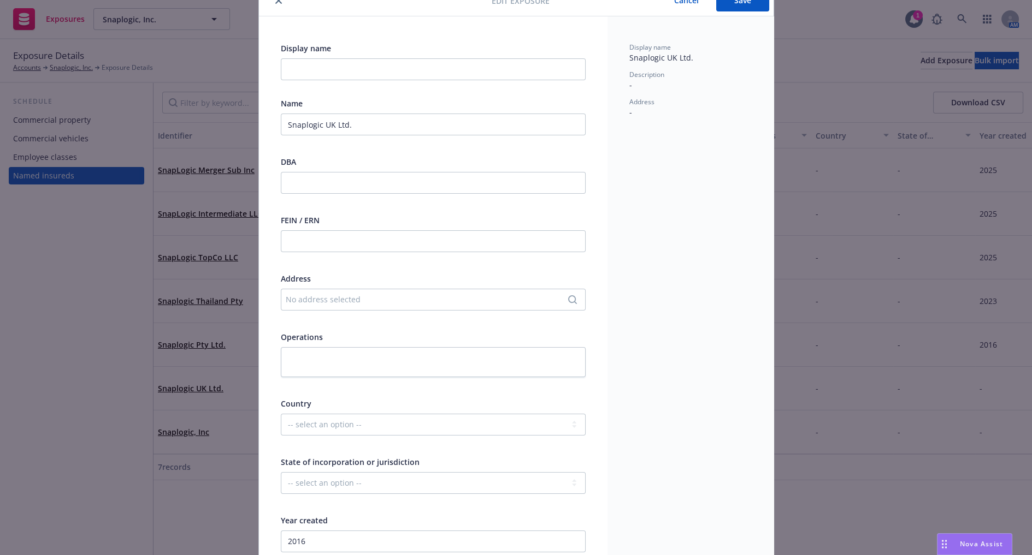
scroll to position [0, 0]
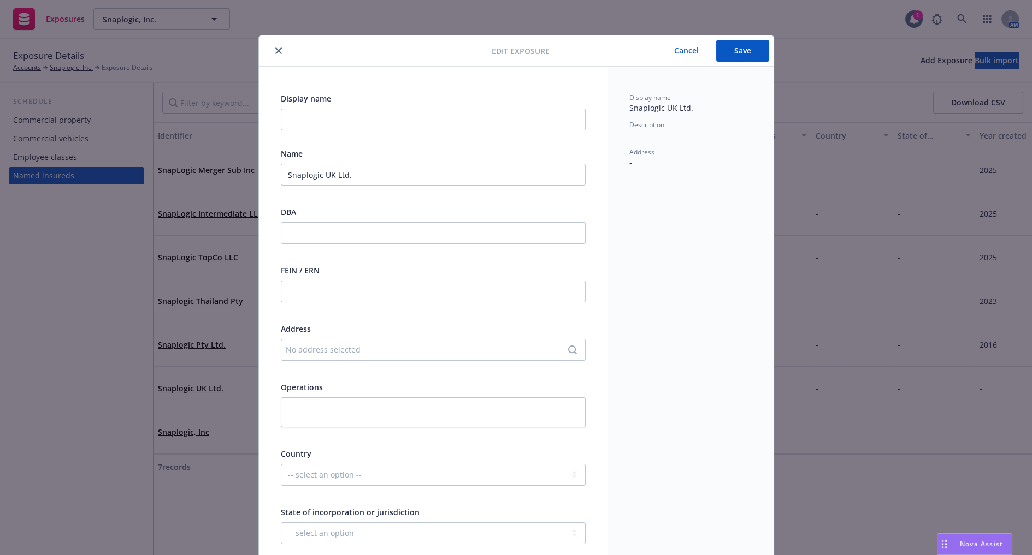
click at [719, 40] on button "Save" at bounding box center [742, 51] width 53 height 22
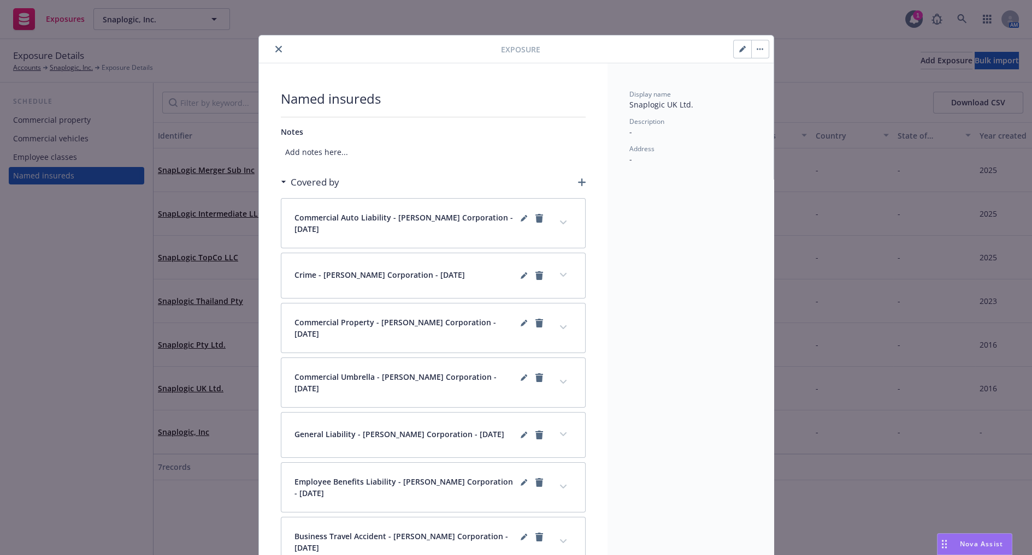
click at [275, 47] on icon "close" at bounding box center [278, 49] width 7 height 7
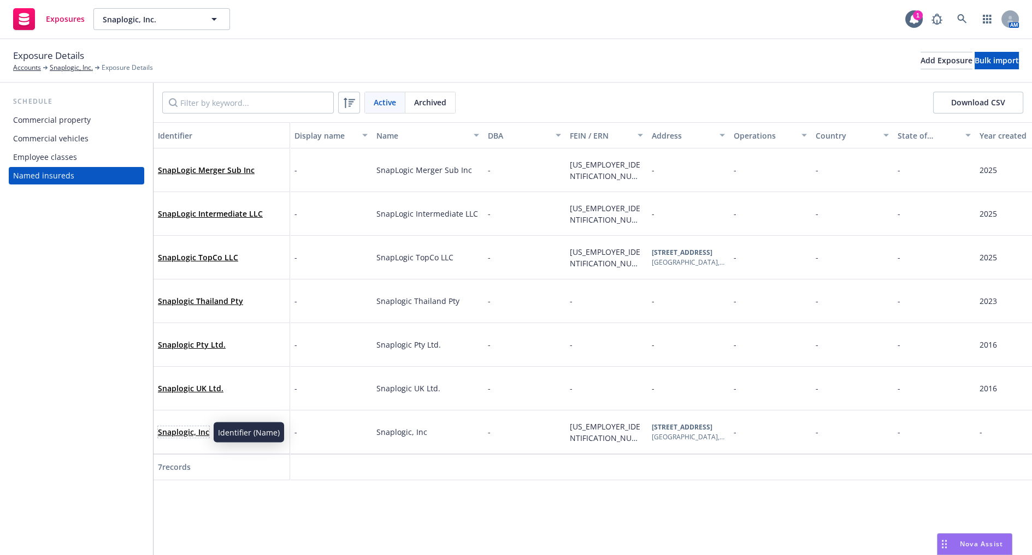
click at [201, 430] on link "Snaplogic, Inc" at bounding box center [183, 432] width 51 height 10
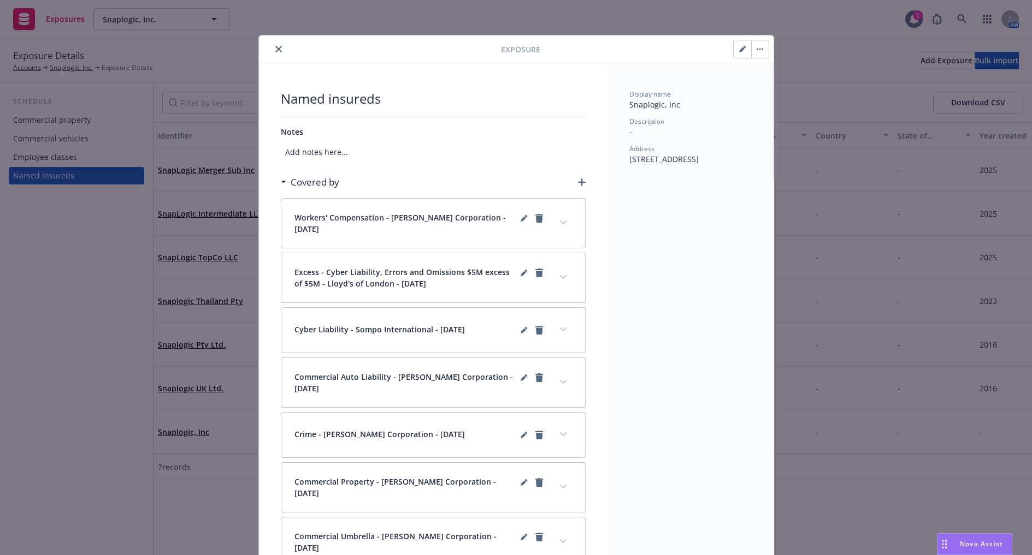
click at [730, 42] on button "button" at bounding box center [741, 48] width 17 height 17
select select "C_CORPORATION"
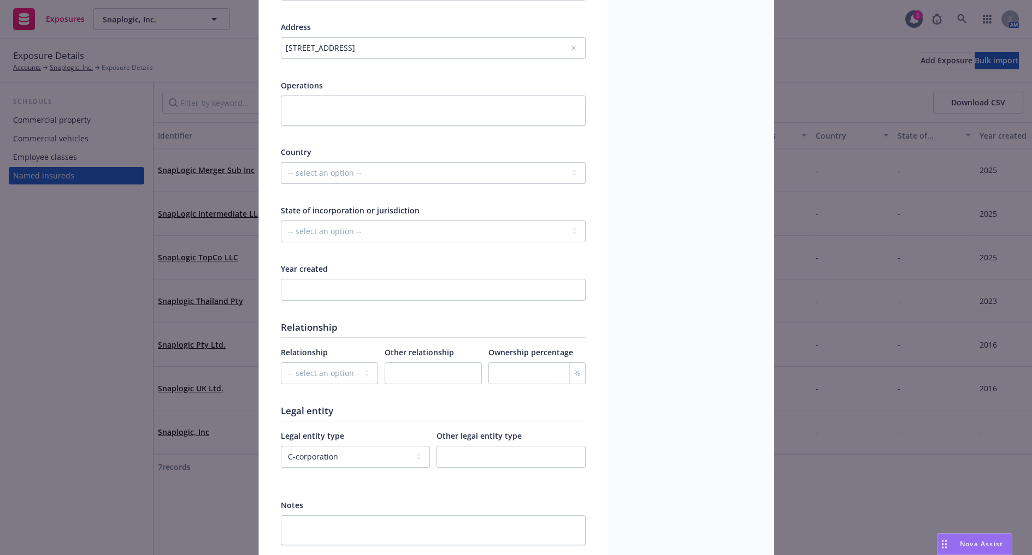
scroll to position [303, 0]
click at [304, 280] on input "number" at bounding box center [433, 289] width 305 height 22
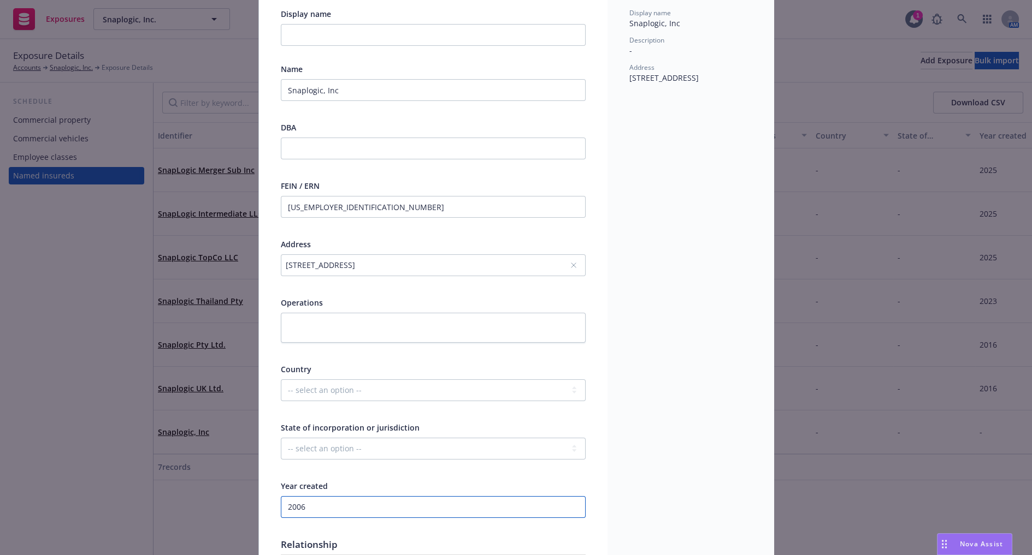
scroll to position [0, 0]
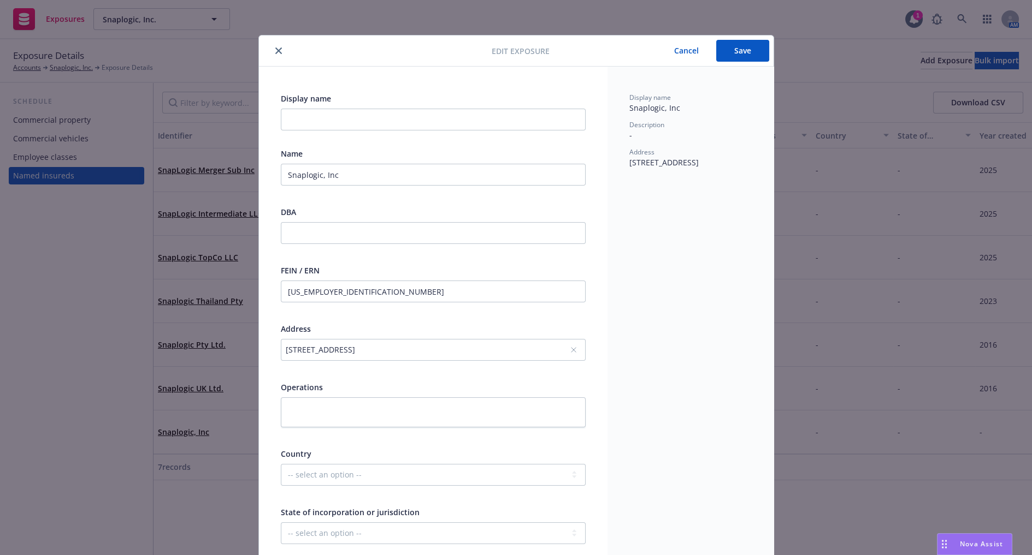
type input "2006"
click at [721, 46] on button "Save" at bounding box center [742, 51] width 53 height 22
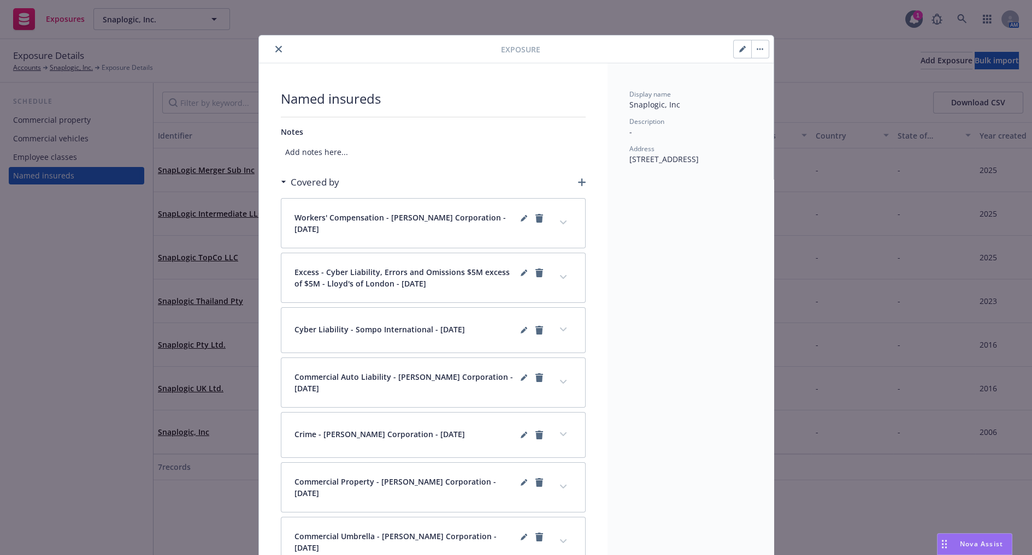
click at [275, 47] on icon "close" at bounding box center [278, 49] width 7 height 7
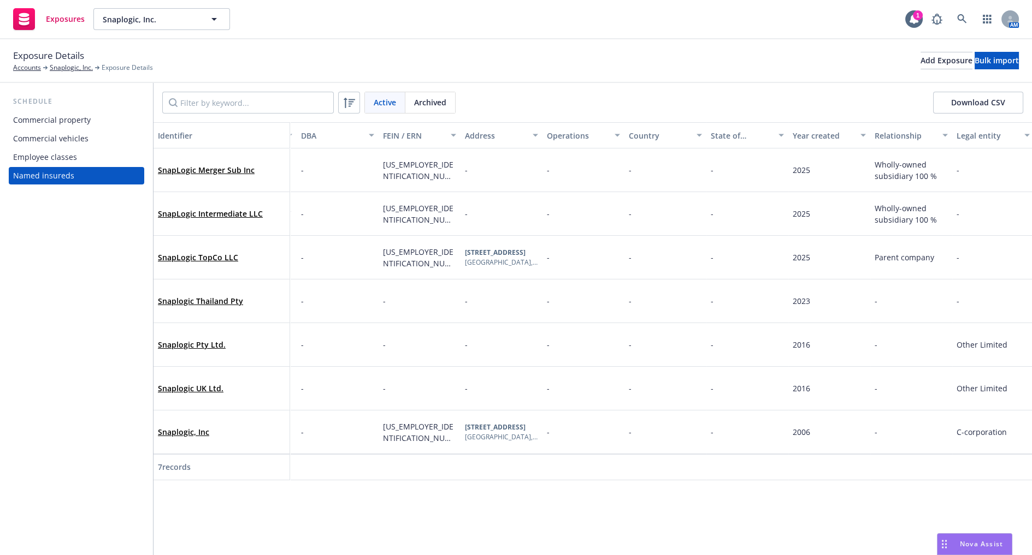
scroll to position [0, 188]
click at [184, 305] on link "Snaplogic Thailand Pty" at bounding box center [200, 301] width 85 height 10
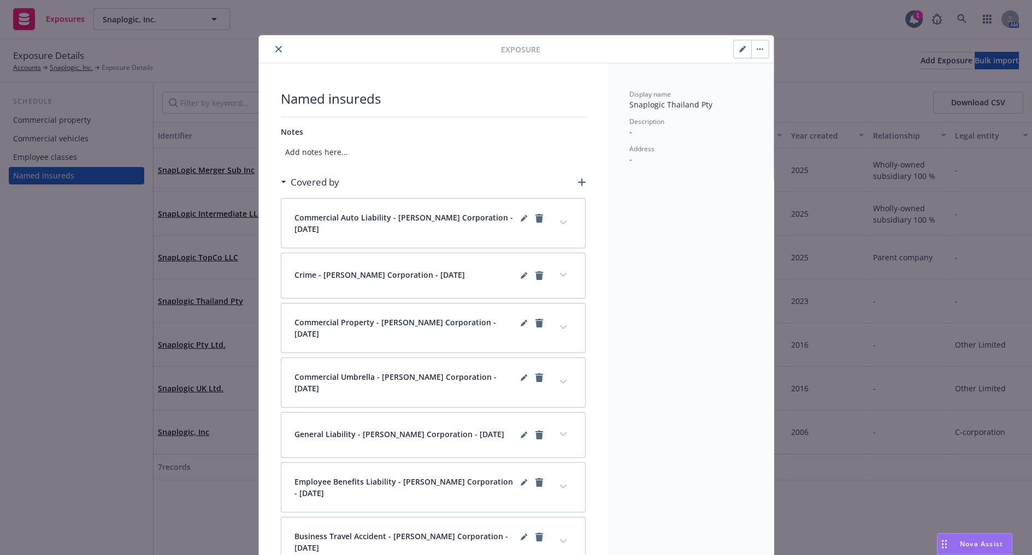
scroll to position [32, 0]
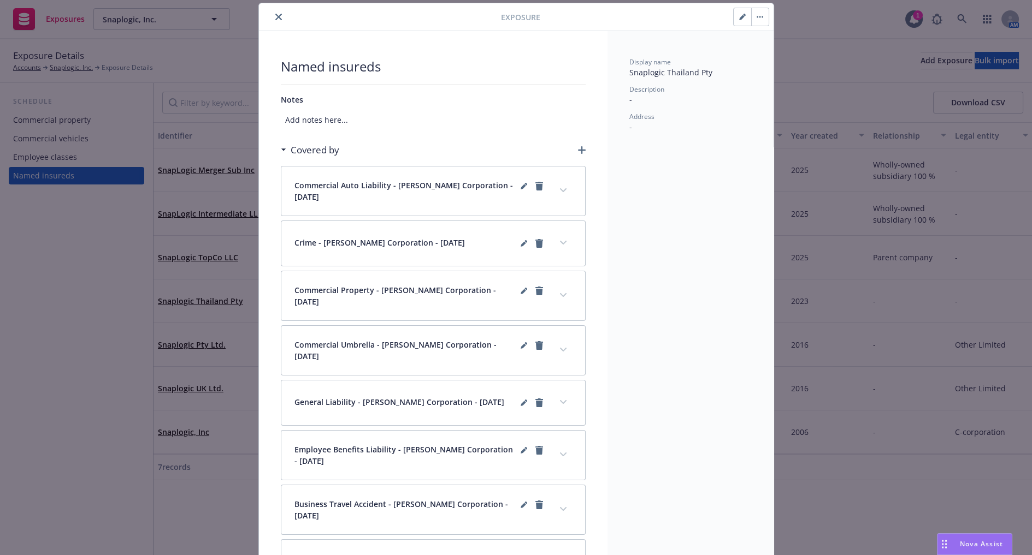
click at [730, 21] on button "button" at bounding box center [741, 16] width 17 height 17
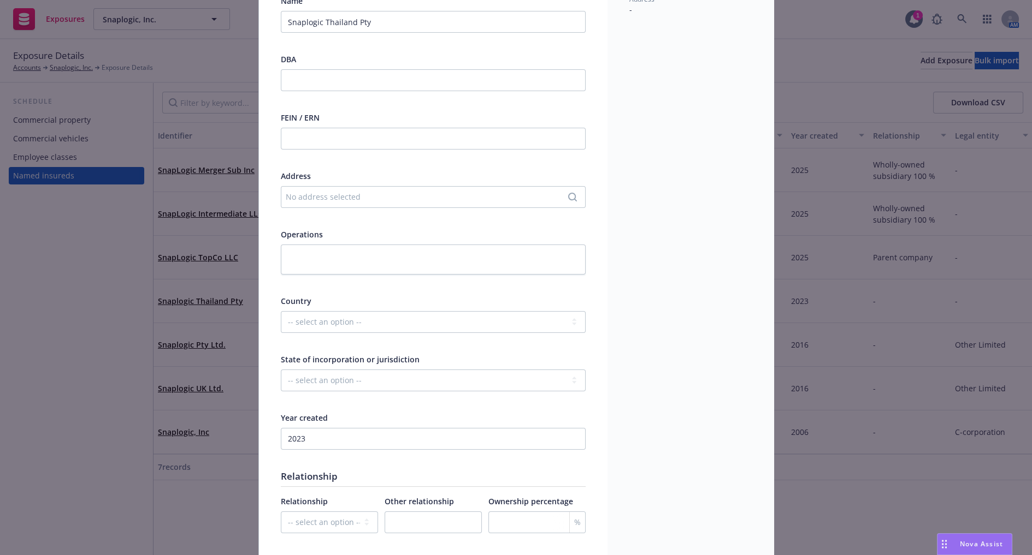
scroll to position [235, 0]
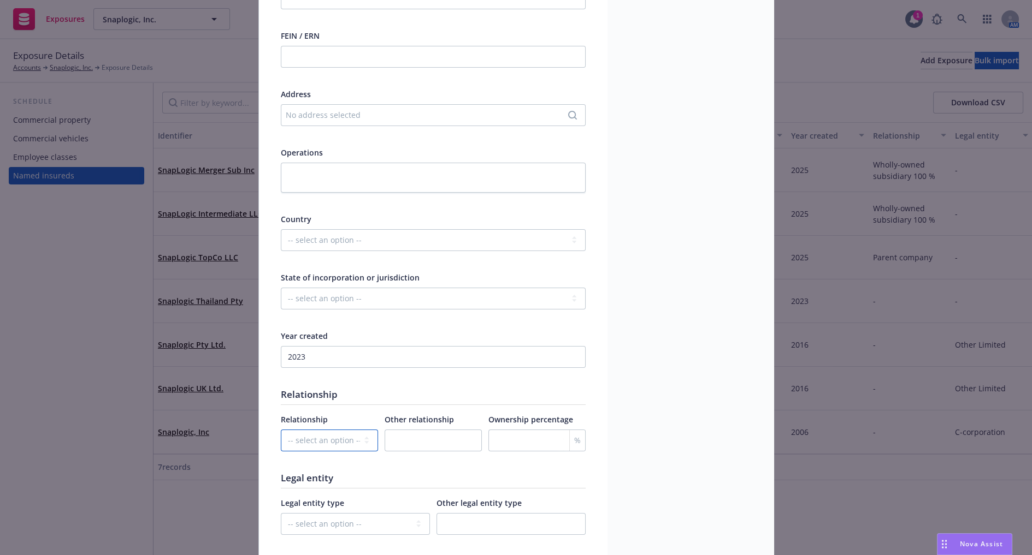
click at [329, 437] on select "-- select an option -- Parent company Wholly-owned subsidiary Subsidiary not wh…" at bounding box center [329, 441] width 97 height 22
select select "WHOLLY_OWNED_SUBSIDIARY"
click at [281, 430] on select "-- select an option -- Parent company Wholly-owned subsidiary Subsidiary not wh…" at bounding box center [329, 441] width 97 height 22
click at [500, 437] on input "number" at bounding box center [536, 441] width 97 height 22
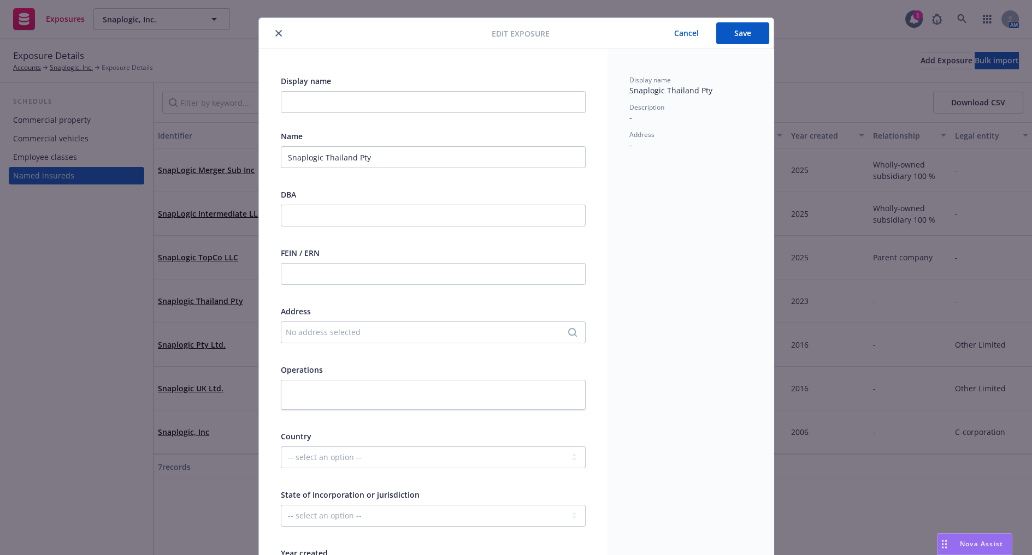
scroll to position [0, 0]
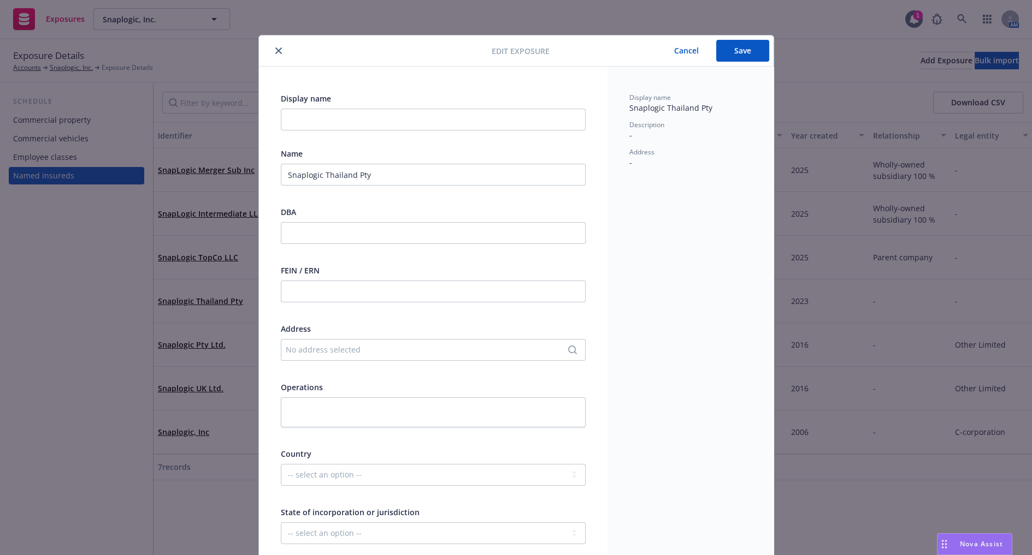
type input "100"
click at [730, 57] on button "Save" at bounding box center [742, 51] width 53 height 22
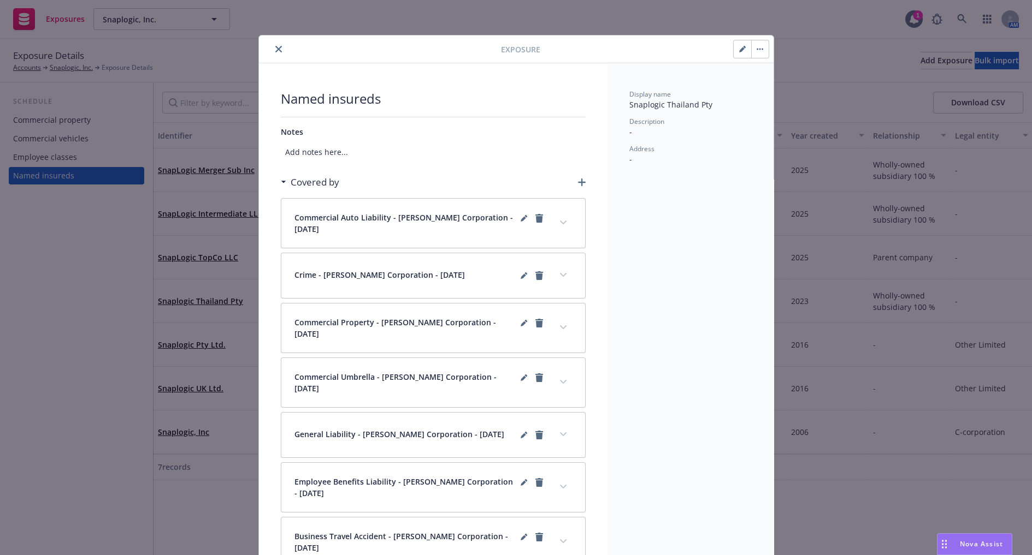
click at [275, 50] on icon "close" at bounding box center [278, 49] width 7 height 7
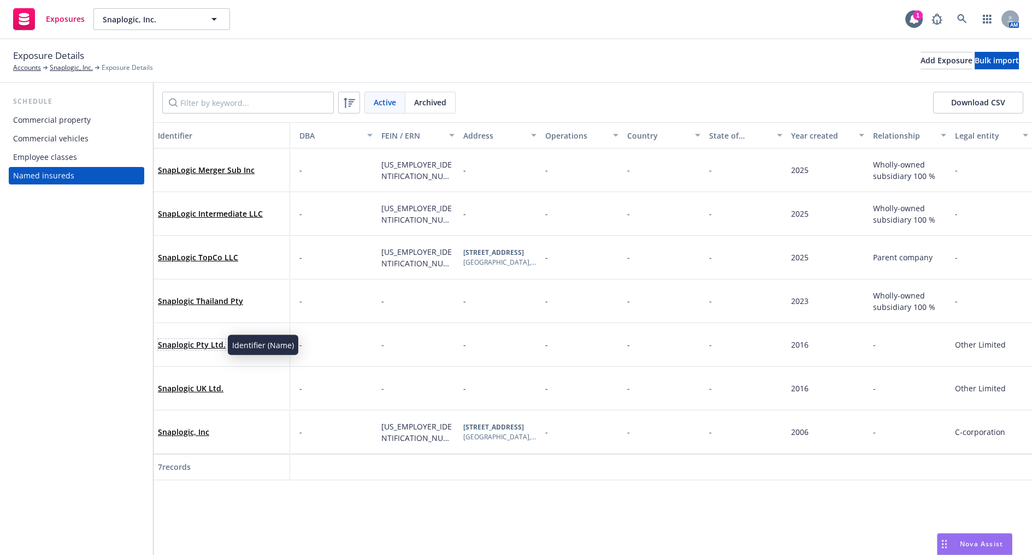
click at [206, 346] on link "Snaplogic Pty Ltd." at bounding box center [192, 345] width 68 height 10
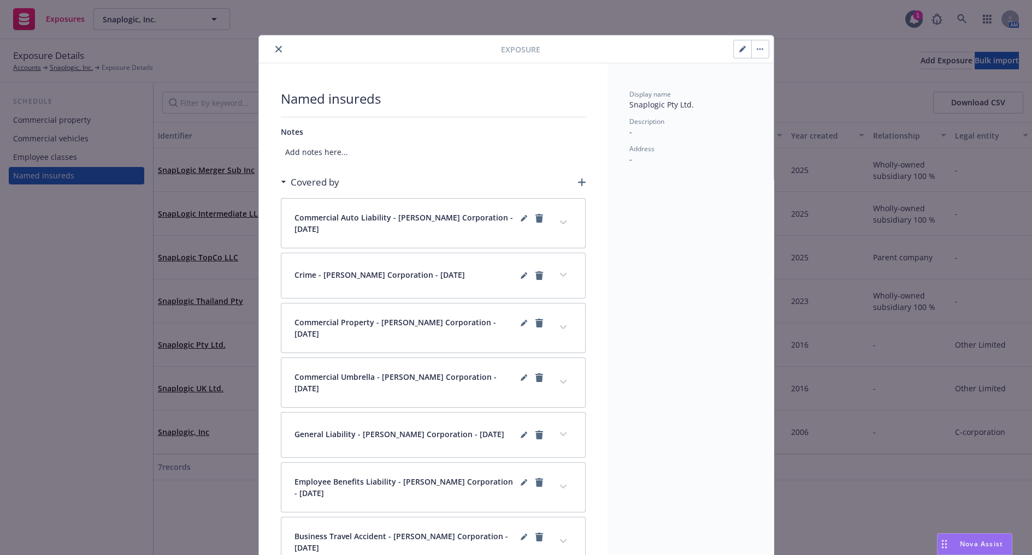
scroll to position [32, 0]
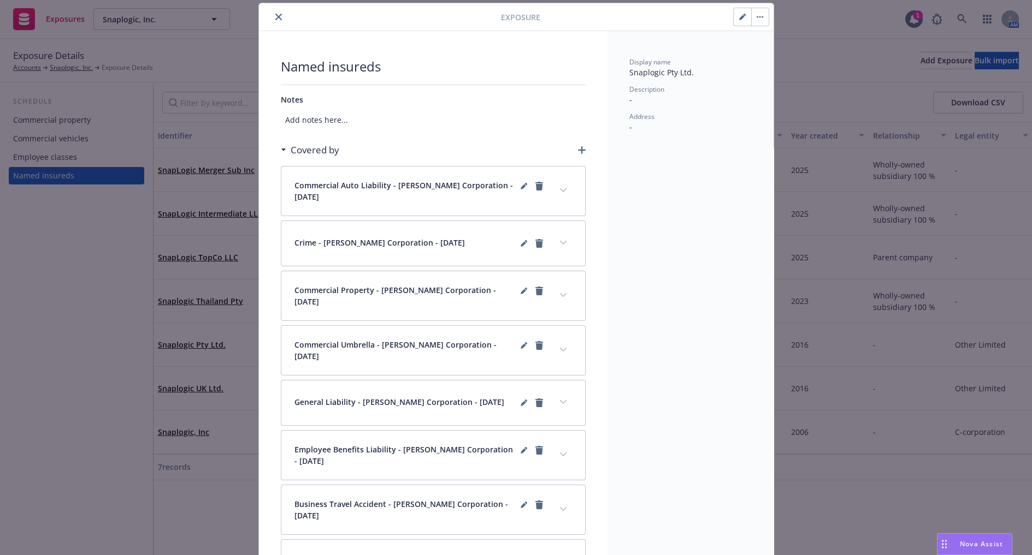
click at [730, 16] on button "button" at bounding box center [741, 16] width 17 height 17
select select "OTHER"
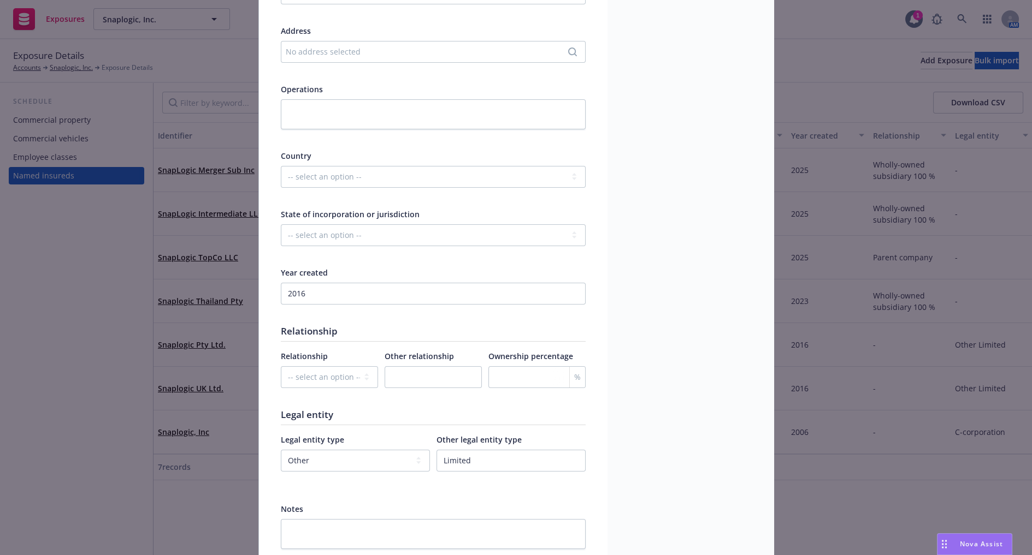
scroll to position [336, 0]
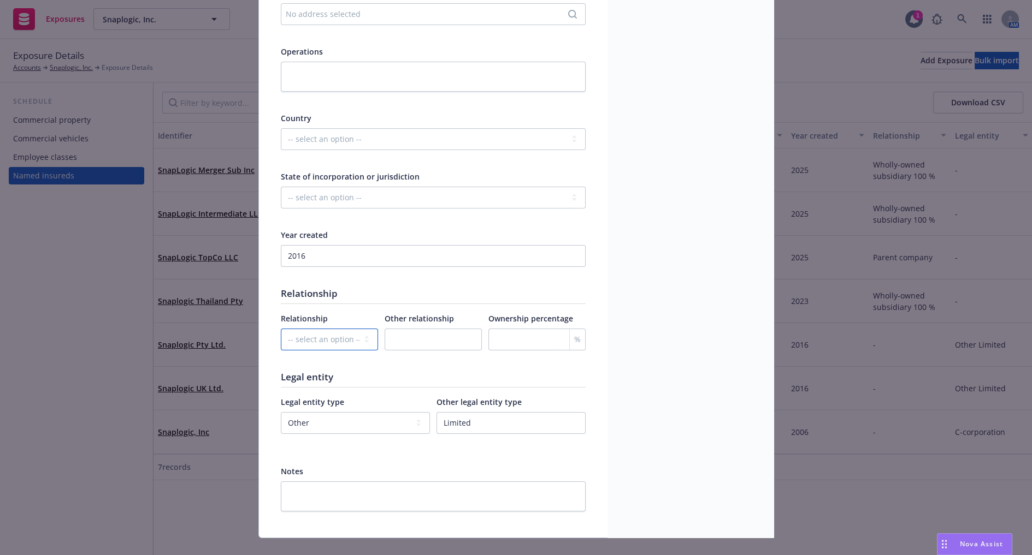
click at [325, 343] on select "-- select an option -- Parent company Wholly-owned subsidiary Subsidiary not wh…" at bounding box center [329, 340] width 97 height 22
select select "WHOLLY_OWNED_SUBSIDIARY"
click at [281, 329] on select "-- select an option -- Parent company Wholly-owned subsidiary Subsidiary not wh…" at bounding box center [329, 340] width 97 height 22
drag, startPoint x: 479, startPoint y: 341, endPoint x: 485, endPoint y: 340, distance: 5.7
click at [480, 341] on div "Relationship -- select an option -- Parent company Wholly-owned subsidiary Subs…" at bounding box center [433, 339] width 305 height 52
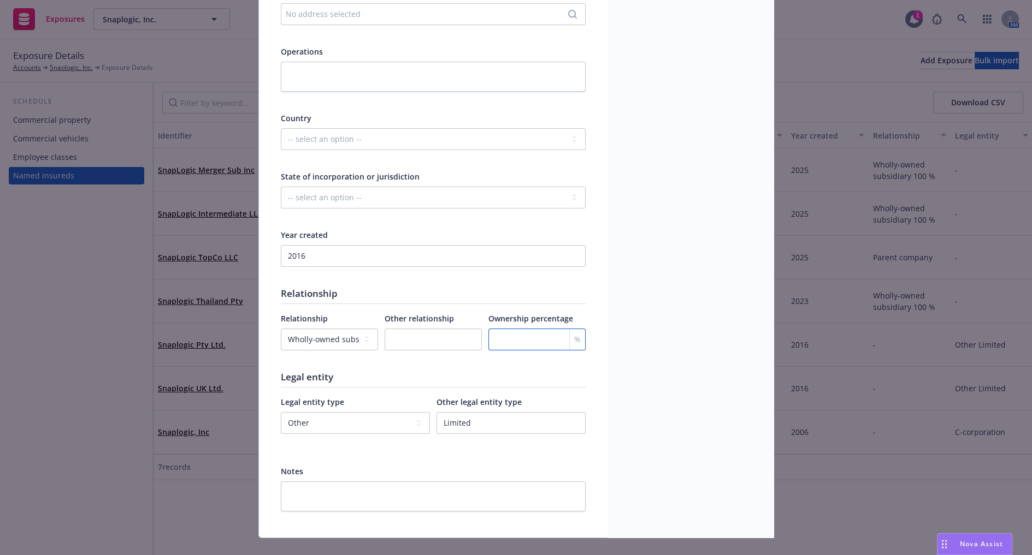
click at [490, 338] on input "number" at bounding box center [536, 340] width 97 height 22
type input "100"
click at [657, 265] on div "Display name Snaplogic Pty Ltd. Description - Address -" at bounding box center [690, 134] width 166 height 807
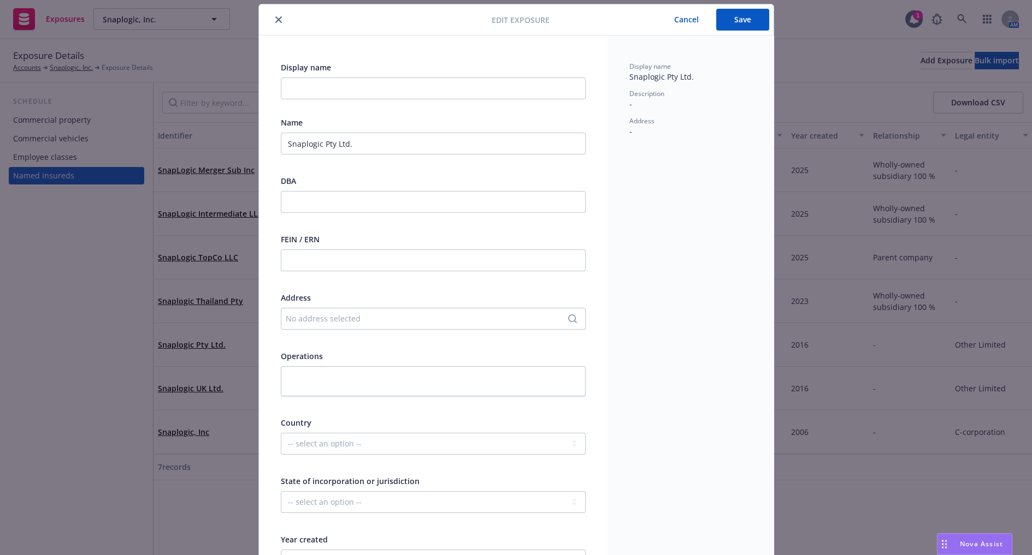
scroll to position [0, 0]
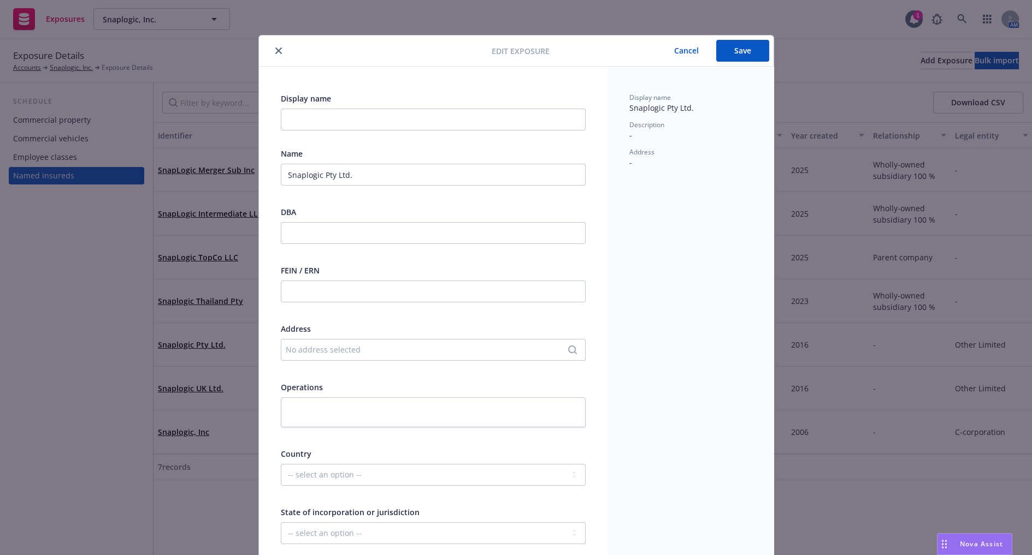
click at [730, 27] on div "Edit exposure Cancel Save Display name Name Snaplogic Pty Ltd. DBA FEIN / ERN A…" at bounding box center [516, 277] width 1032 height 555
click at [730, 40] on button "Save" at bounding box center [742, 51] width 53 height 22
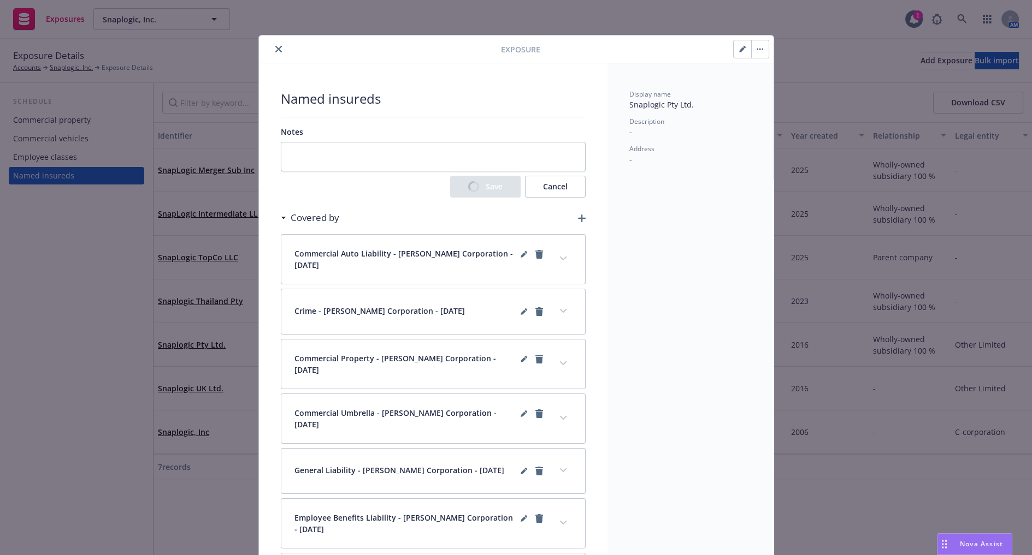
click at [275, 47] on icon "close" at bounding box center [278, 49] width 7 height 7
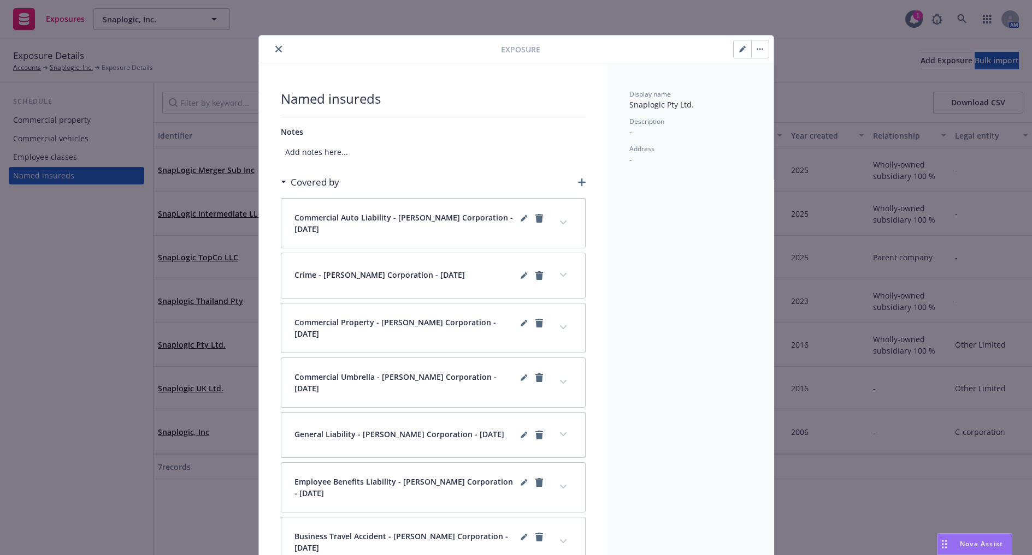
scroll to position [32, 0]
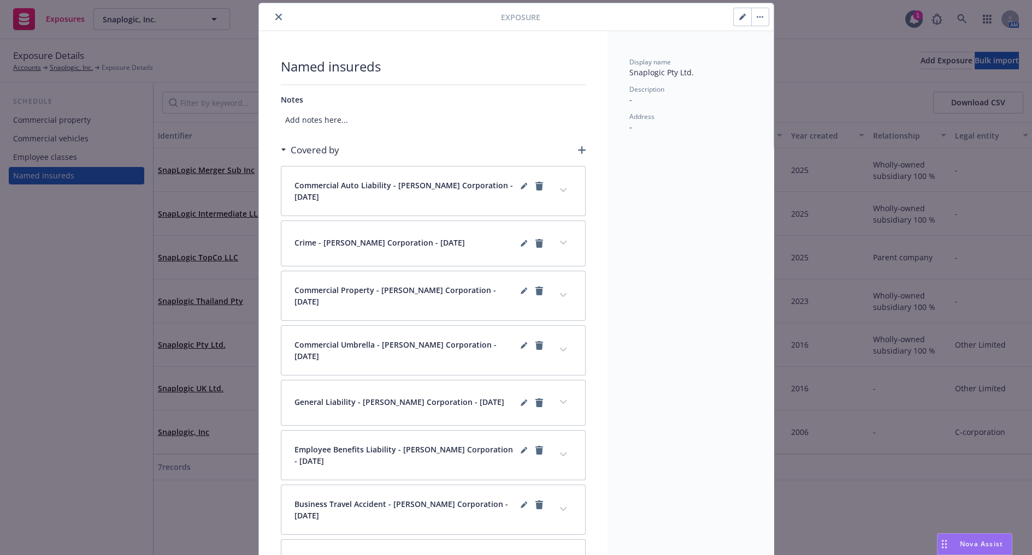
click at [276, 14] on icon "close" at bounding box center [278, 17] width 7 height 7
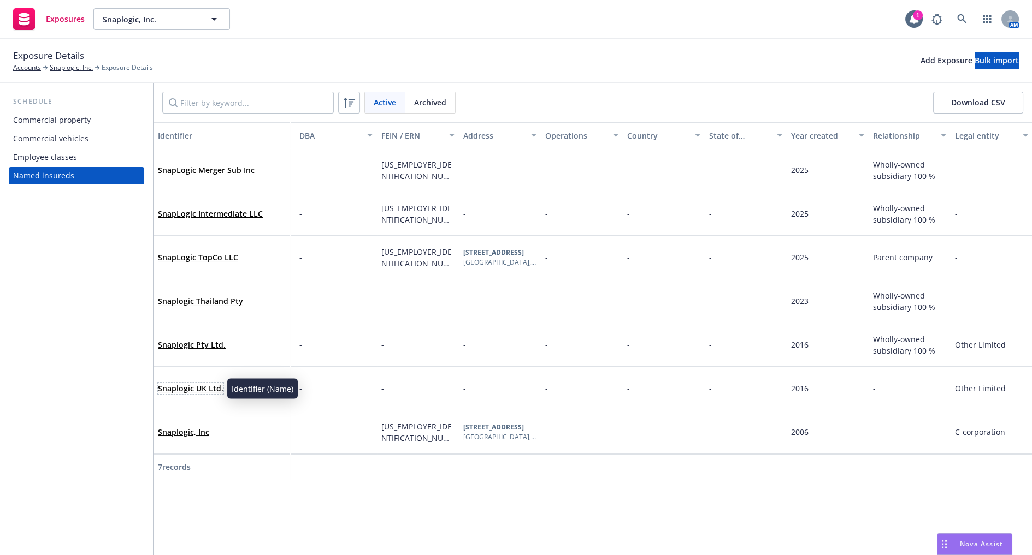
click at [187, 392] on link "Snaplogic UK Ltd." at bounding box center [191, 388] width 66 height 10
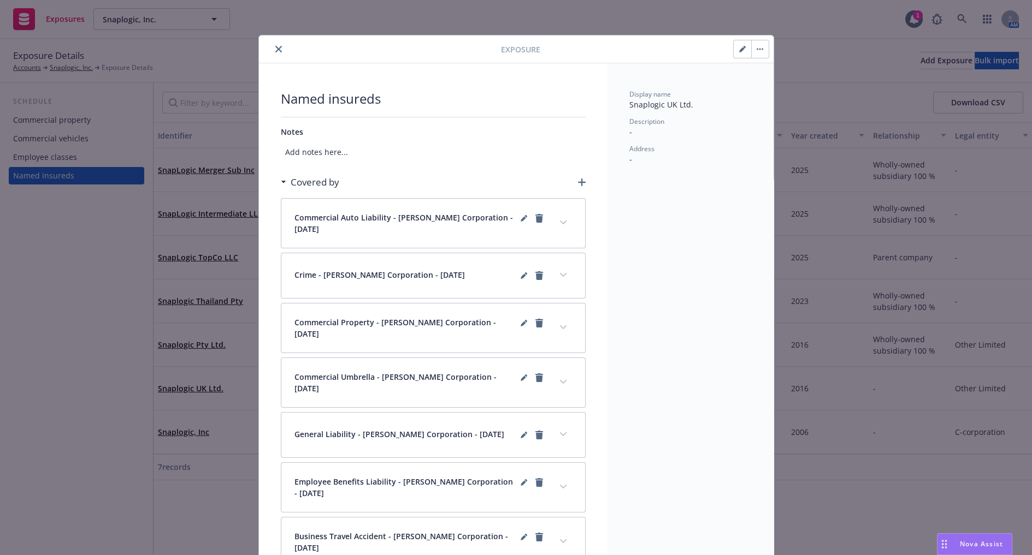
scroll to position [32, 0]
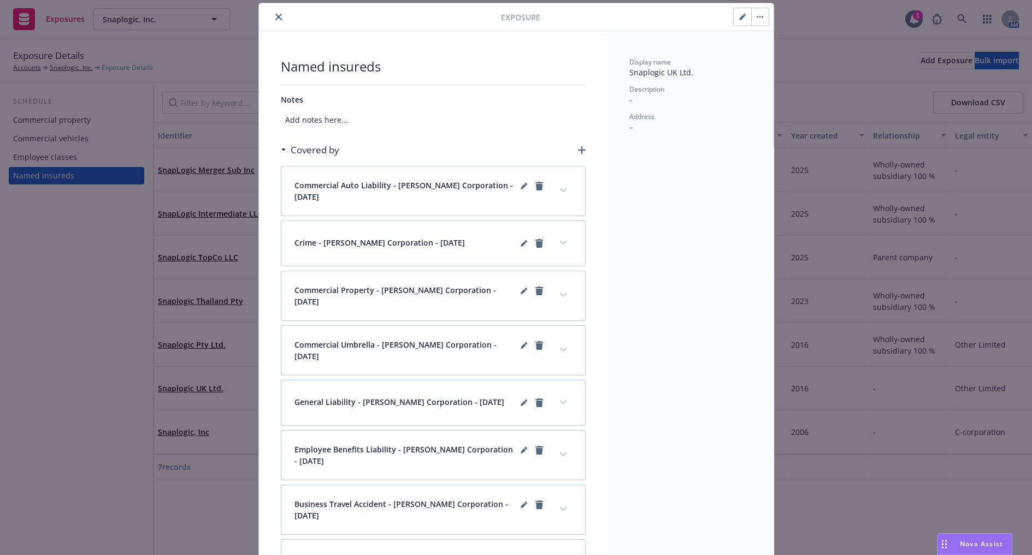
click at [730, 15] on button "button" at bounding box center [741, 16] width 17 height 17
select select "OTHER"
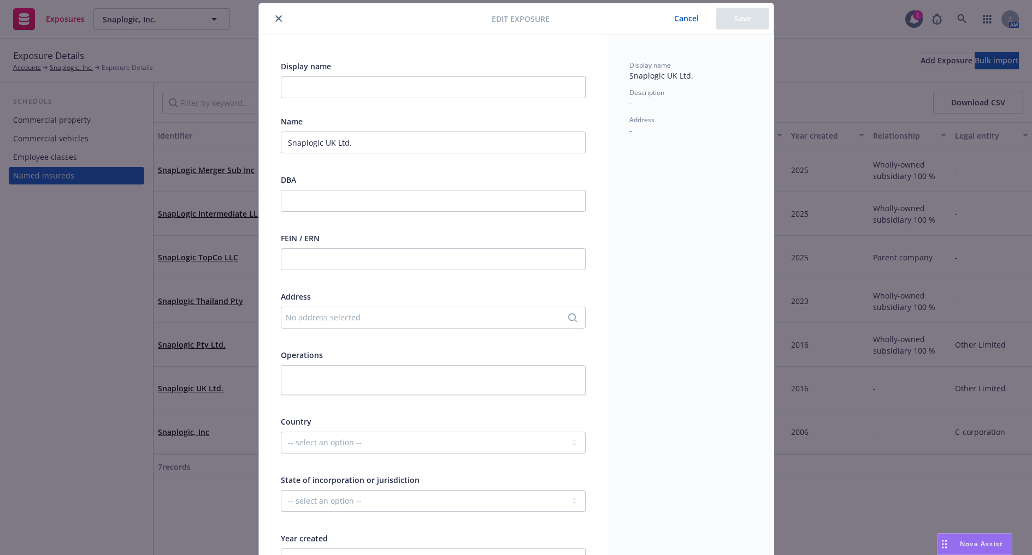
scroll to position [235, 0]
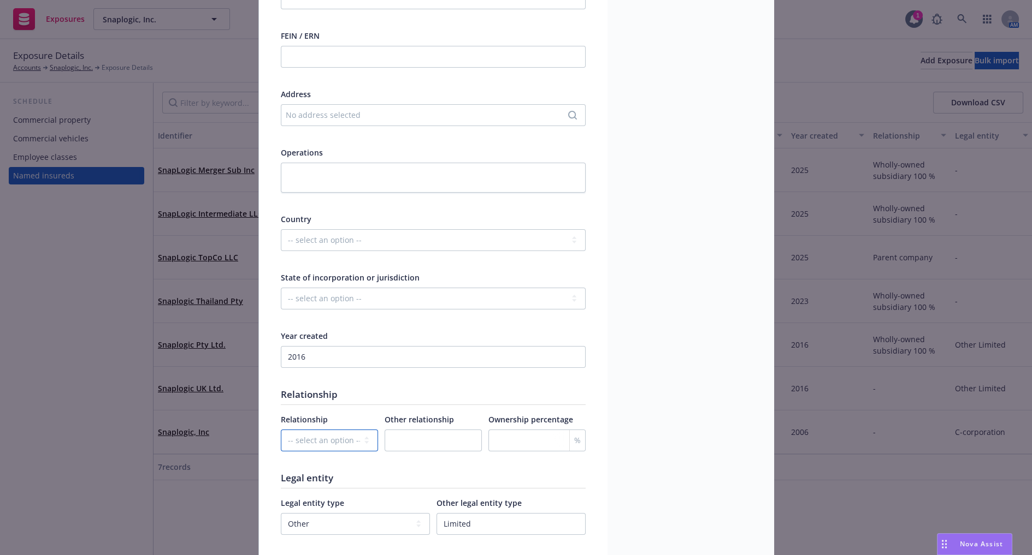
click at [323, 449] on select "-- select an option -- Parent company Wholly-owned subsidiary Subsidiary not wh…" at bounding box center [329, 441] width 97 height 22
select select "WHOLLY_OWNED_SUBSIDIARY"
click at [281, 430] on select "-- select an option -- Parent company Wholly-owned subsidiary Subsidiary not wh…" at bounding box center [329, 441] width 97 height 22
click at [418, 439] on input "text" at bounding box center [432, 441] width 97 height 22
click at [501, 431] on input "number" at bounding box center [536, 441] width 97 height 22
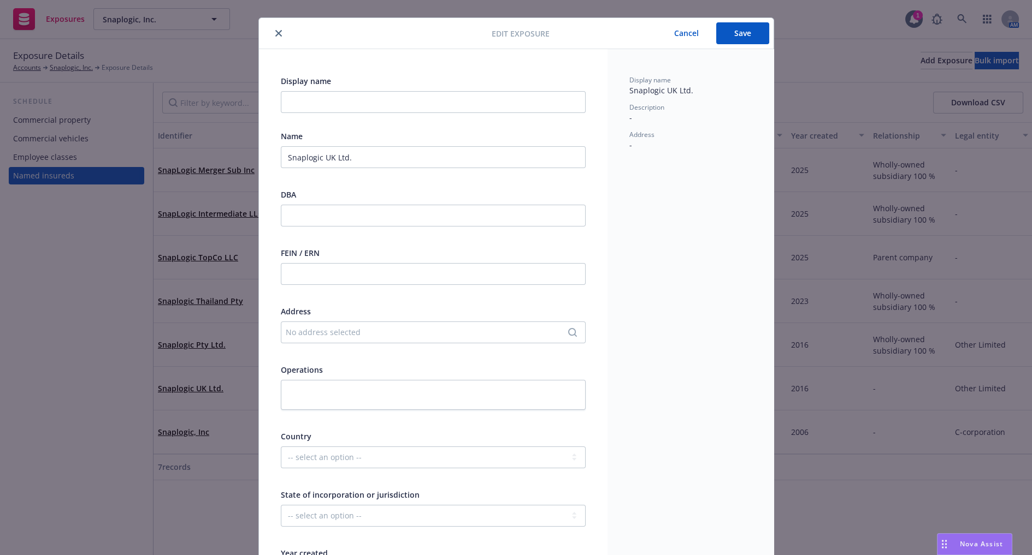
scroll to position [0, 0]
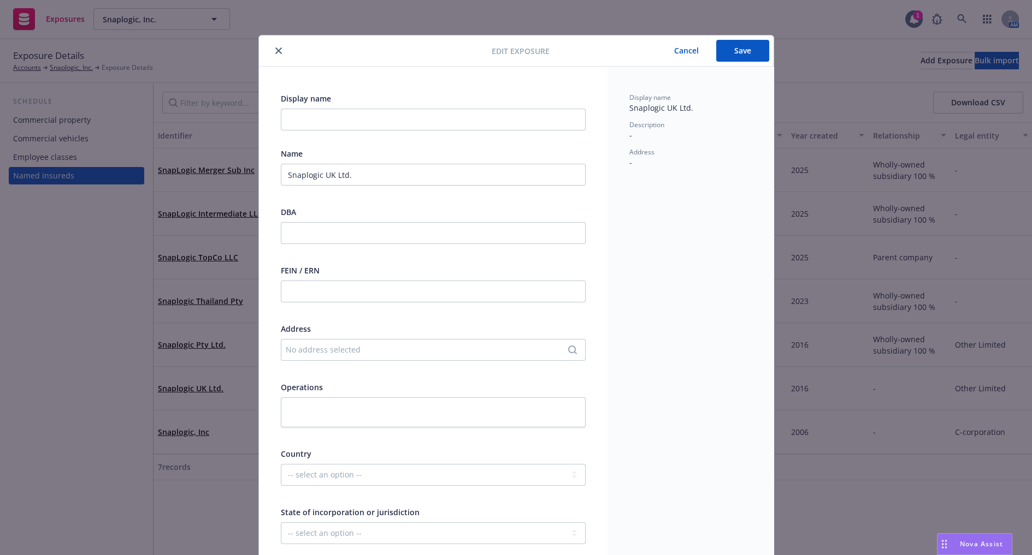
type input "100"
click at [730, 54] on button "Save" at bounding box center [742, 51] width 53 height 22
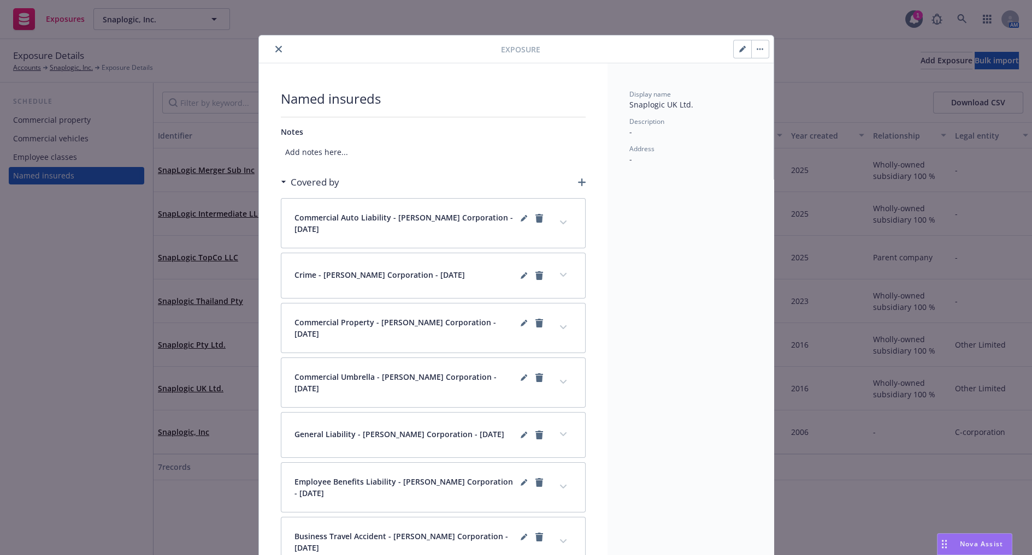
click at [265, 46] on div at bounding box center [382, 49] width 238 height 13
click at [275, 47] on icon "close" at bounding box center [278, 49] width 7 height 7
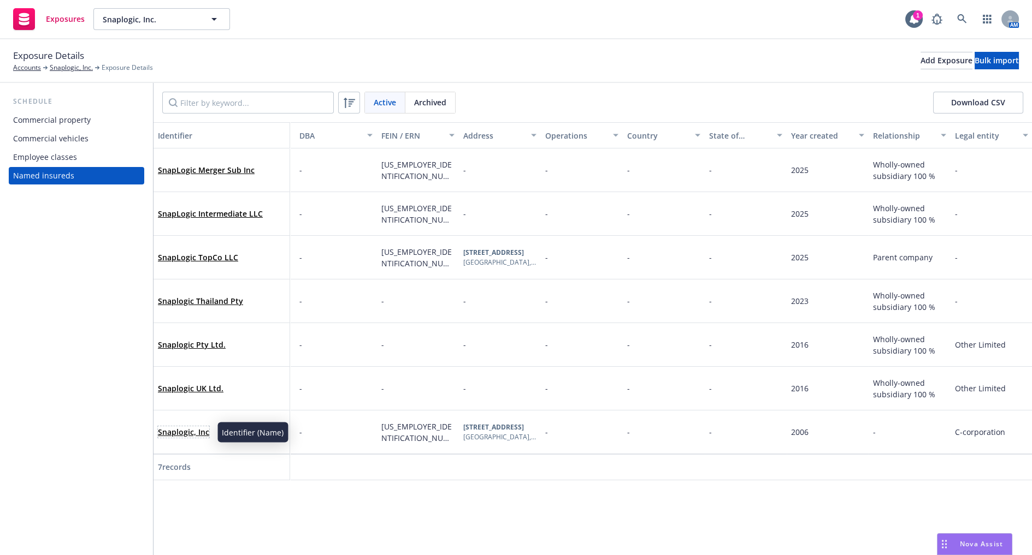
click at [200, 436] on link "Snaplogic, Inc" at bounding box center [183, 432] width 51 height 10
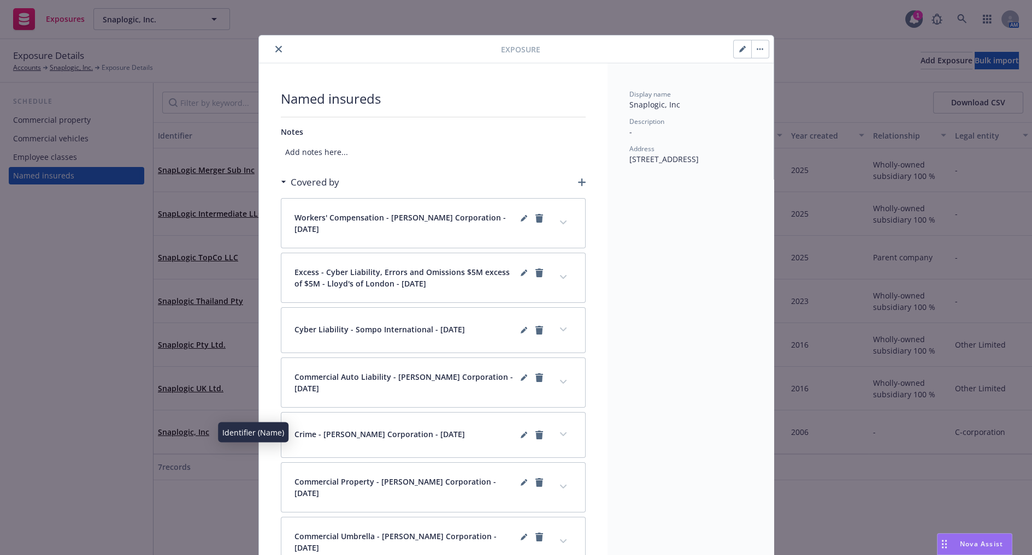
scroll to position [32, 0]
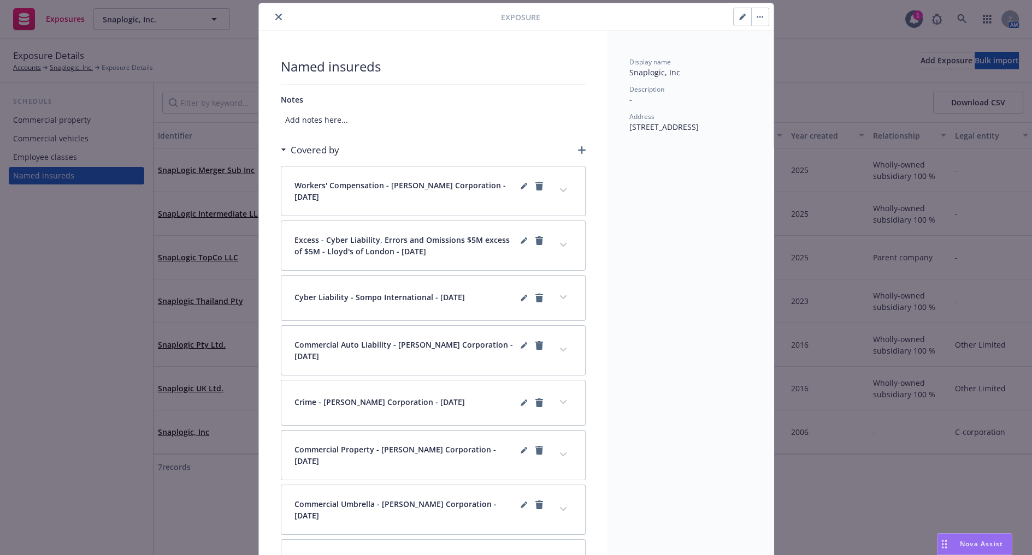
click at [730, 17] on button "button" at bounding box center [741, 16] width 17 height 17
select select "C_CORPORATION"
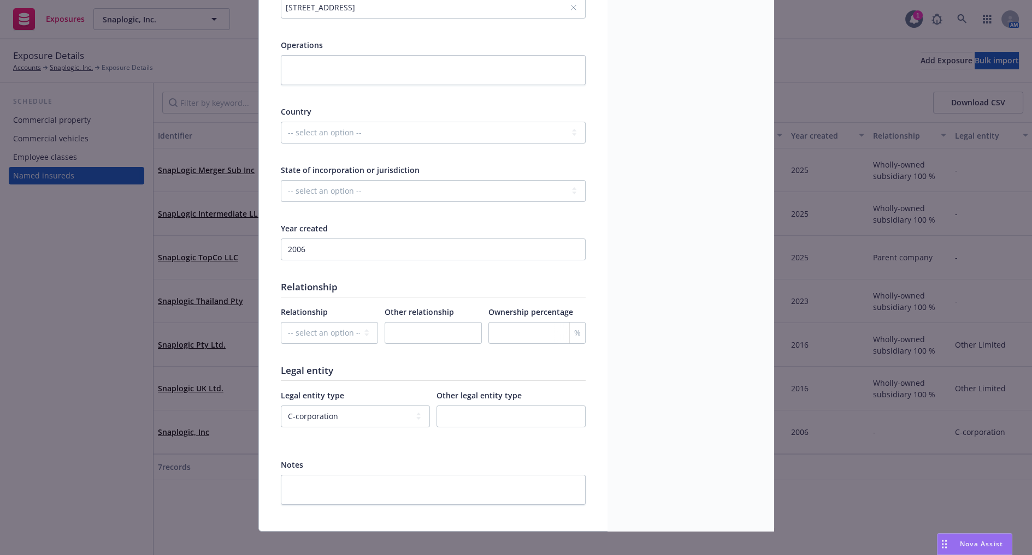
scroll to position [353, 0]
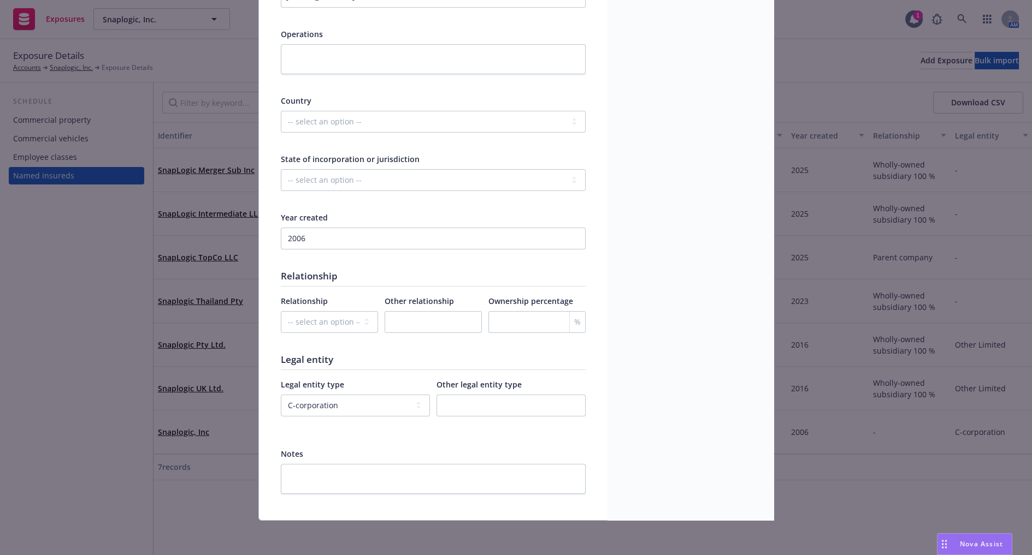
click at [334, 337] on div at bounding box center [329, 342] width 97 height 10
click at [333, 325] on select "-- select an option -- Parent company Wholly-owned subsidiary Subsidiary not wh…" at bounding box center [329, 322] width 97 height 22
select select "WHOLLY_OWNED_SUBSIDIARY"
click at [281, 311] on select "-- select an option -- Parent company Wholly-owned subsidiary Subsidiary not wh…" at bounding box center [329, 322] width 97 height 22
click at [396, 325] on input "text" at bounding box center [432, 322] width 97 height 22
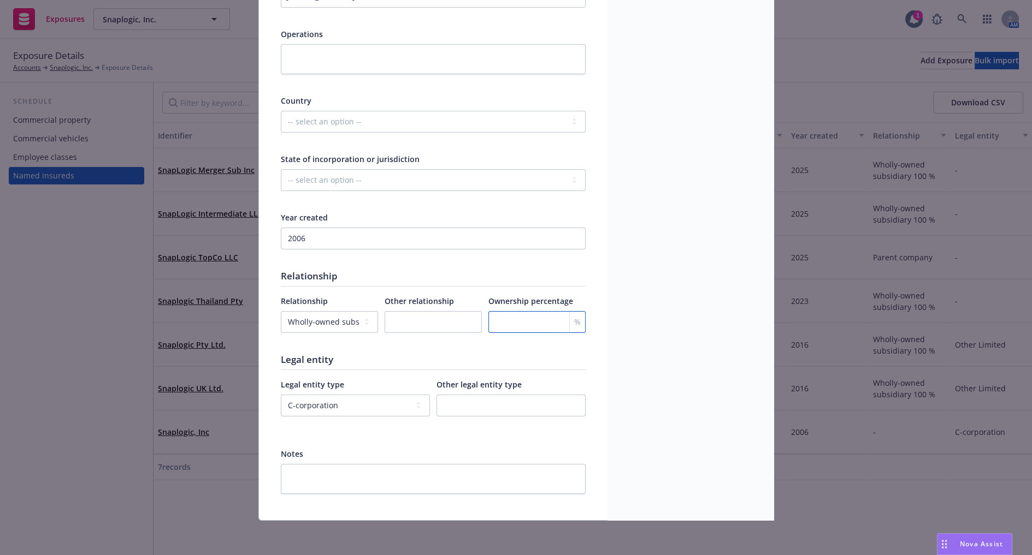
click at [513, 322] on input "number" at bounding box center [536, 322] width 97 height 22
type input "100"
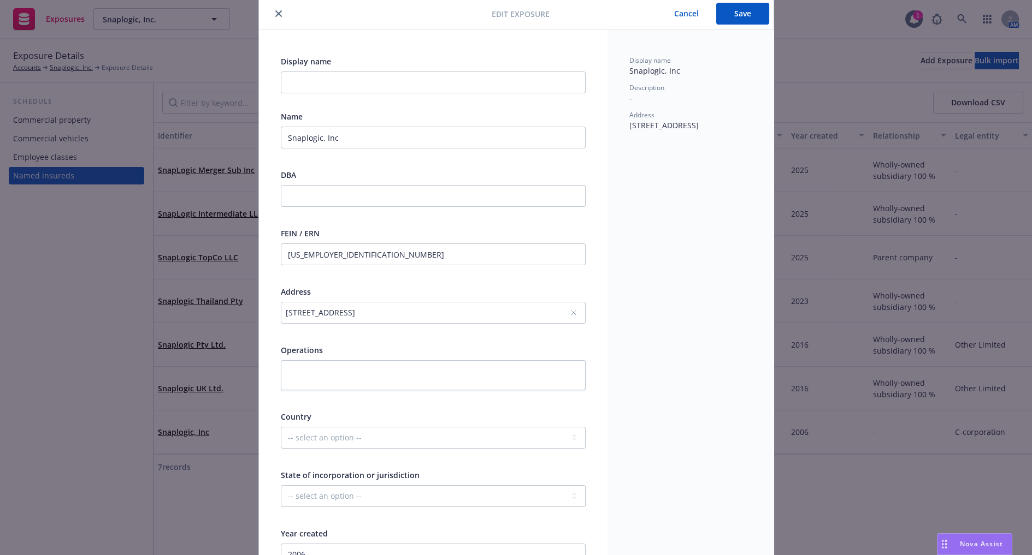
scroll to position [0, 0]
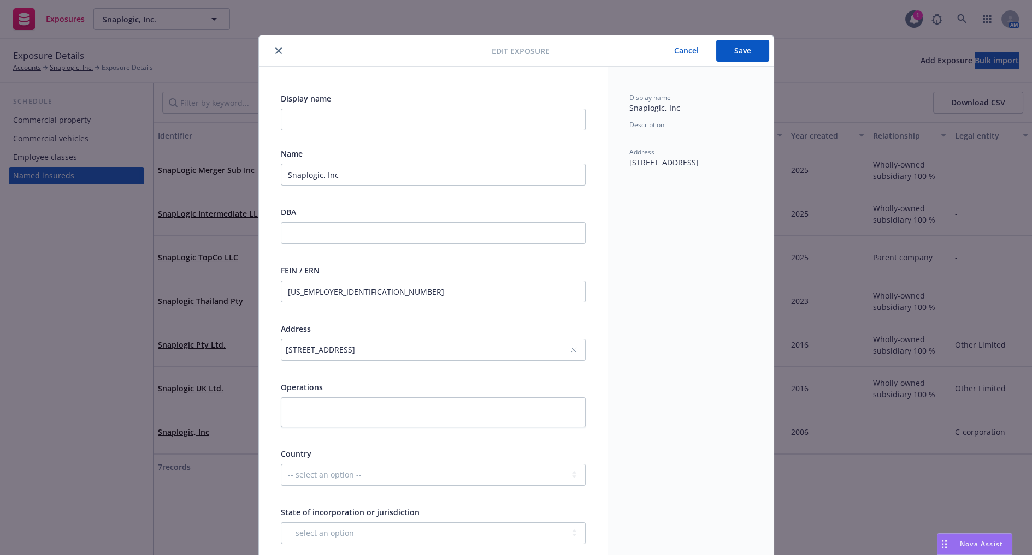
click at [730, 49] on button "Save" at bounding box center [742, 51] width 53 height 22
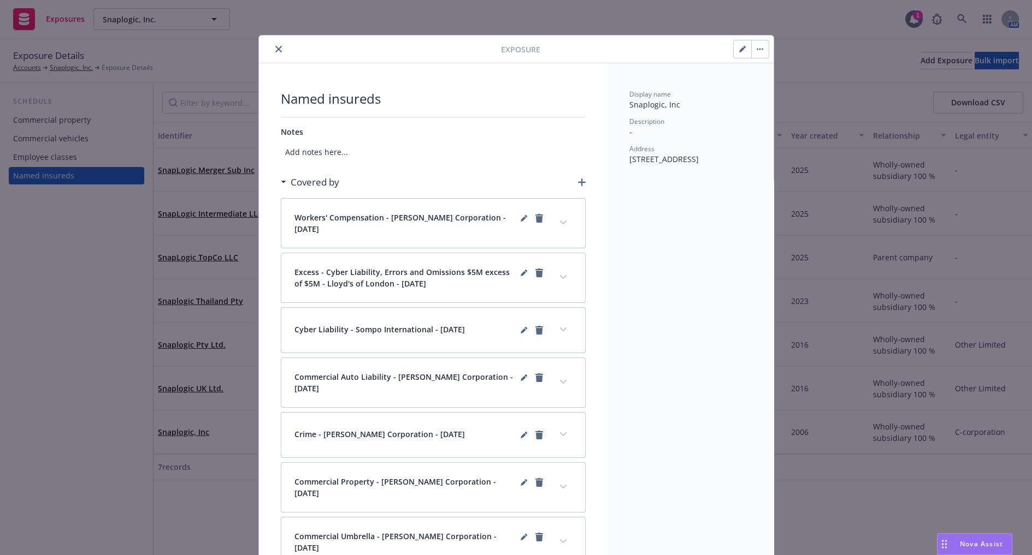
click at [275, 51] on icon "close" at bounding box center [278, 49] width 7 height 7
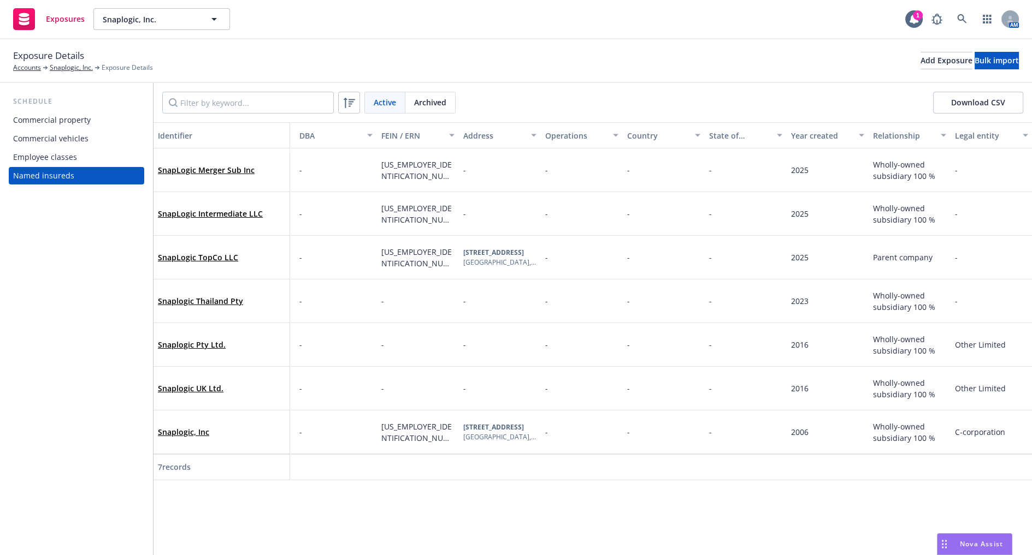
click at [435, 46] on div "Exposure Details Accounts Snaplogic, Inc. Exposure Details Add Exposure Bulk im…" at bounding box center [516, 61] width 1032 height 44
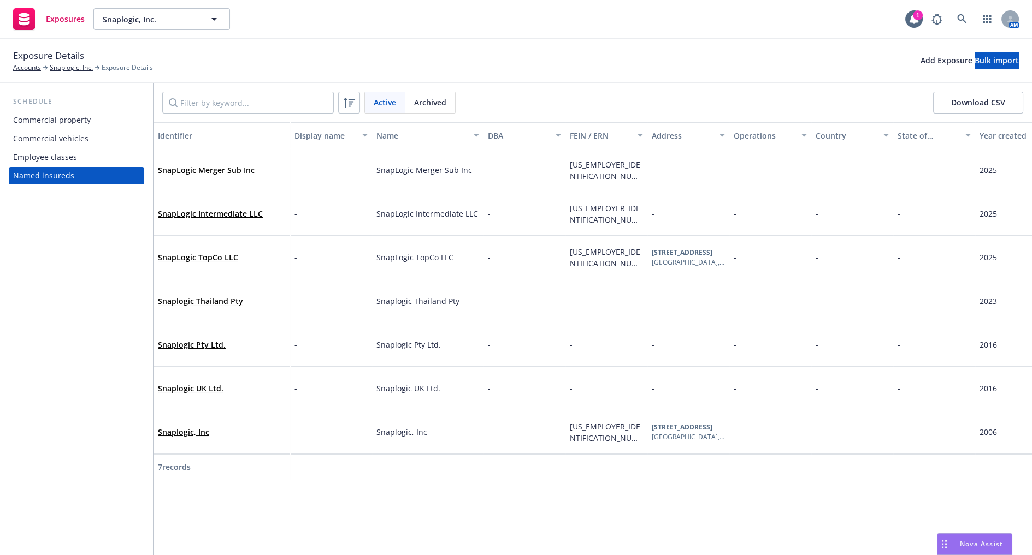
click at [193, 134] on div "Identifier" at bounding box center [221, 135] width 127 height 11
click at [389, 136] on div "Name" at bounding box center [421, 135] width 91 height 11
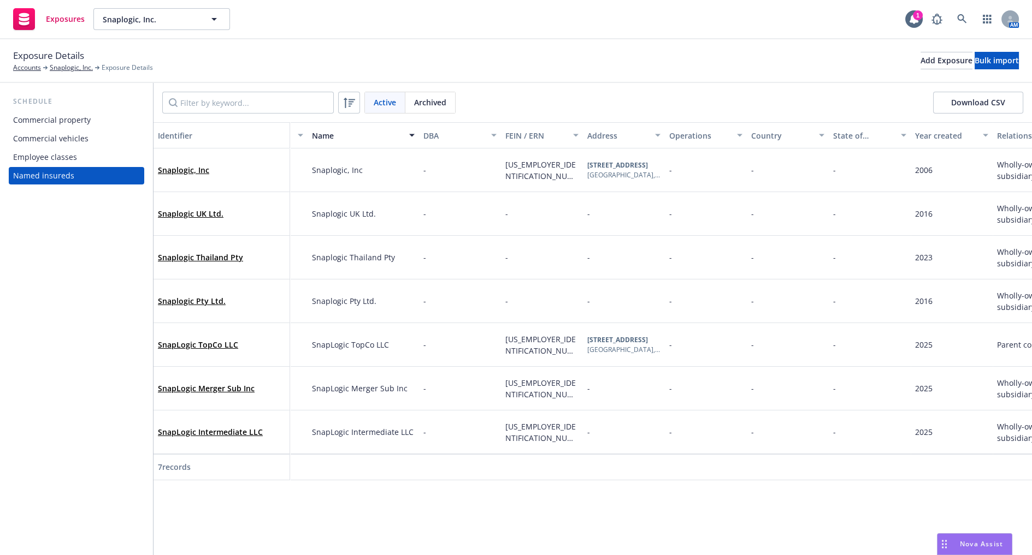
scroll to position [0, 74]
